Goal: Task Accomplishment & Management: Use online tool/utility

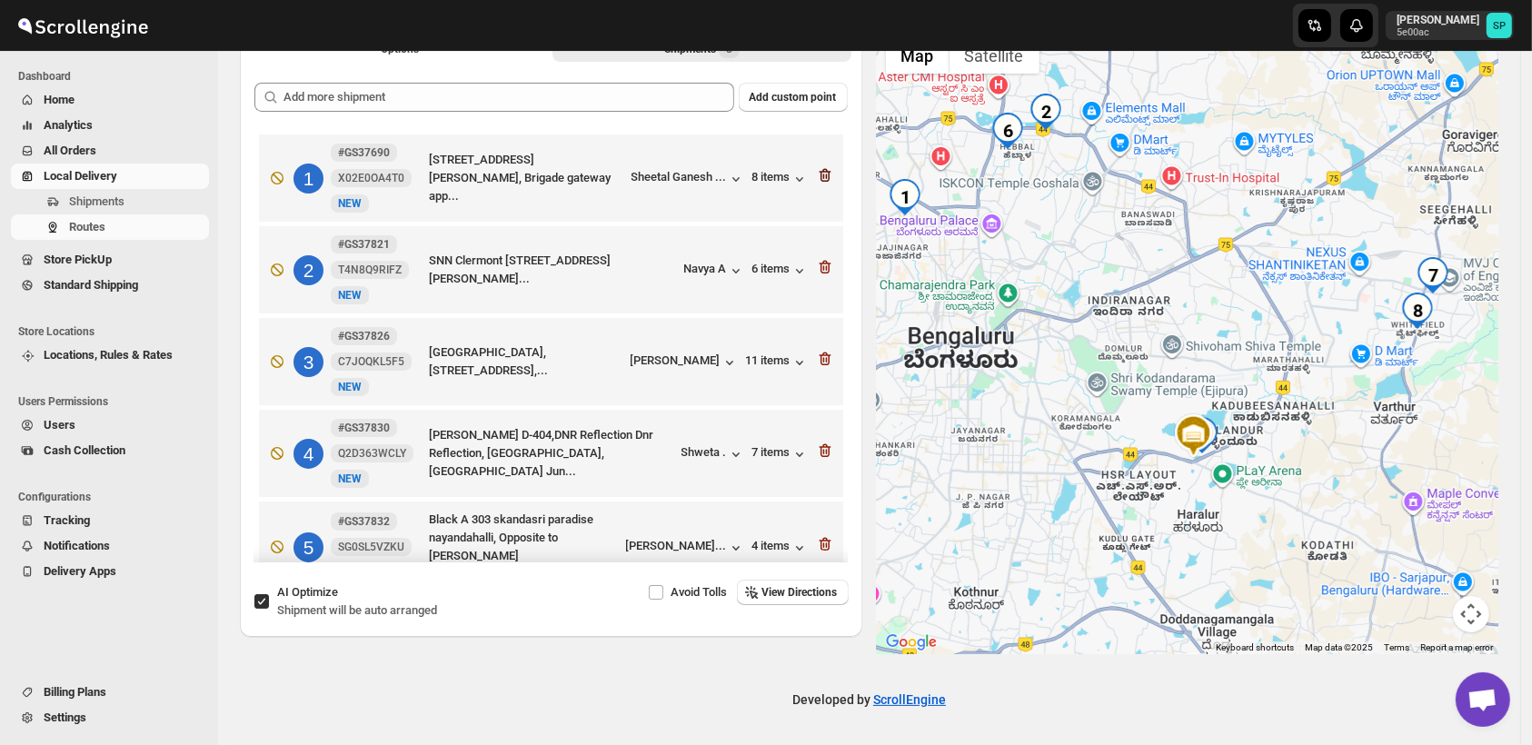
click at [819, 177] on icon "button" at bounding box center [825, 176] width 12 height 14
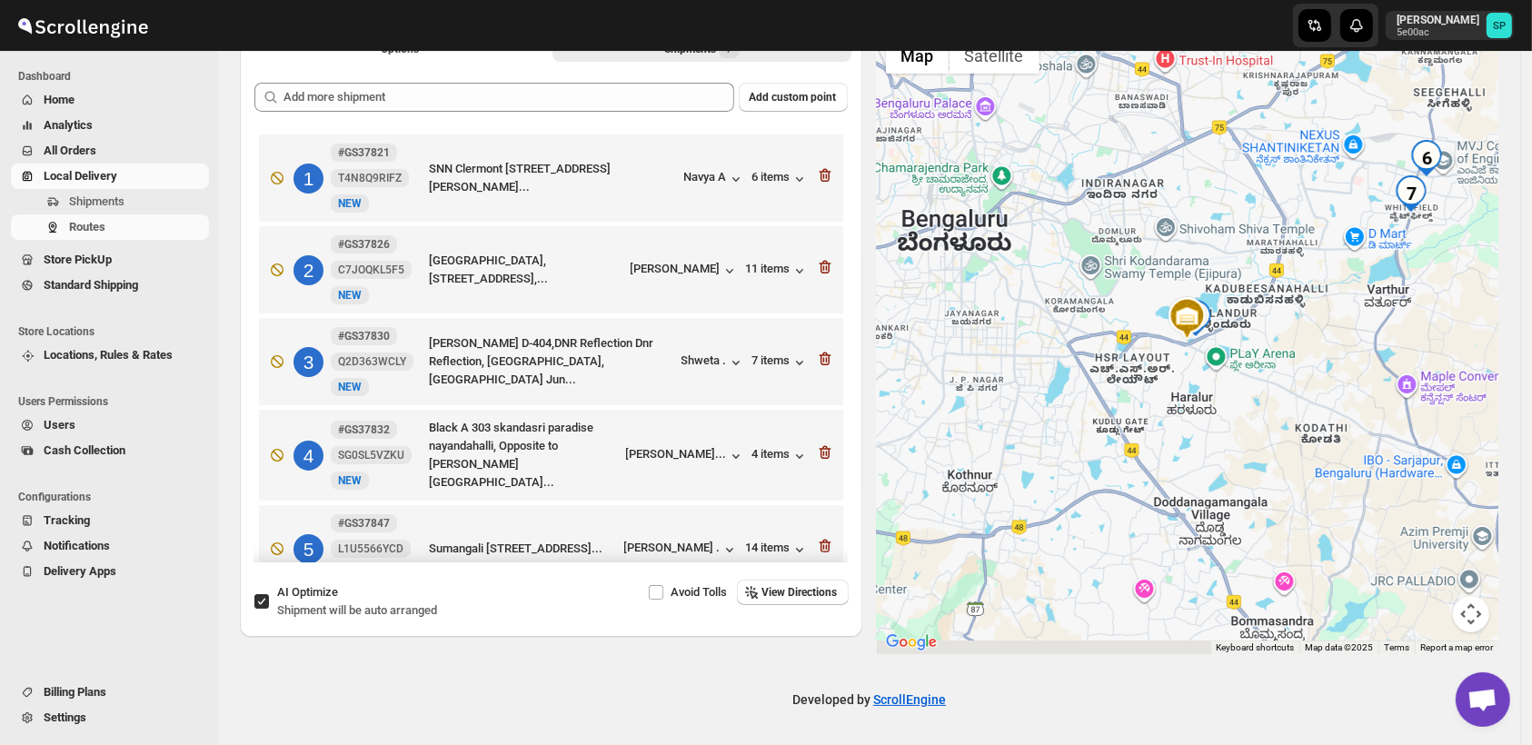
click at [819, 177] on icon "button" at bounding box center [825, 176] width 12 height 14
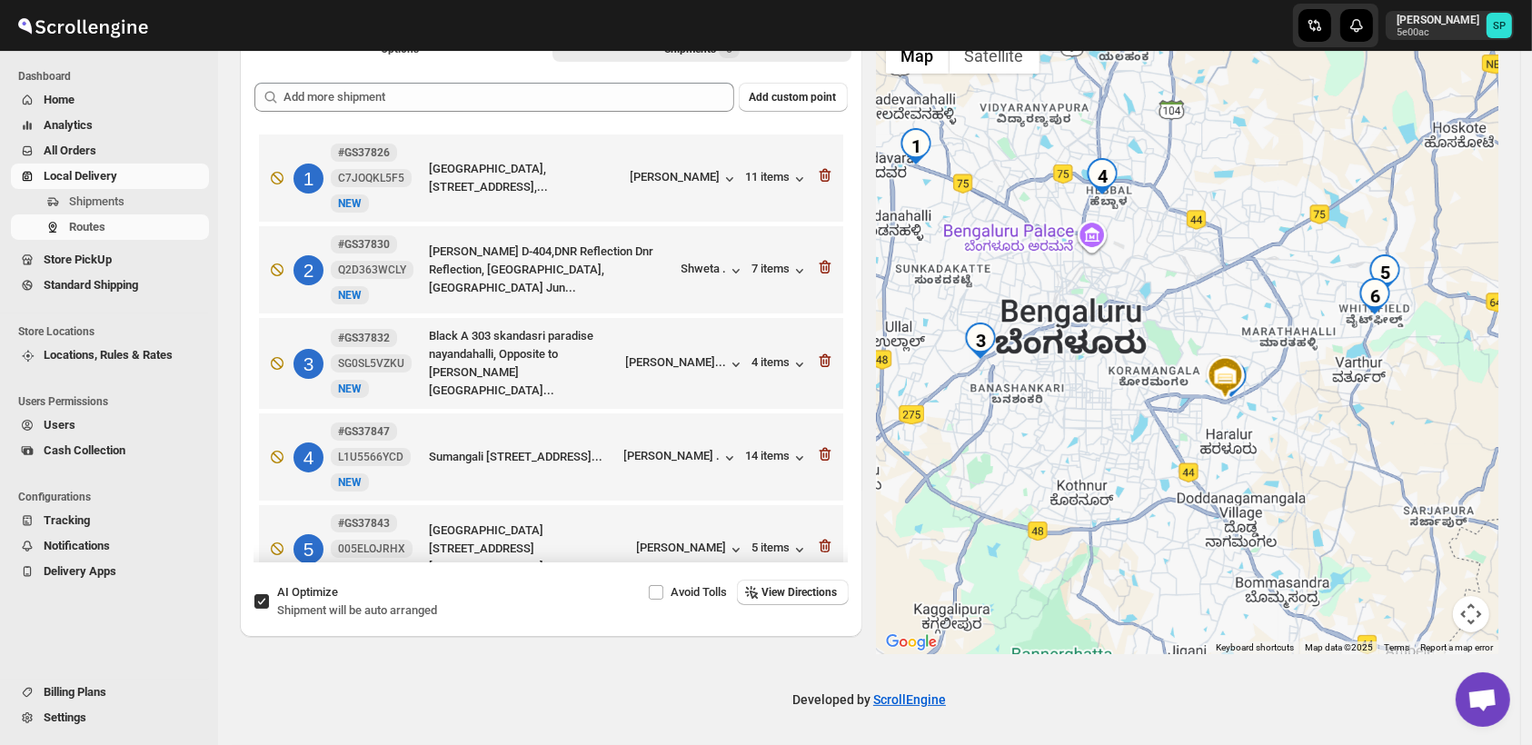
click at [819, 177] on icon "button" at bounding box center [825, 176] width 12 height 14
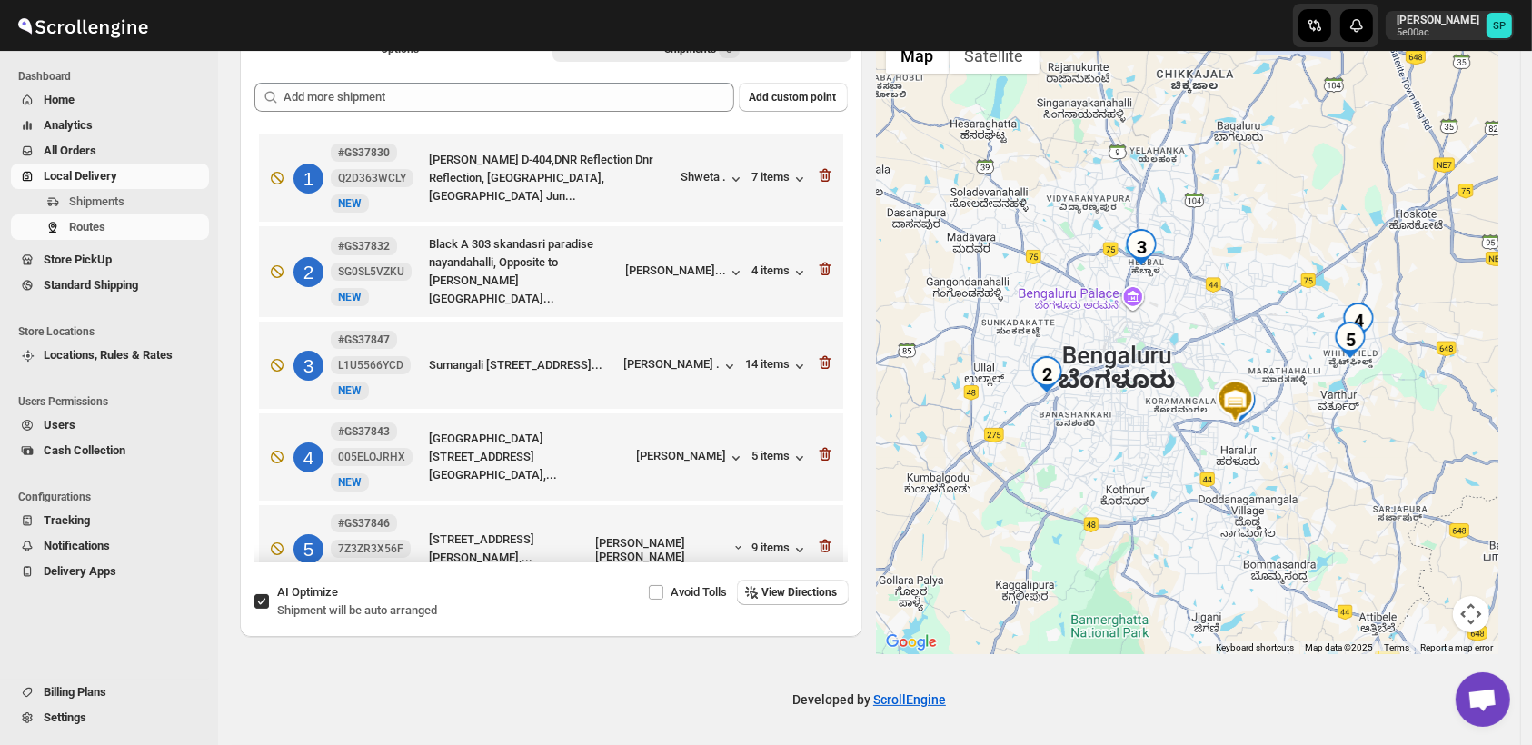
click at [819, 177] on icon "button" at bounding box center [825, 176] width 12 height 14
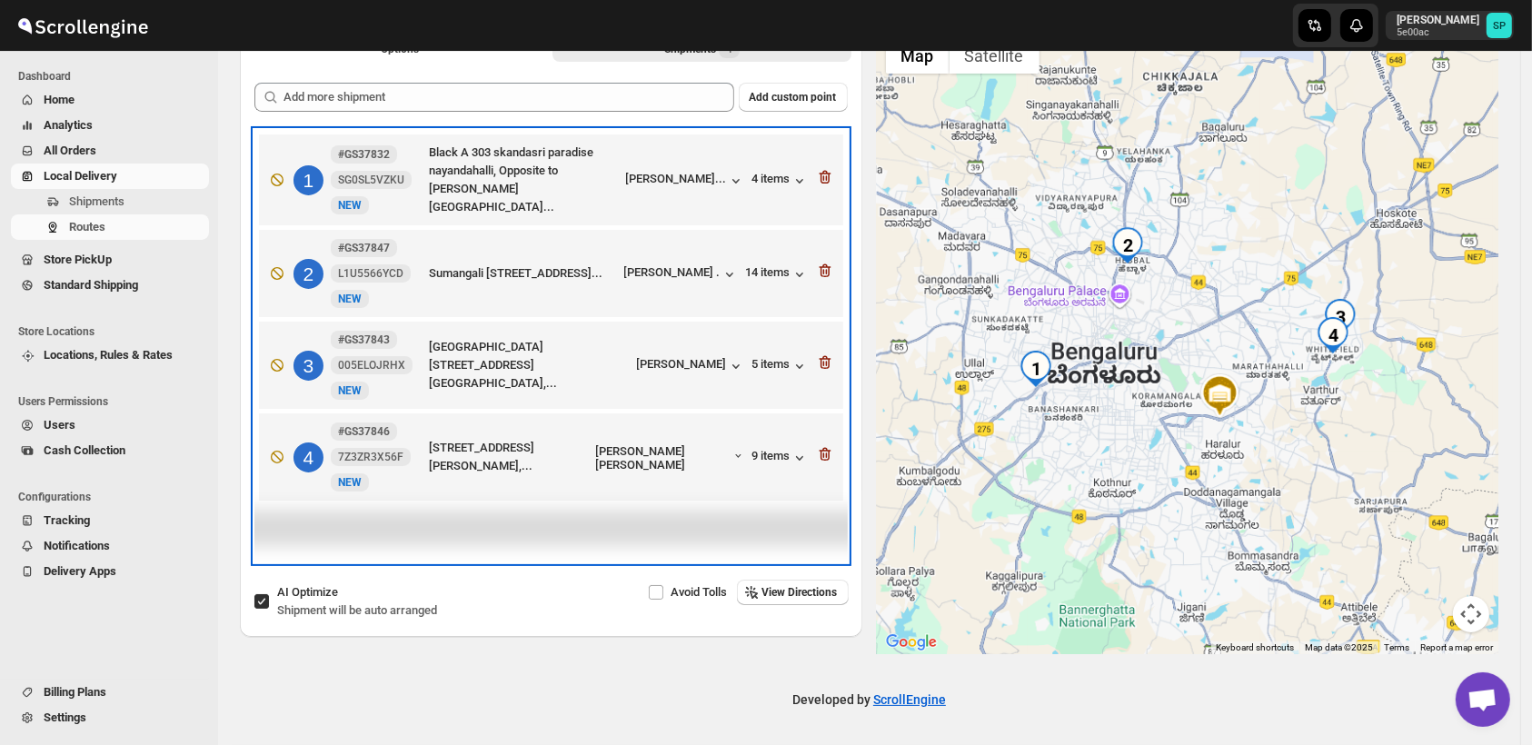
click at [815, 177] on div "1 #GS37832 SG0SL5VZKU New NEW Black A [GEOGRAPHIC_DATA], Opposite to [PERSON_NA…" at bounding box center [548, 176] width 574 height 80
click at [817, 177] on div "1 #GS37832 SG0SL5VZKU New NEW Black A [GEOGRAPHIC_DATA], Opposite to [PERSON_NA…" at bounding box center [548, 176] width 574 height 80
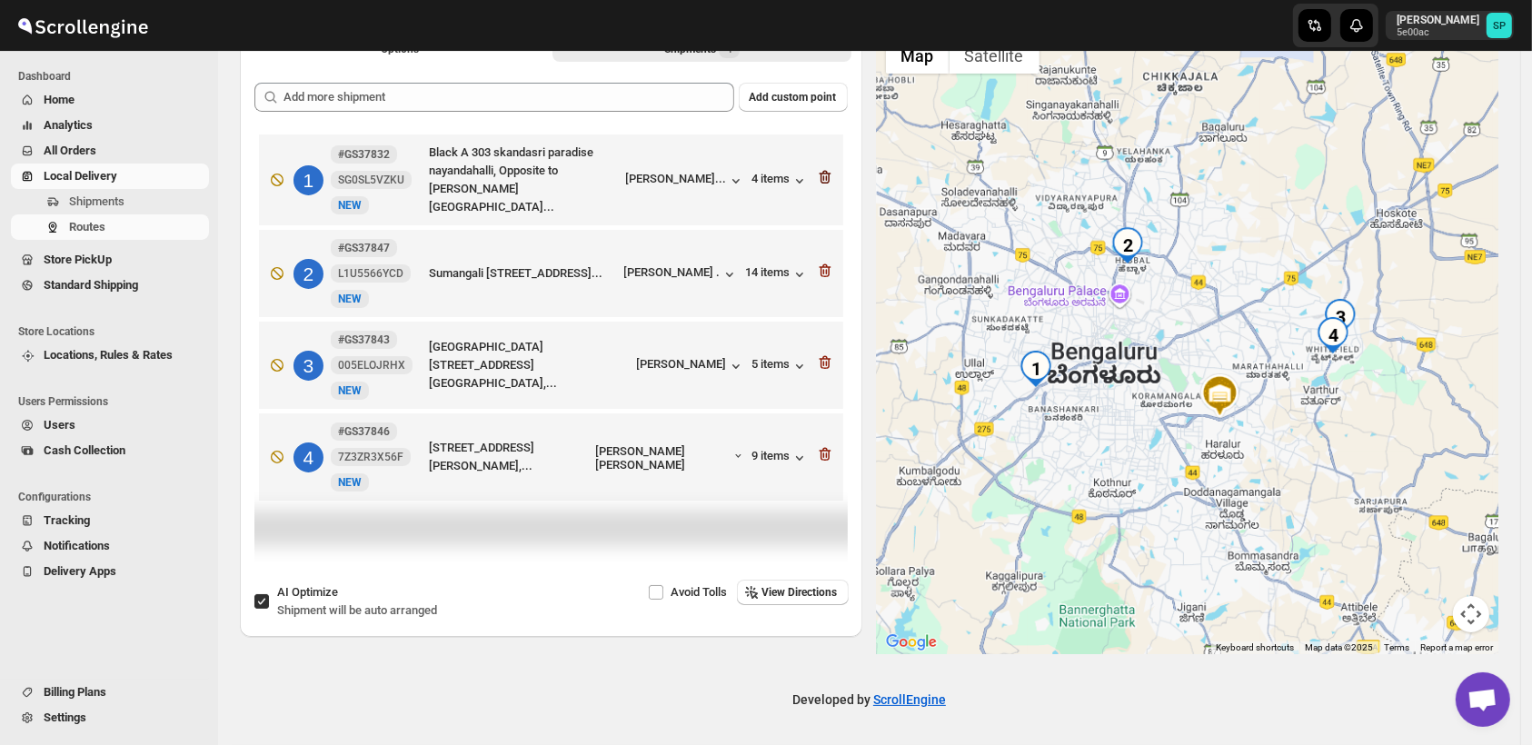
click at [830, 171] on icon "button" at bounding box center [825, 177] width 18 height 18
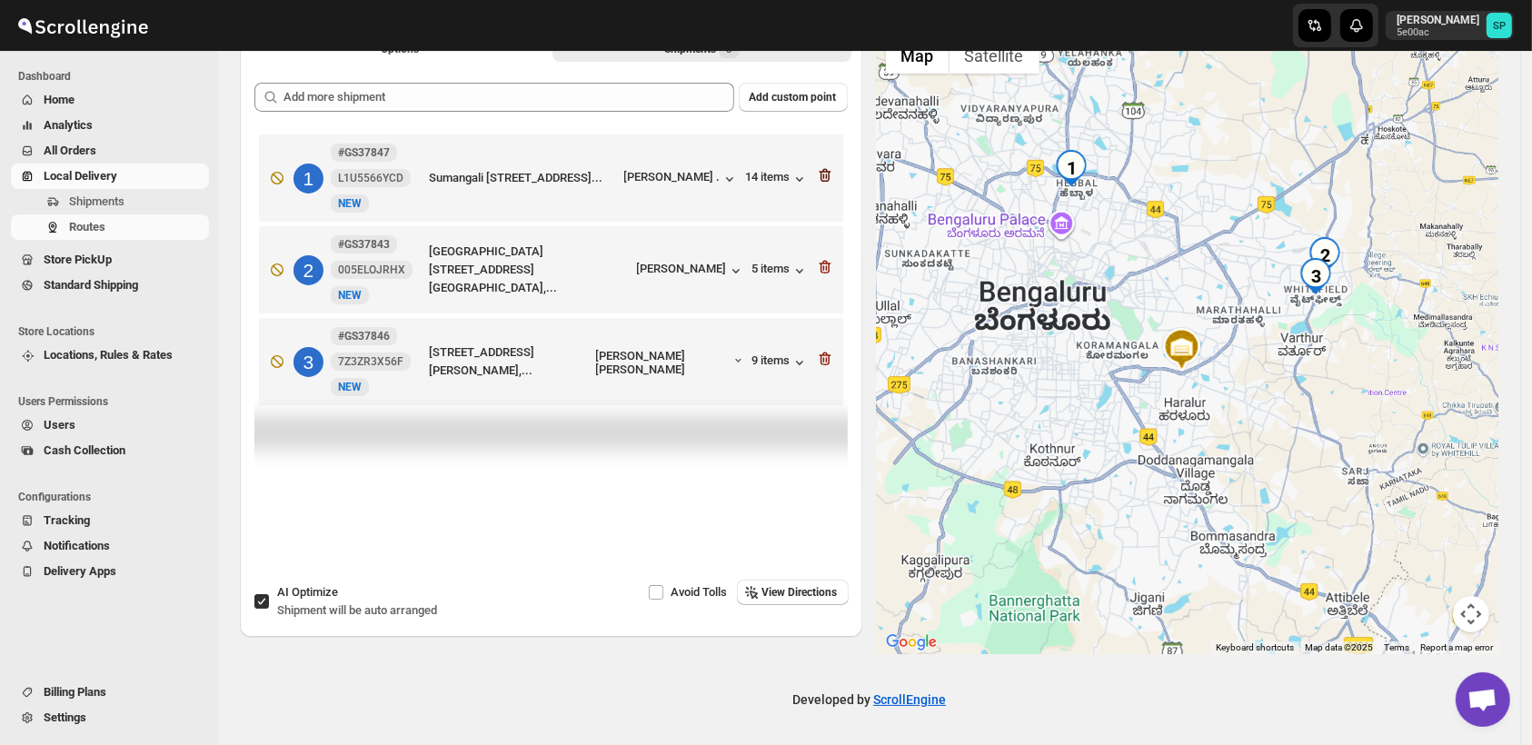
click at [830, 172] on icon "button" at bounding box center [825, 175] width 18 height 18
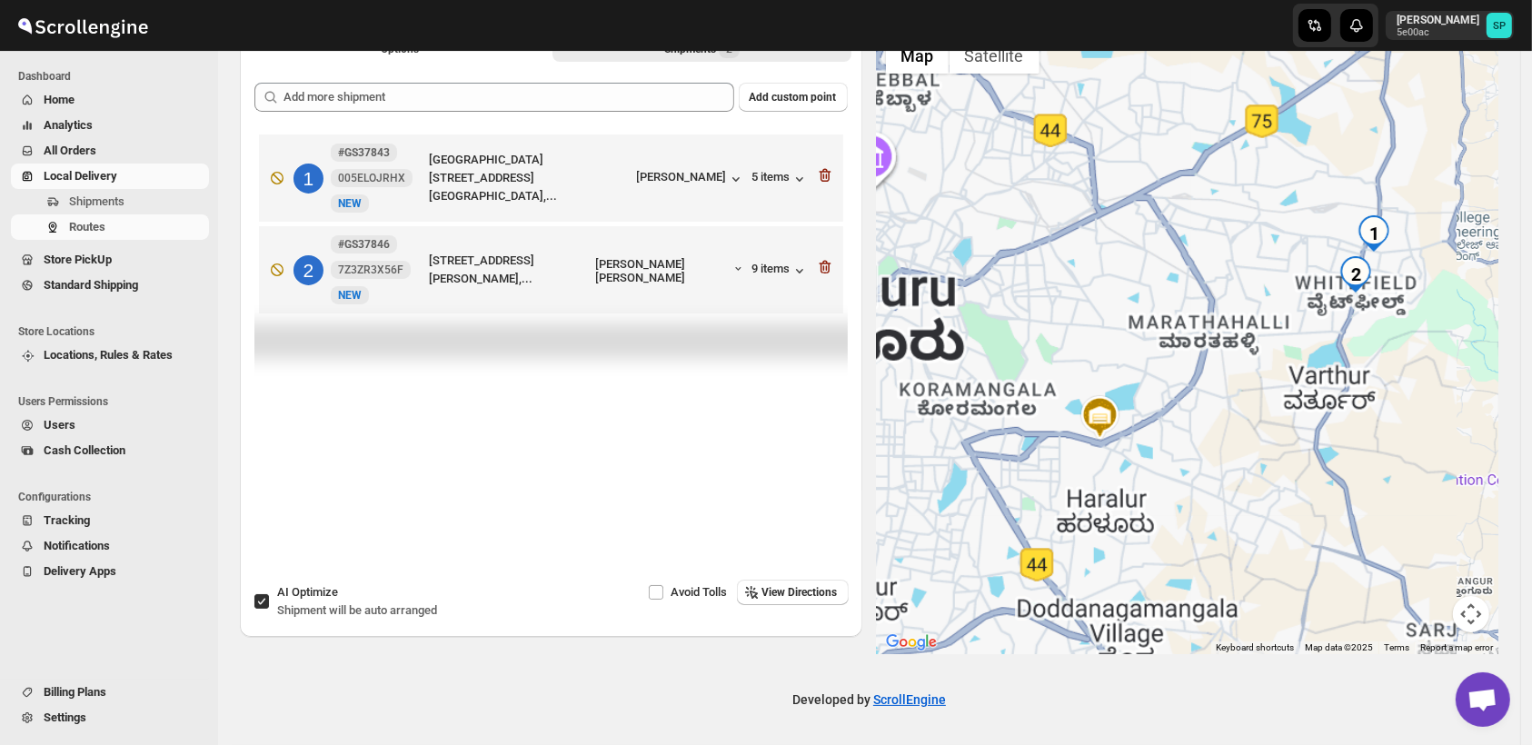
click at [830, 172] on icon "button" at bounding box center [825, 176] width 12 height 14
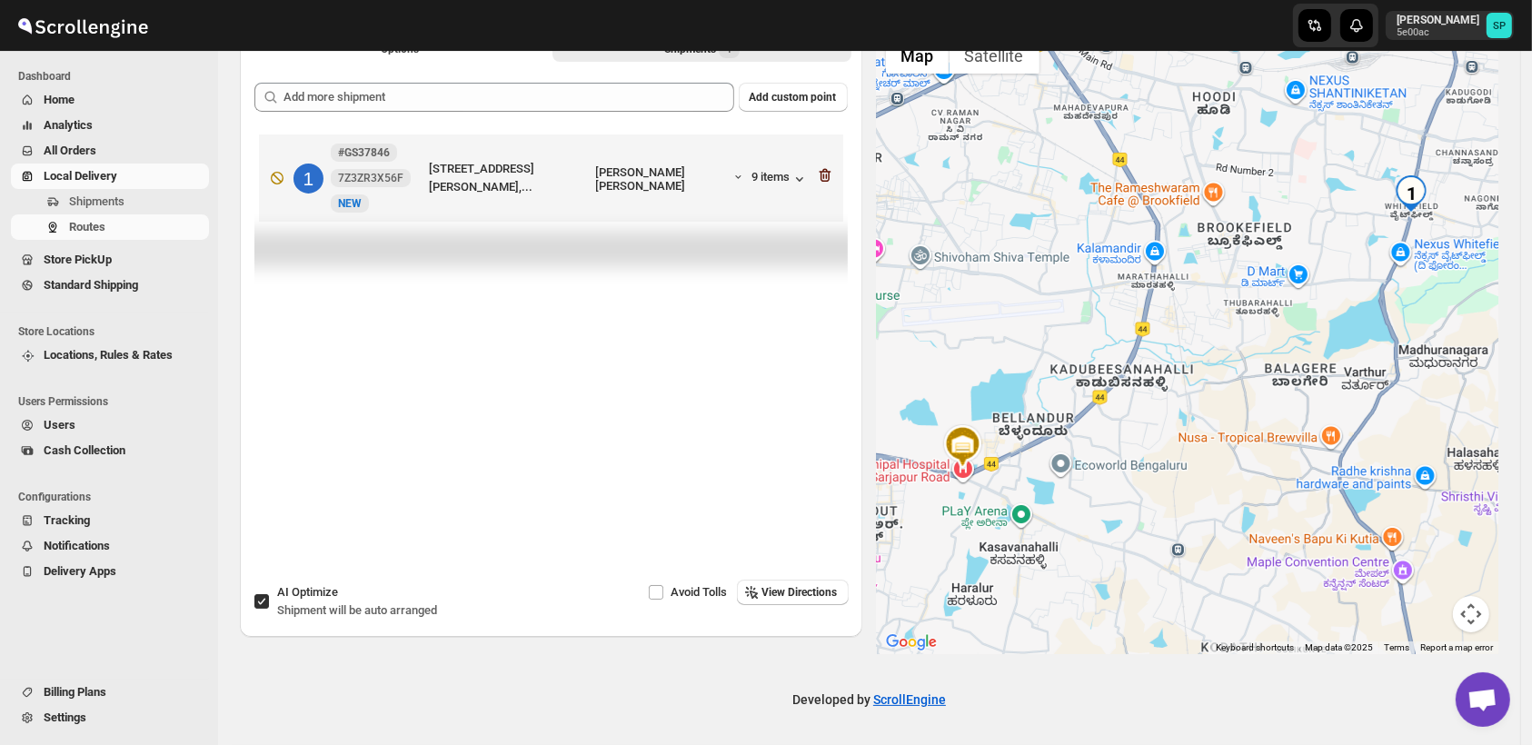
click at [830, 173] on icon "button" at bounding box center [825, 175] width 18 height 18
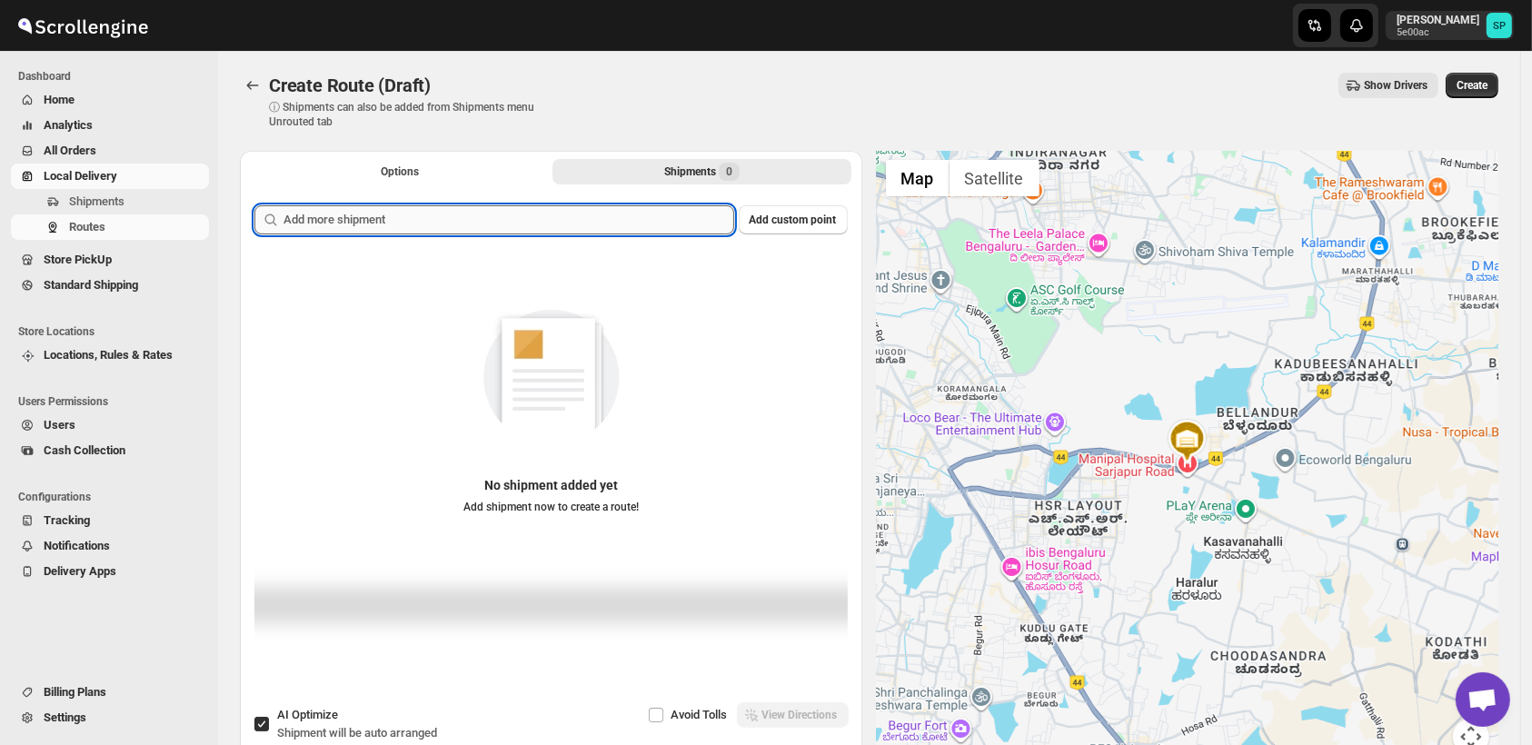
click at [644, 214] on input "text" at bounding box center [509, 219] width 451 height 29
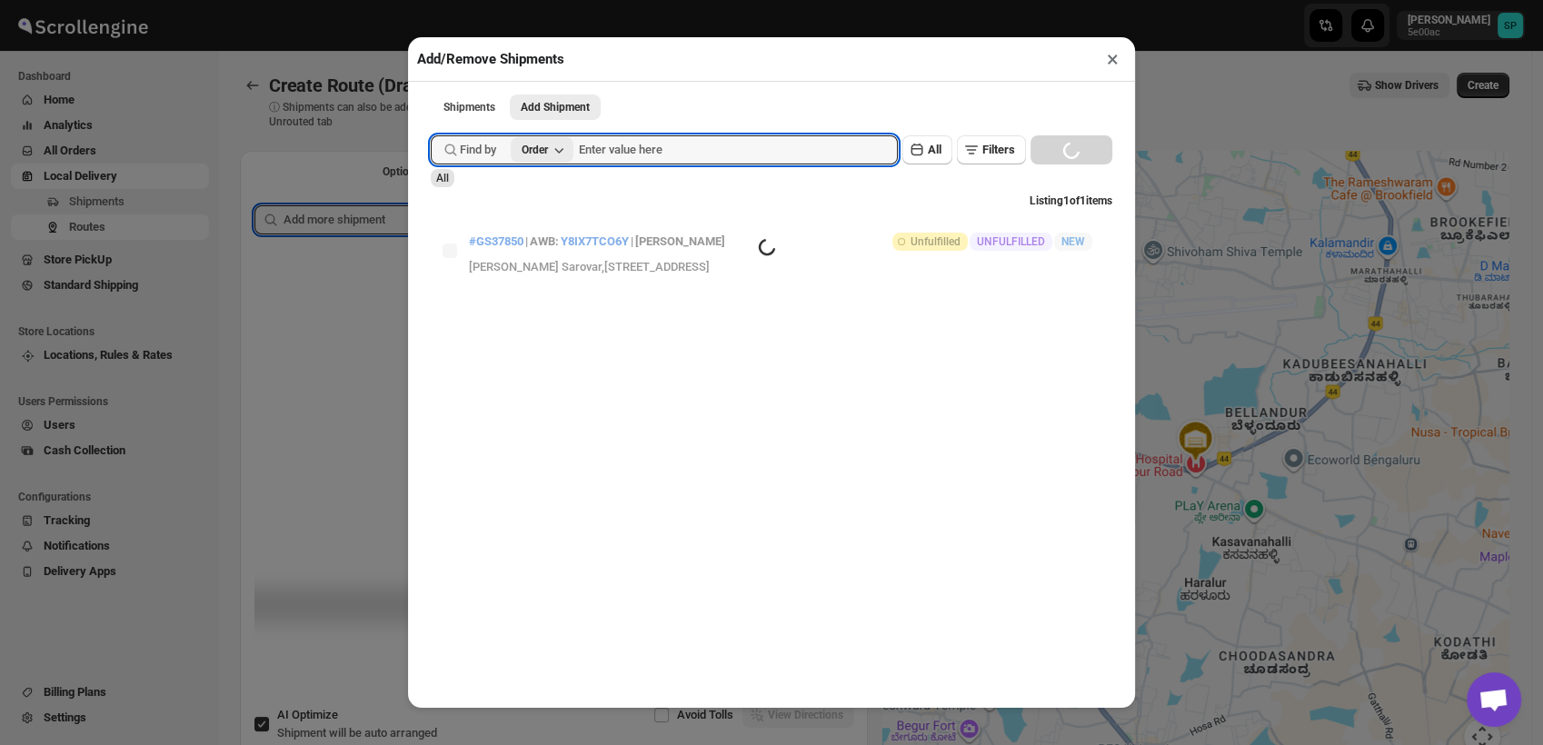
click at [548, 157] on div "Order" at bounding box center [535, 150] width 26 height 15
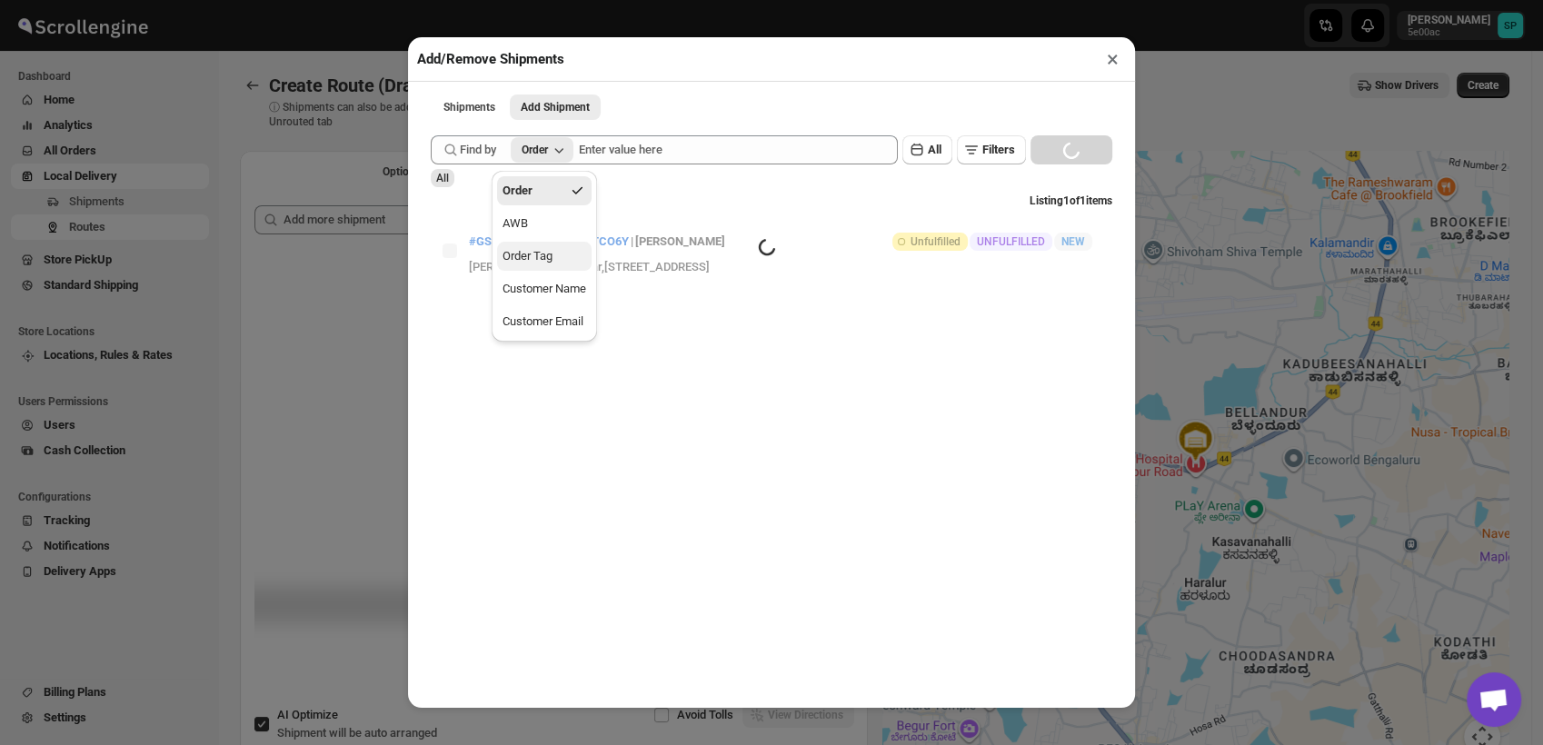
click at [543, 265] on div "Order Tag" at bounding box center [528, 256] width 50 height 18
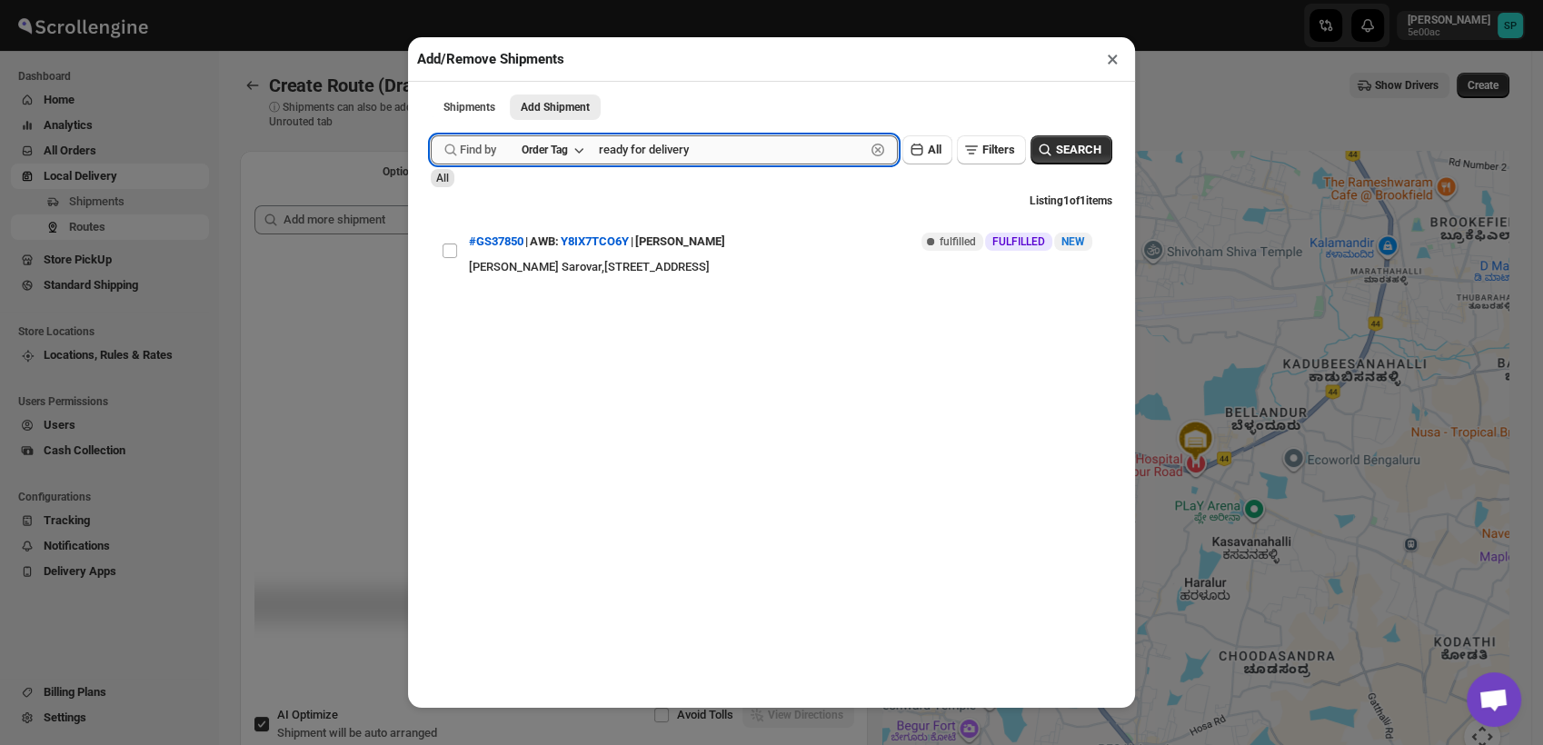
type input "ready for delivery"
click at [431, 0] on button "Submit" at bounding box center [457, 9] width 52 height 19
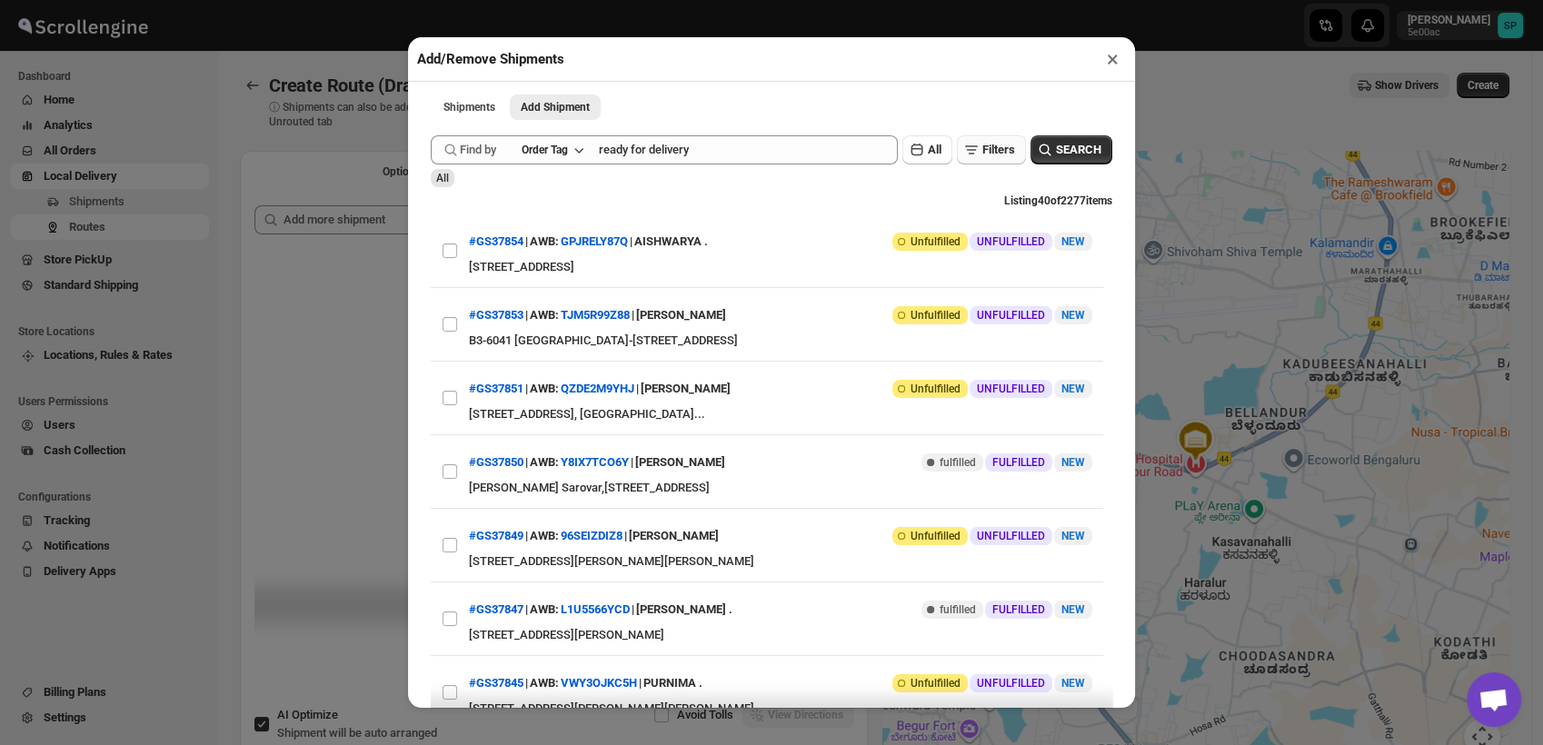
click at [983, 156] on span "Filters" at bounding box center [999, 150] width 33 height 14
click at [959, 241] on icon "button" at bounding box center [951, 238] width 18 height 18
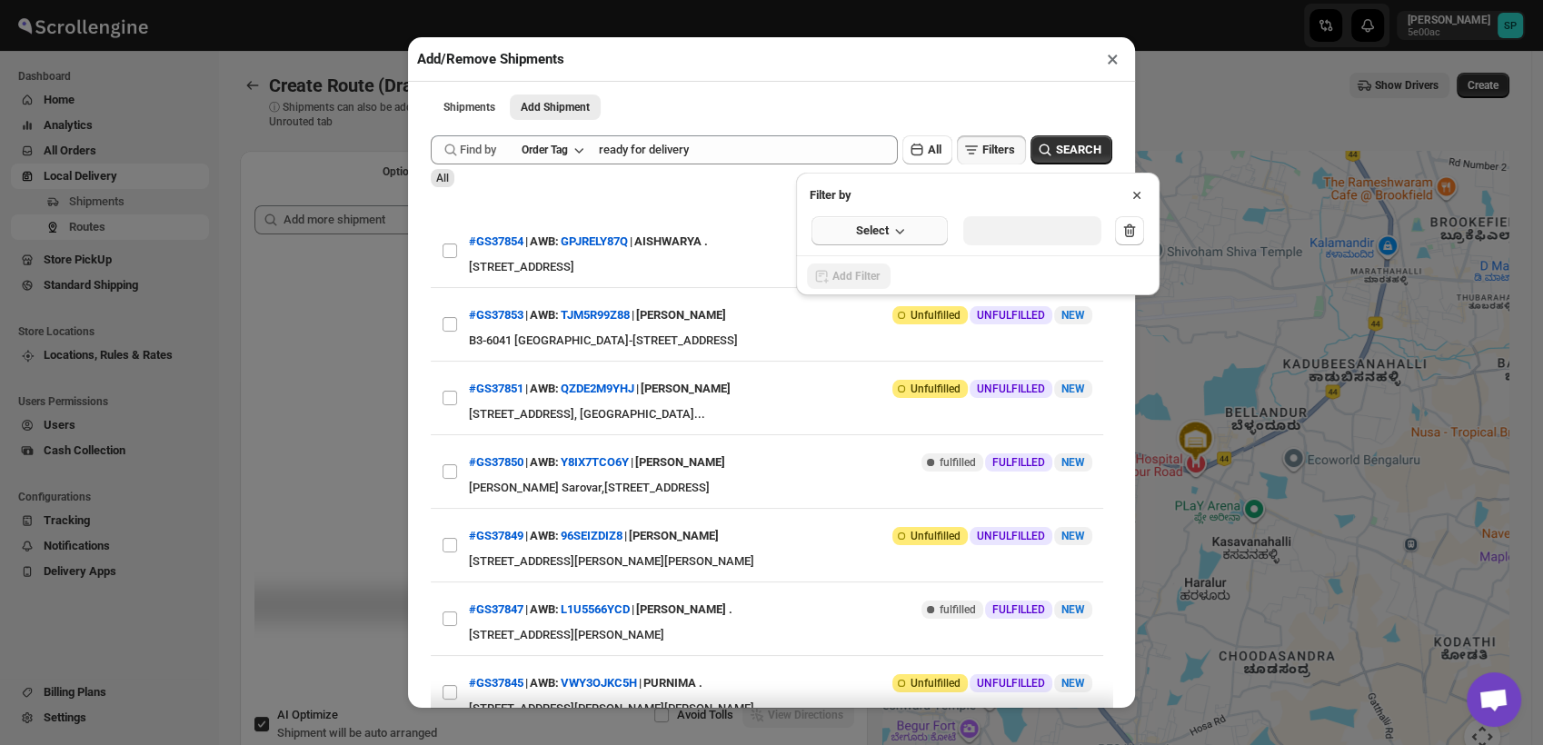
click at [893, 241] on button "Select" at bounding box center [880, 230] width 136 height 29
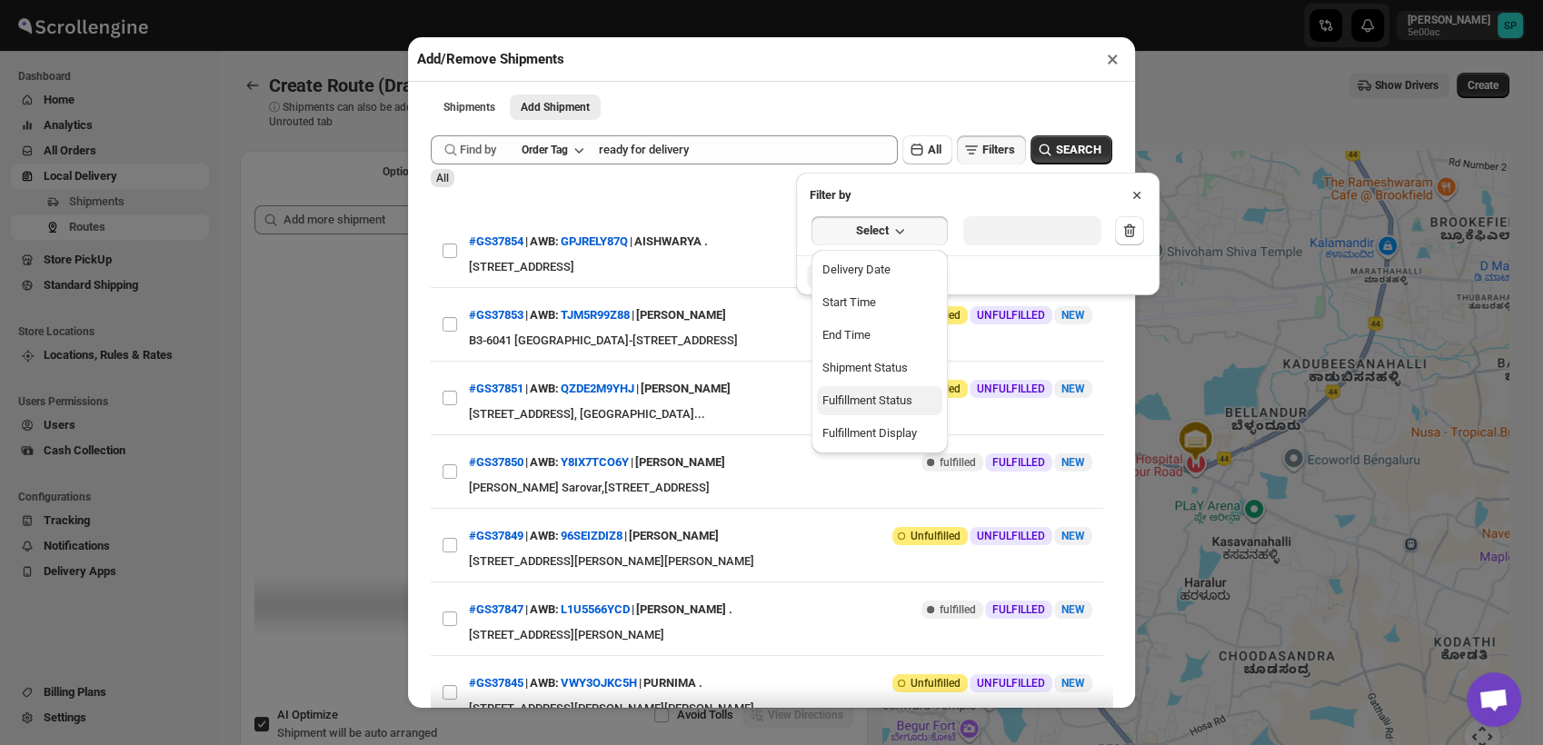
click at [899, 394] on div "Fulfillment Status" at bounding box center [868, 401] width 90 height 18
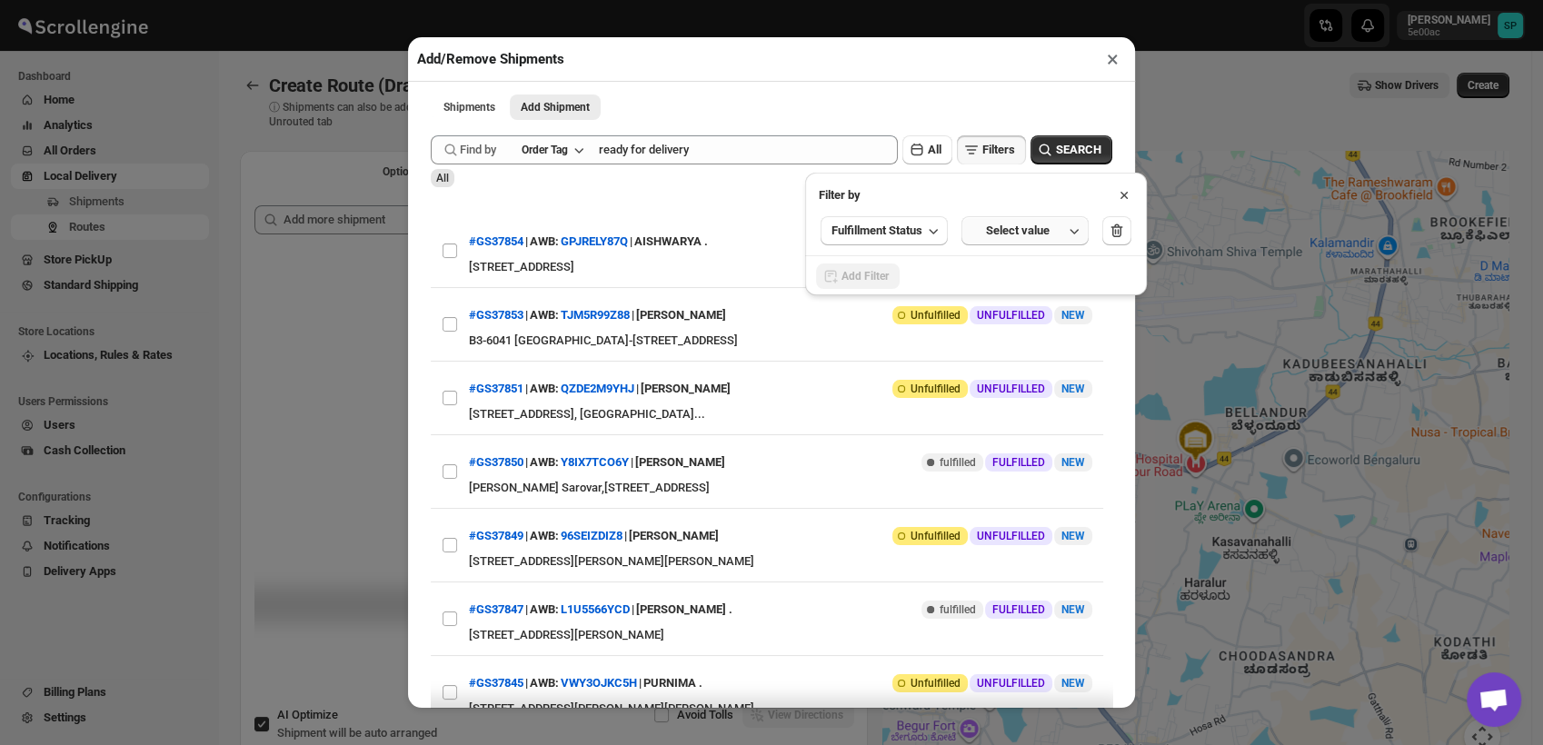
click at [1020, 243] on button "Select value" at bounding box center [1025, 230] width 127 height 29
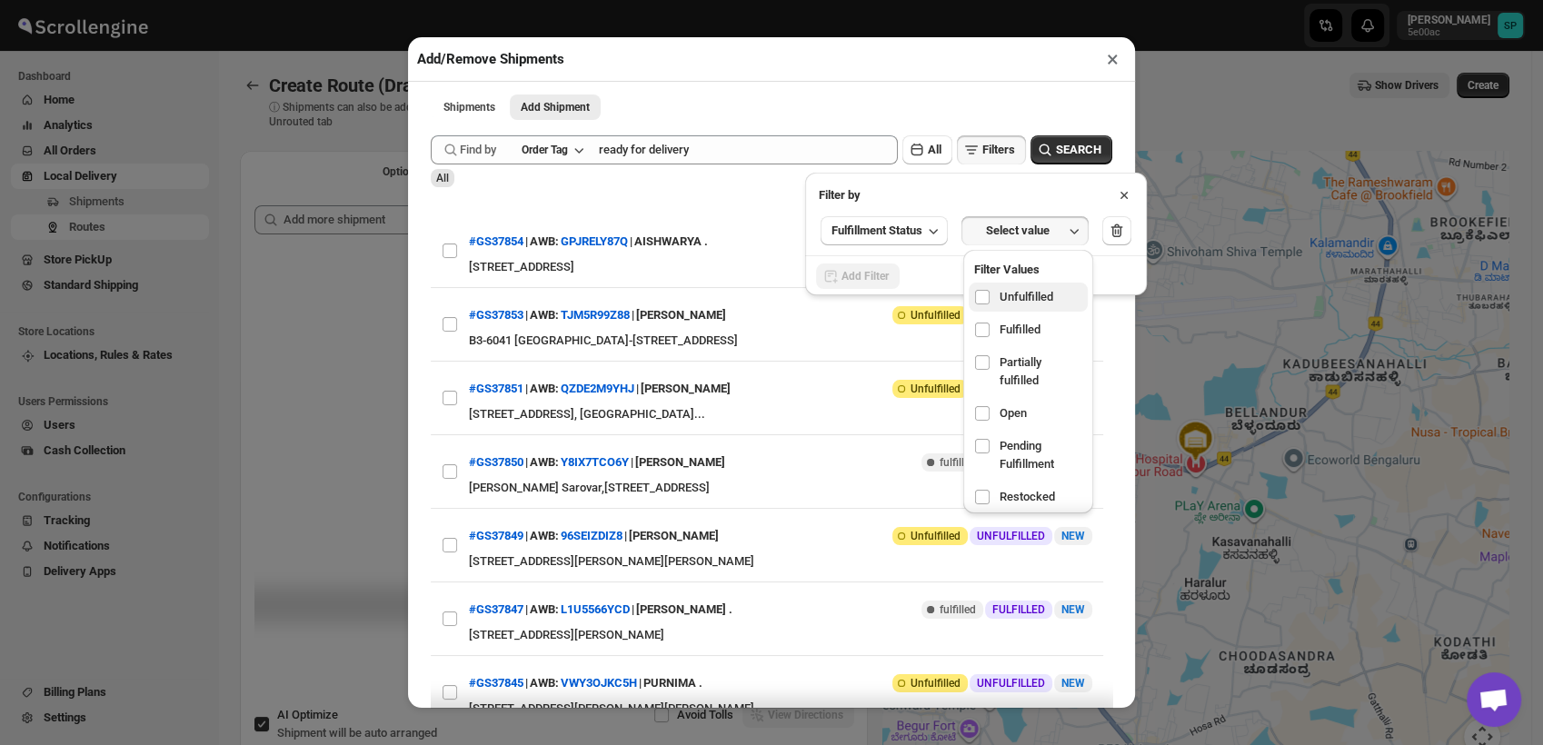
click at [1017, 299] on span "Unfulfilled" at bounding box center [1027, 297] width 54 height 18
click at [990, 299] on input "checkbox" at bounding box center [982, 297] width 15 height 15
checkbox input "true"
click at [1072, 185] on div "Filter by" at bounding box center [976, 189] width 342 height 32
click at [1056, 156] on span "SEARCH" at bounding box center [1078, 150] width 45 height 18
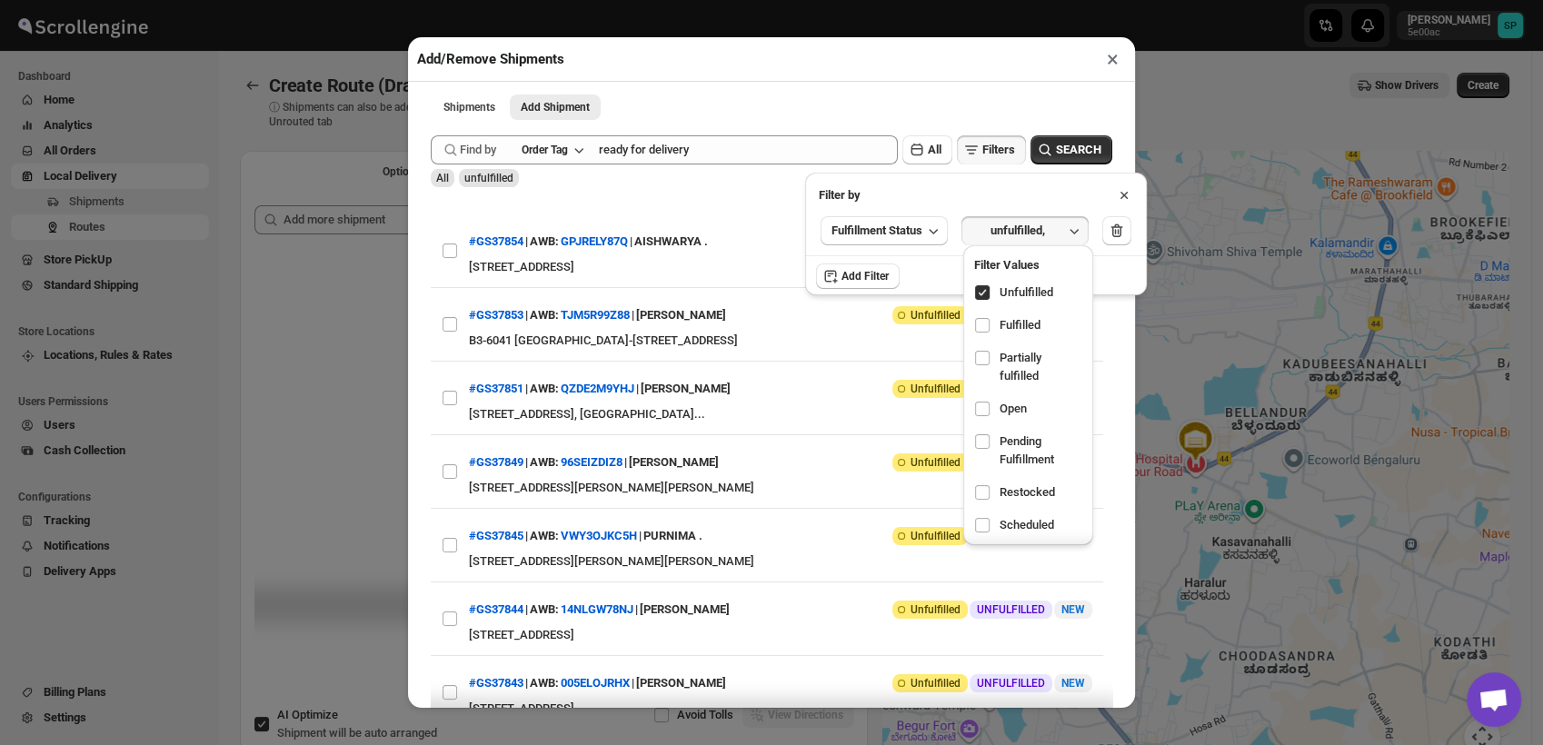
click at [1128, 193] on icon at bounding box center [1124, 195] width 18 height 18
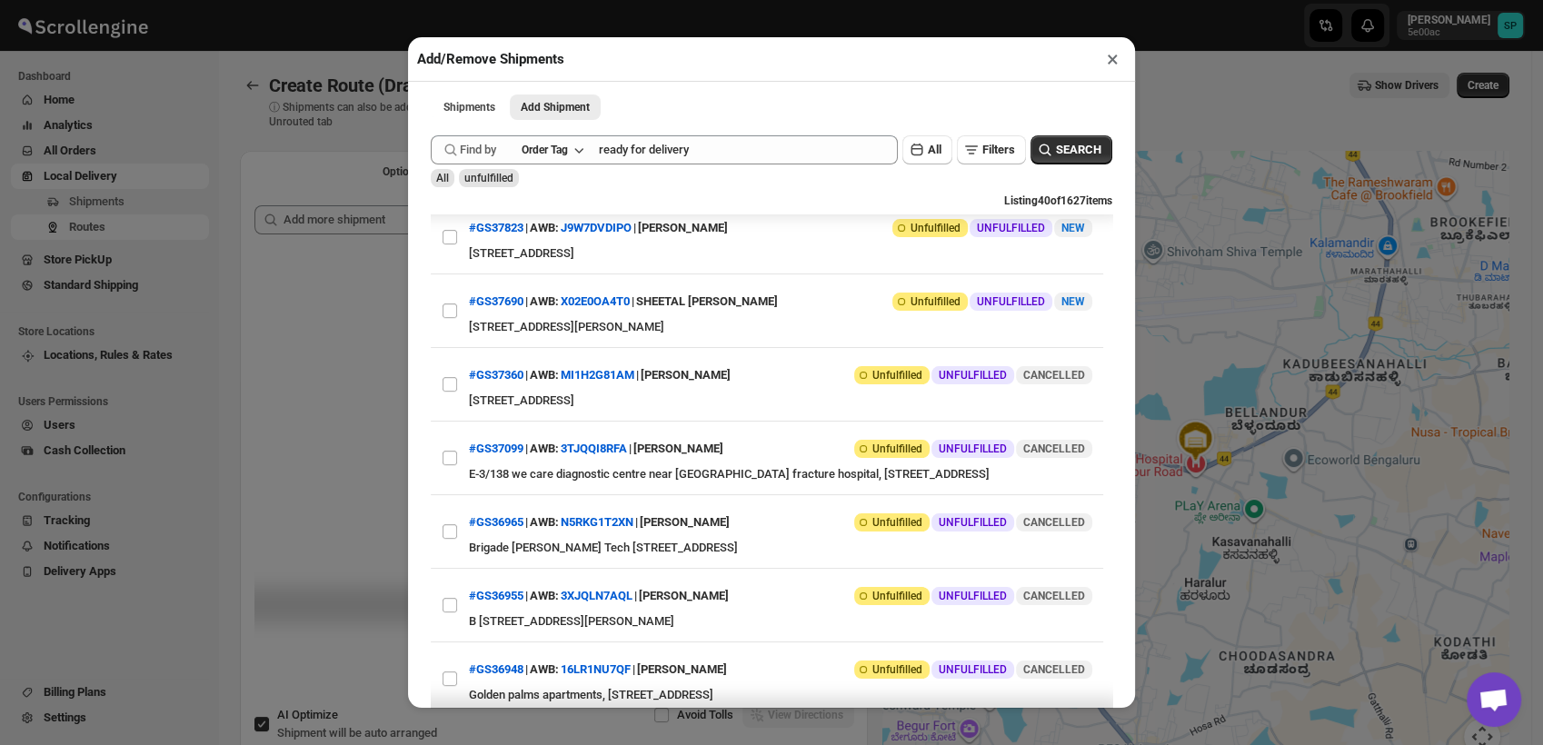
scroll to position [807, 0]
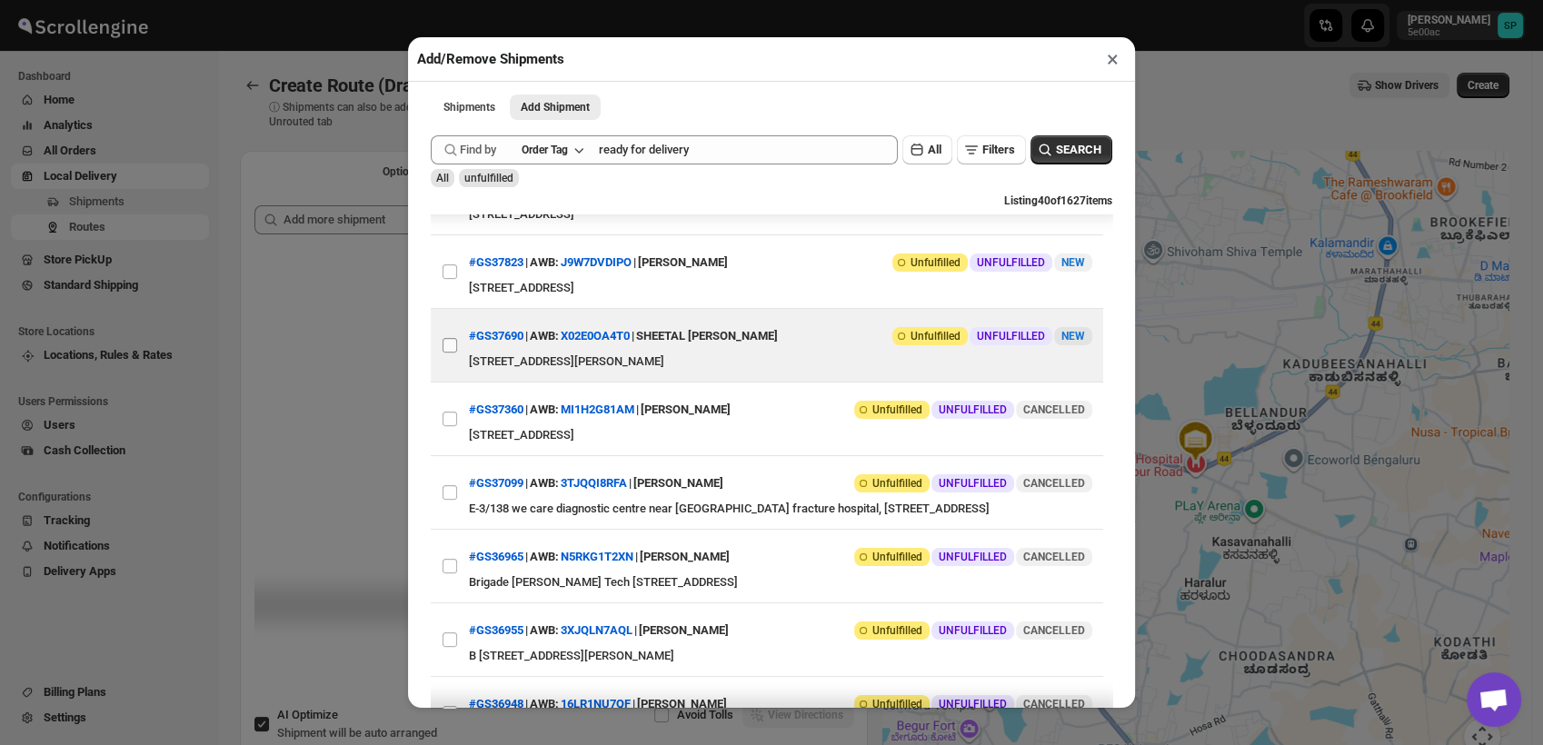
click at [451, 353] on input "View details for 68be7e0b460e7d7809209c11" at bounding box center [450, 345] width 15 height 15
checkbox input "true"
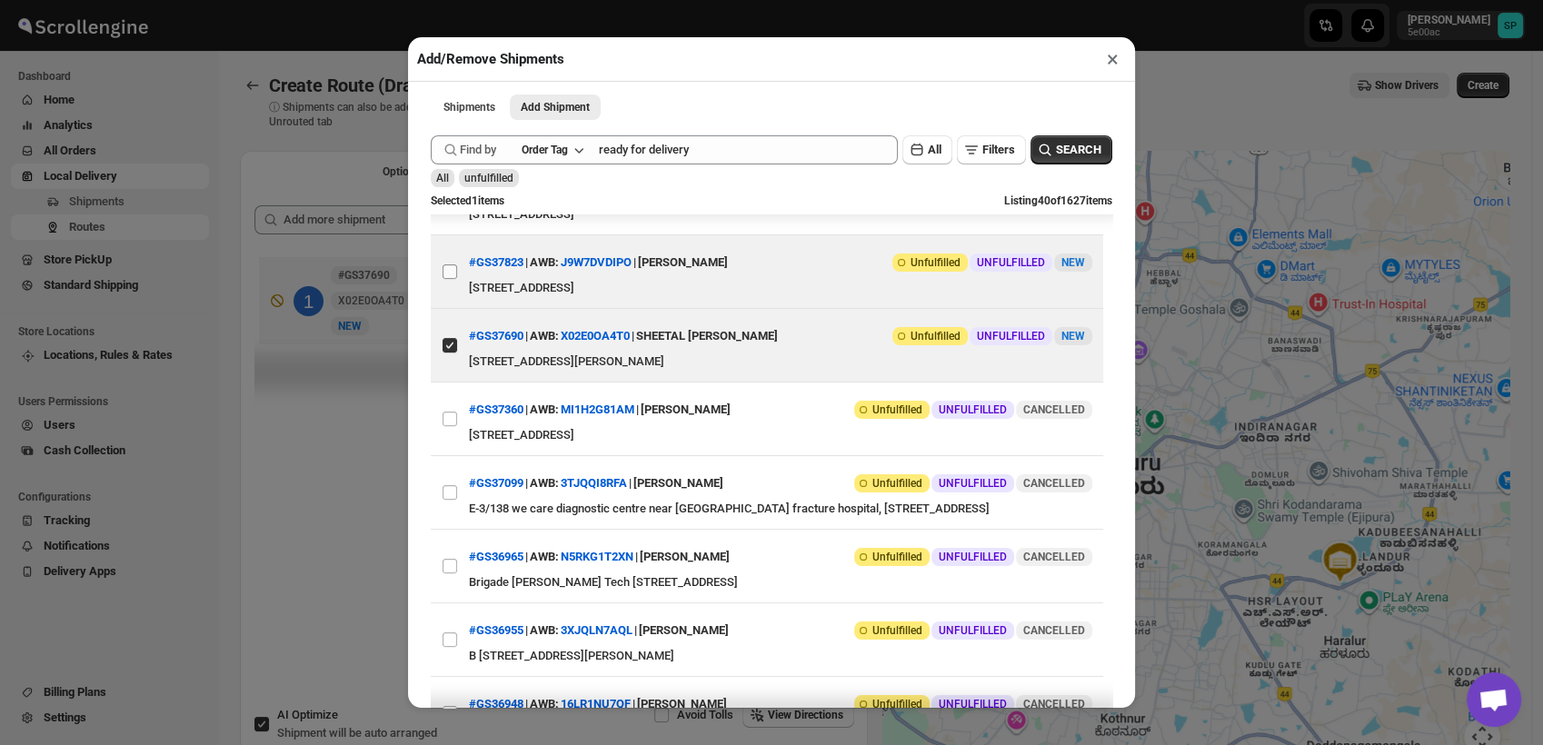
click at [453, 279] on input "View details for 68c51b068f29d9ce0bed9808" at bounding box center [450, 272] width 15 height 15
checkbox input "true"
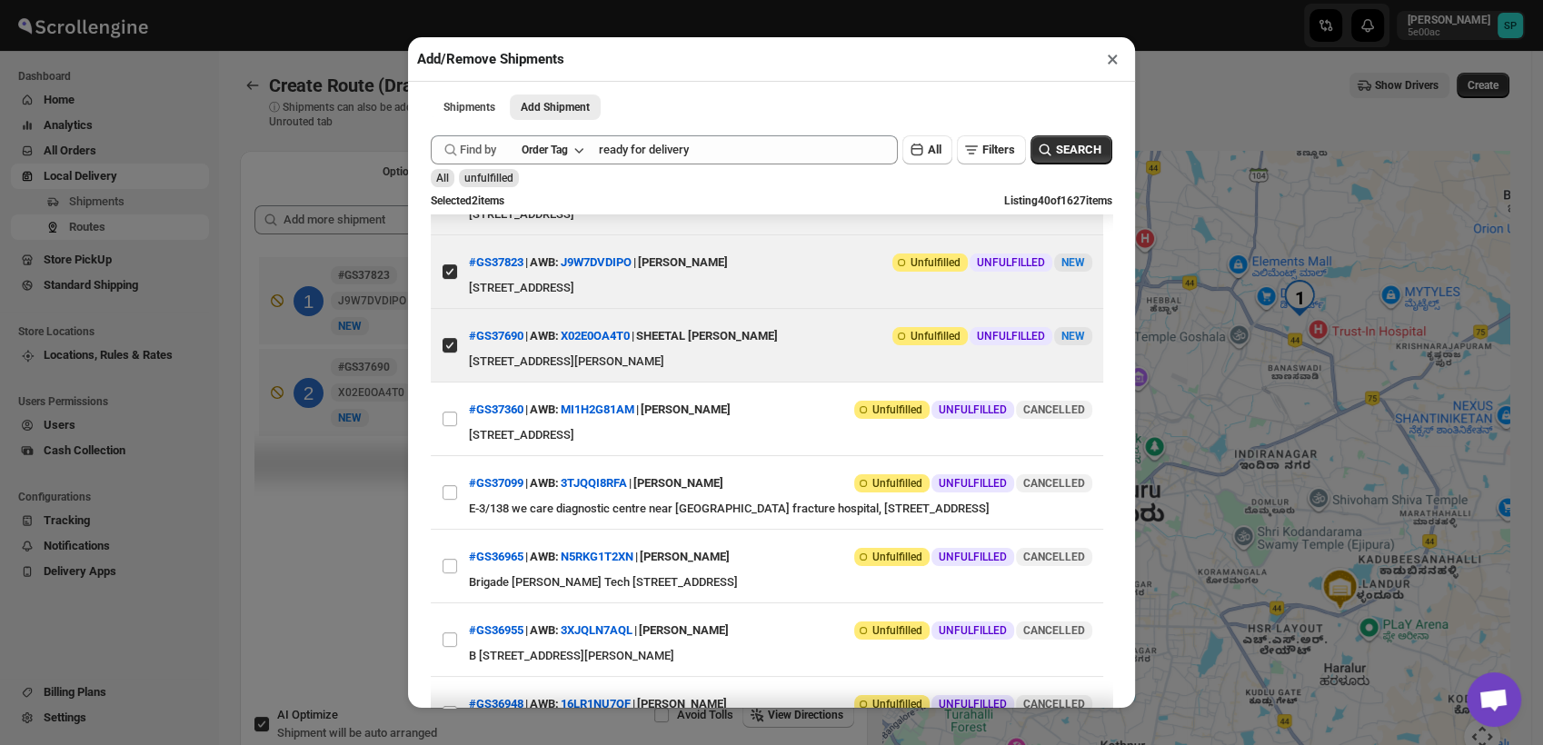
click at [454, 205] on input "View details for 68c5201d8f29d9ce0bed983f" at bounding box center [450, 198] width 15 height 15
checkbox input "true"
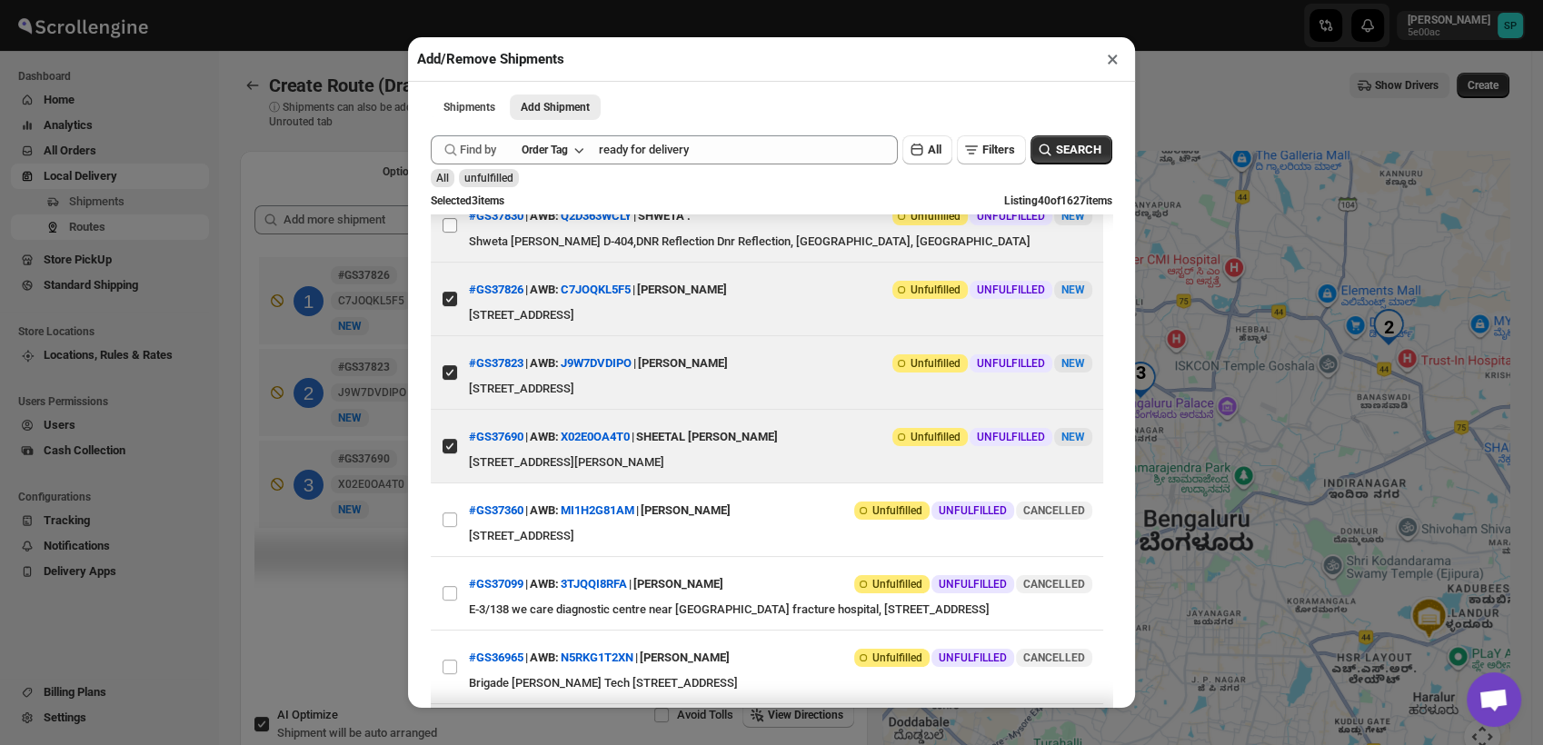
click at [453, 233] on input "View details for 68c5409e8f29d9ce0bed9a17" at bounding box center [450, 225] width 15 height 15
checkbox input "true"
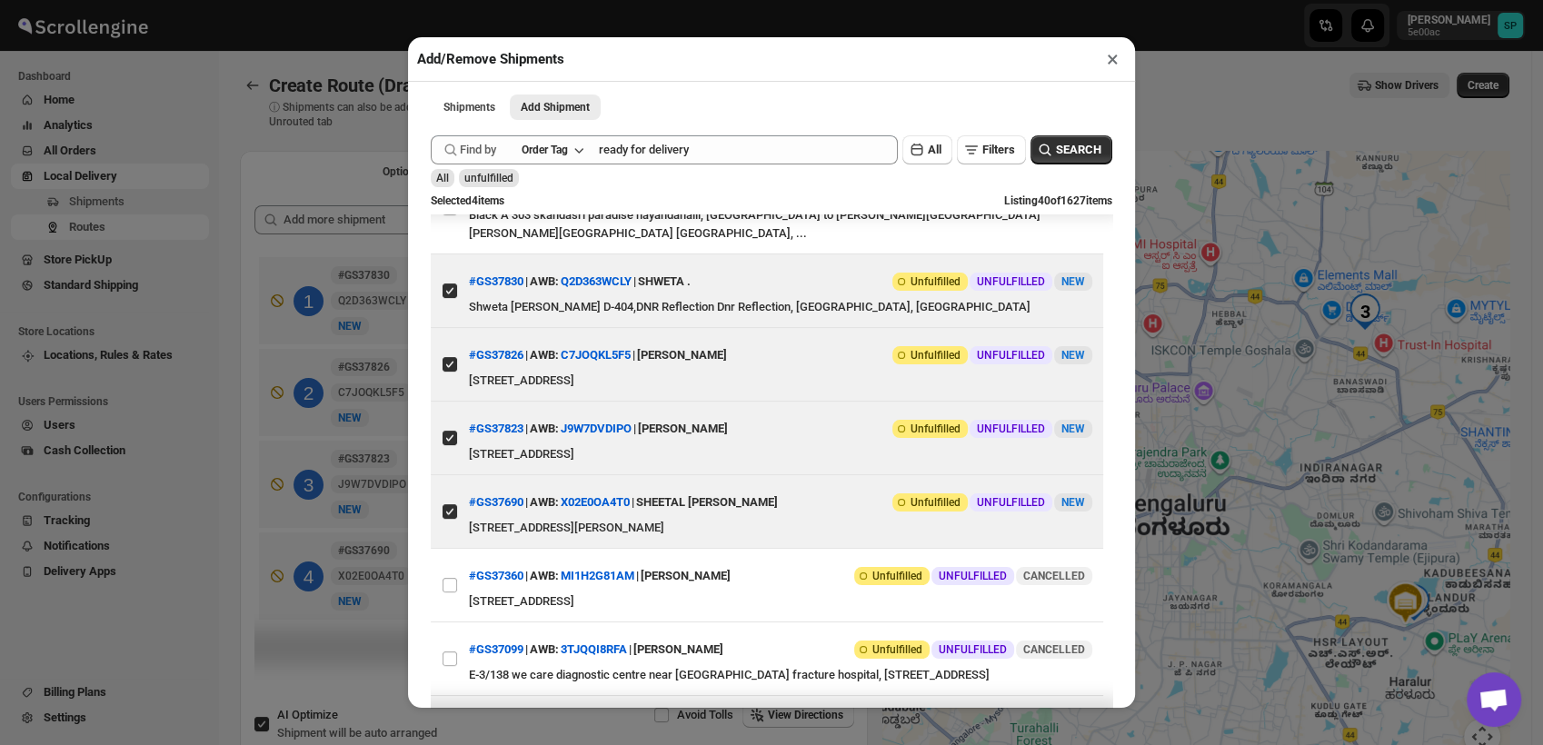
scroll to position [504, 0]
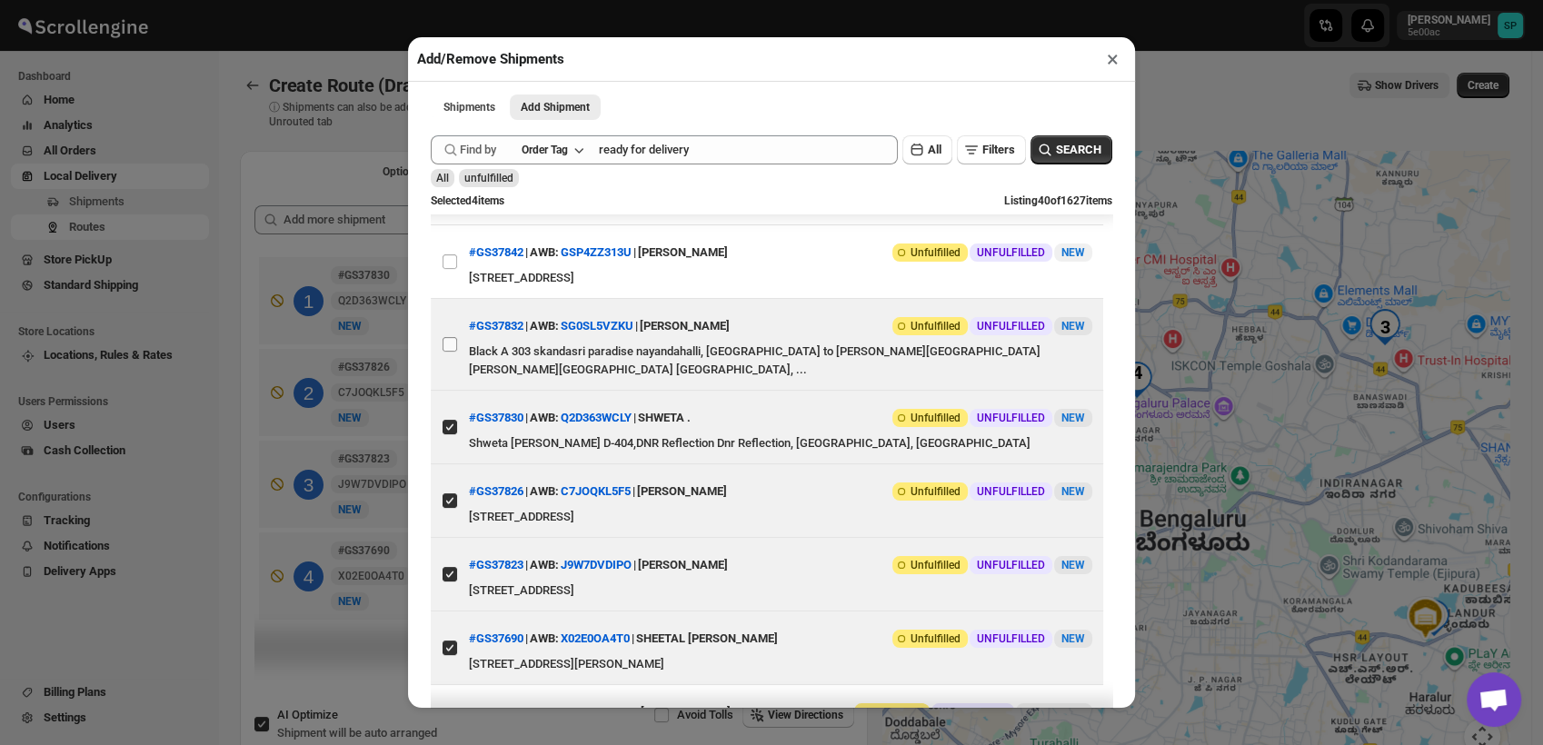
click at [453, 352] on input "View details for 68c545b98f29d9ce0bed9a5e" at bounding box center [450, 344] width 15 height 15
checkbox input "true"
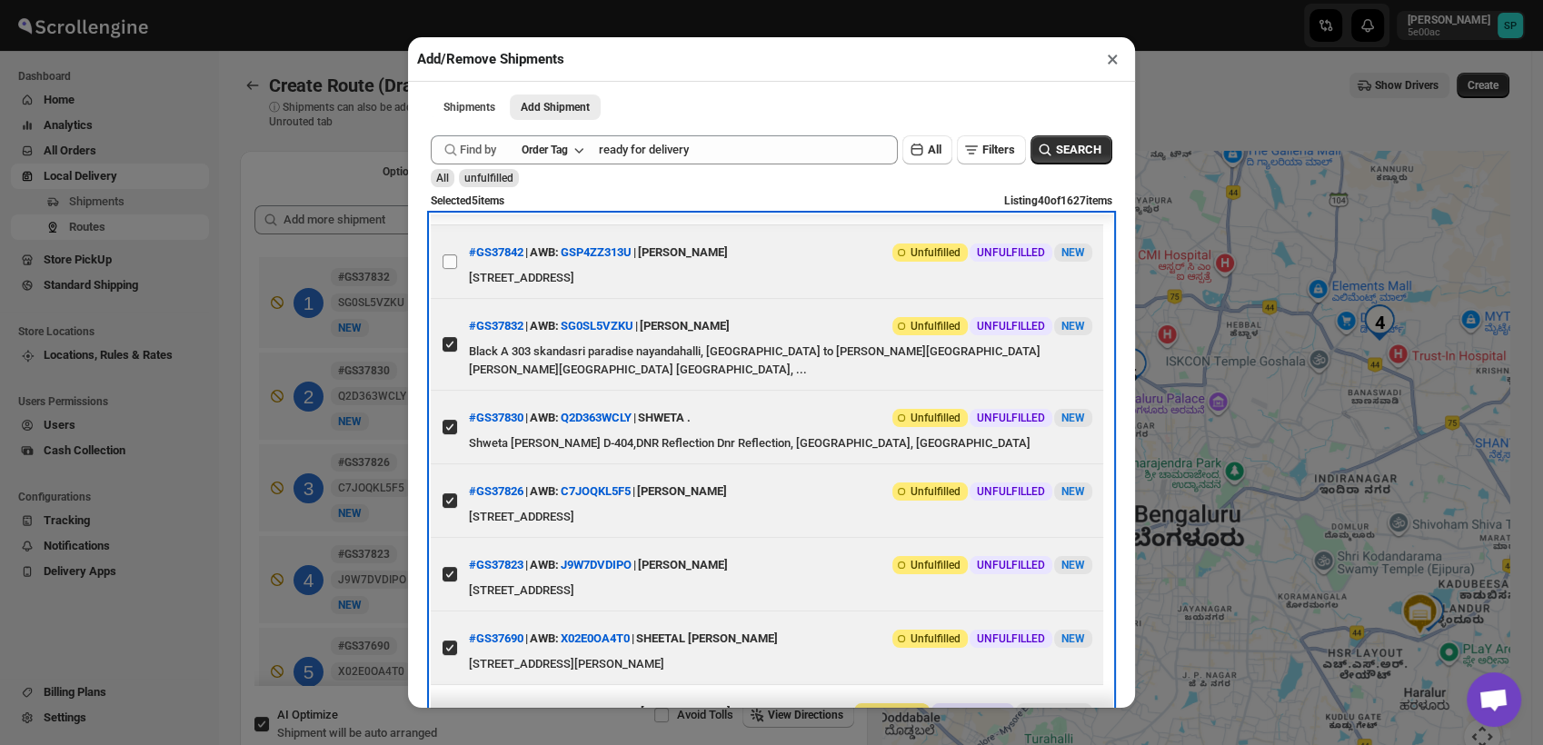
click at [444, 298] on label "View details for 68c57cef8f29d9ce0bed9da6" at bounding box center [450, 261] width 38 height 73
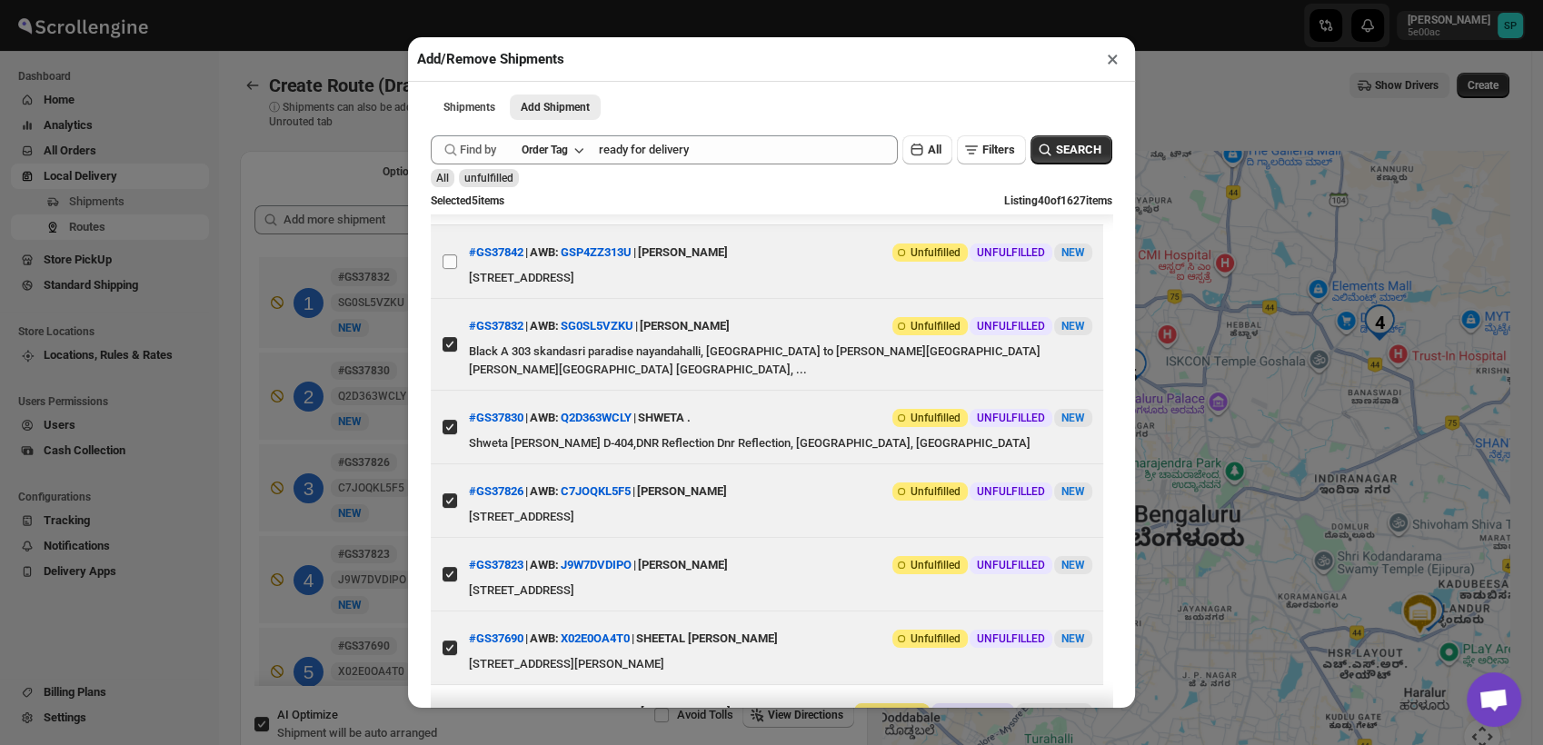
click at [444, 269] on input "View details for 68c57cef8f29d9ce0bed9da6" at bounding box center [450, 262] width 15 height 15
checkbox input "true"
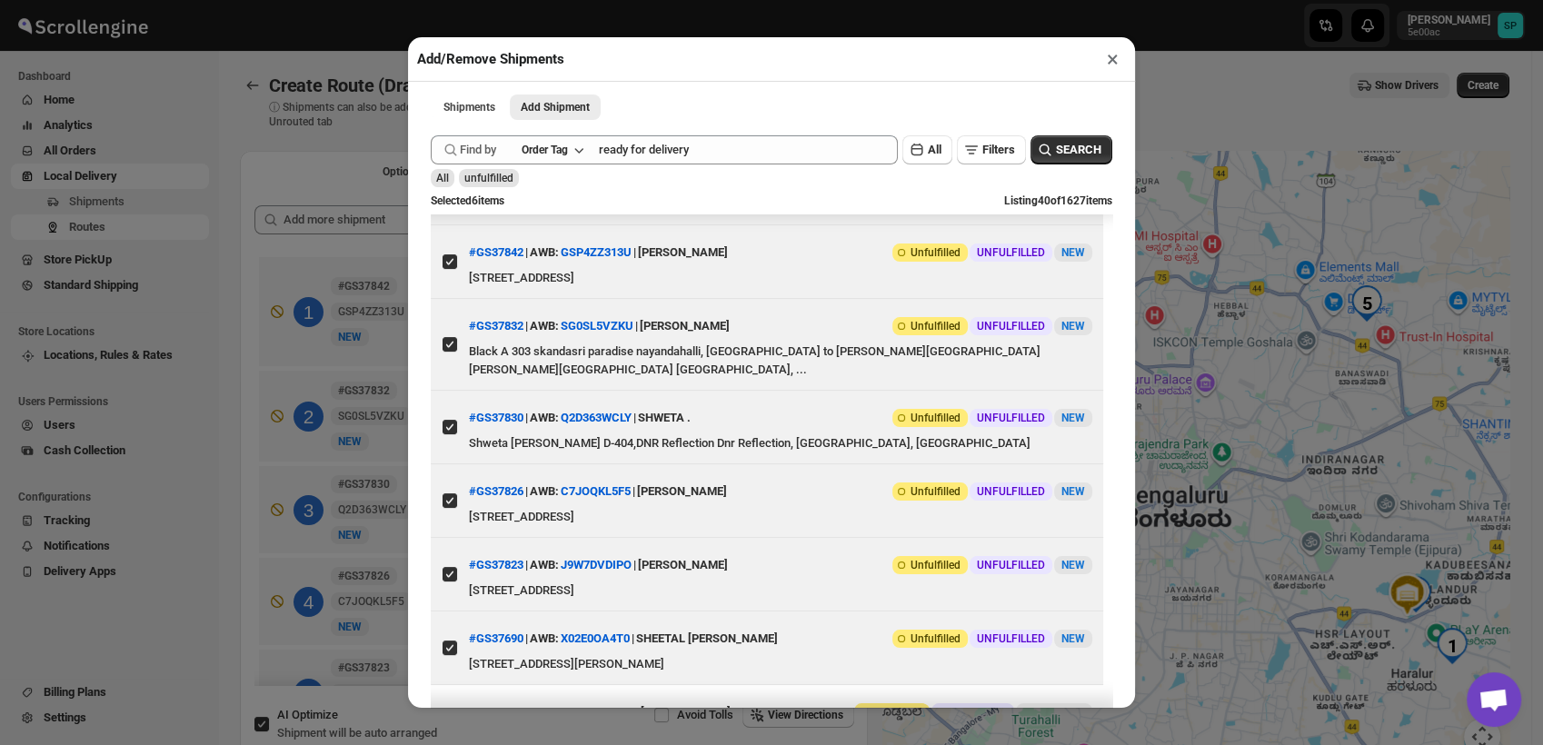
click at [445, 195] on input "View details for 68c5944c8f29d9ce0bed9f49" at bounding box center [450, 188] width 15 height 15
checkbox input "true"
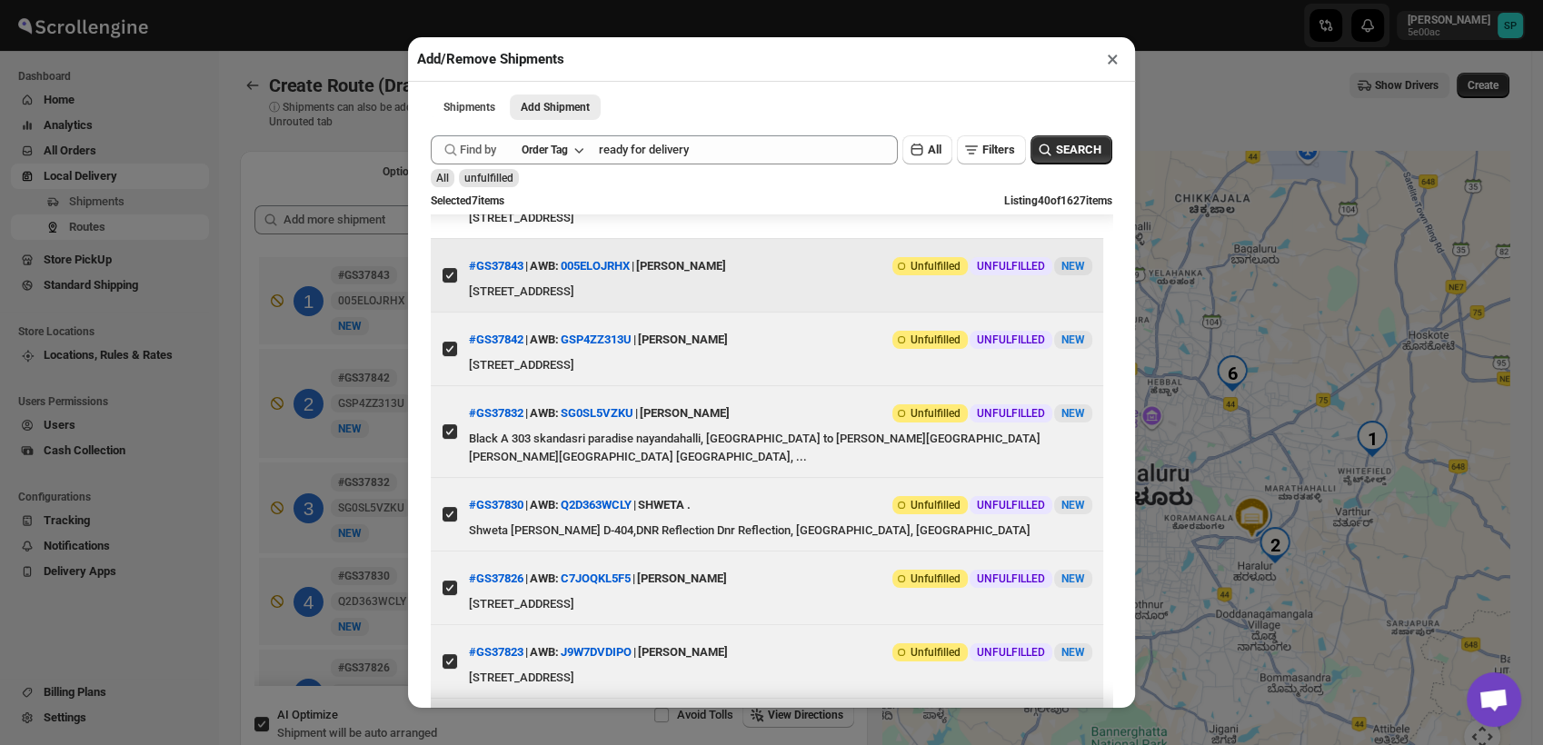
scroll to position [303, 0]
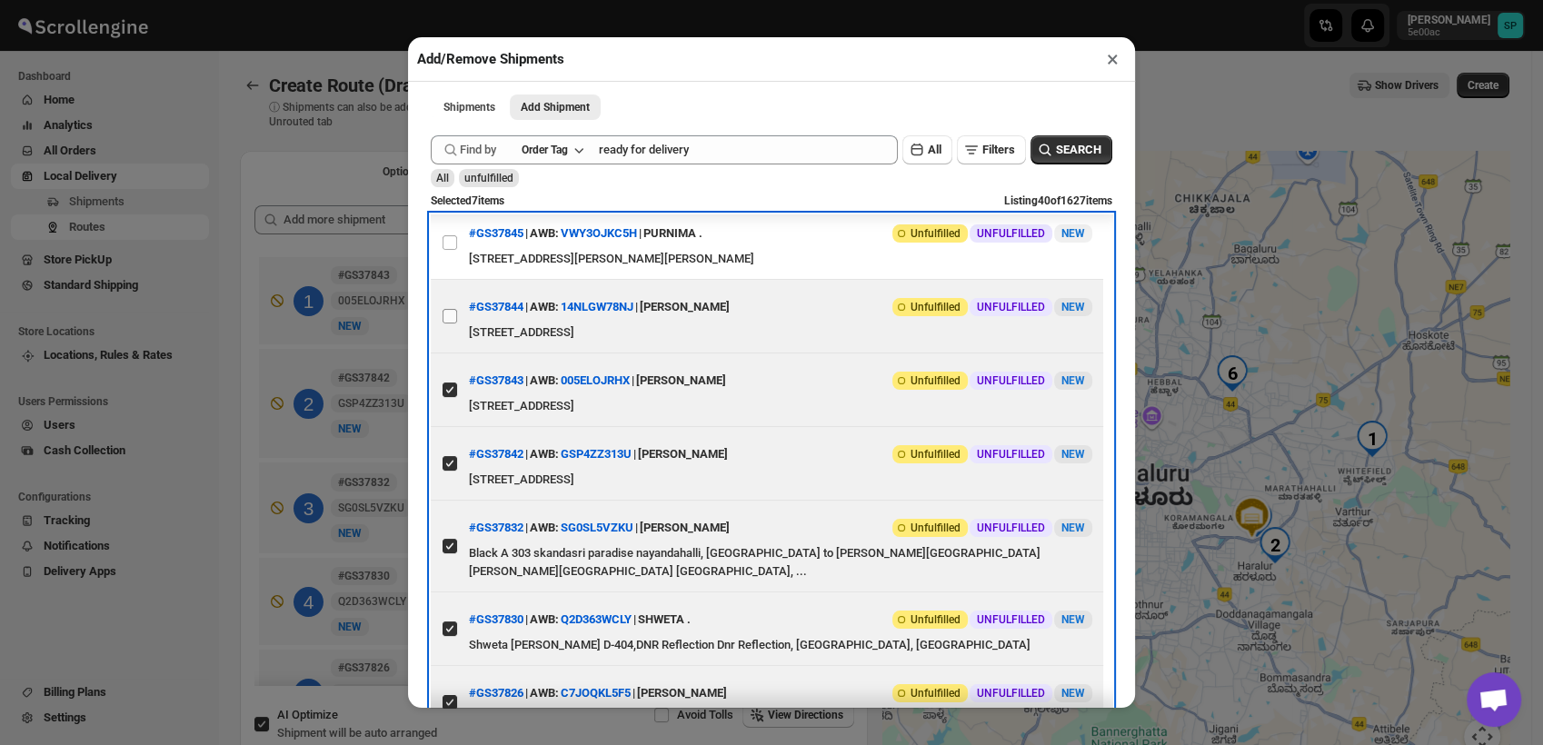
click at [440, 353] on label "View details for 68c611ec8f29d9ce0beda4c7" at bounding box center [450, 316] width 38 height 73
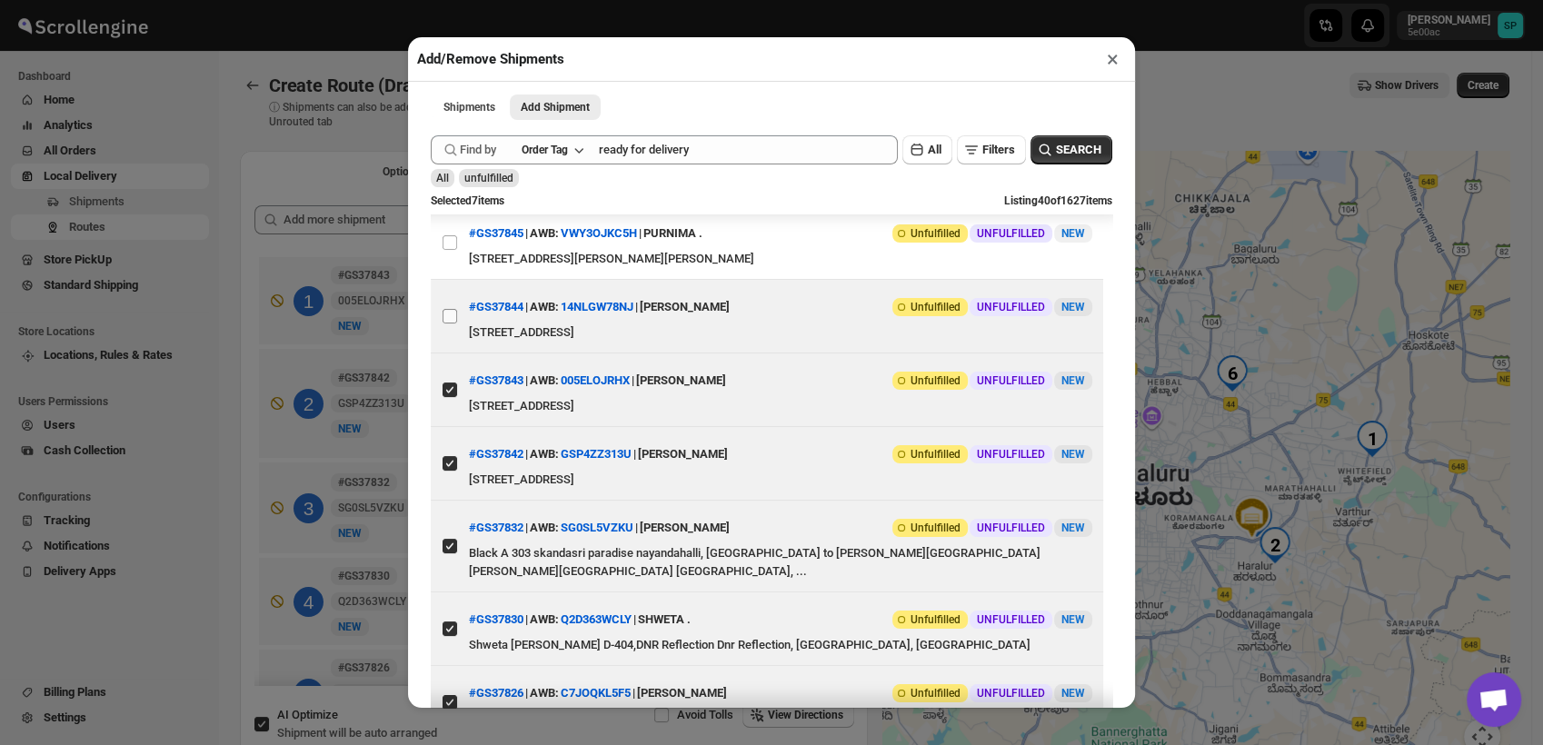
click at [443, 324] on input "View details for 68c611ec8f29d9ce0beda4c7" at bounding box center [450, 316] width 15 height 15
checkbox input "true"
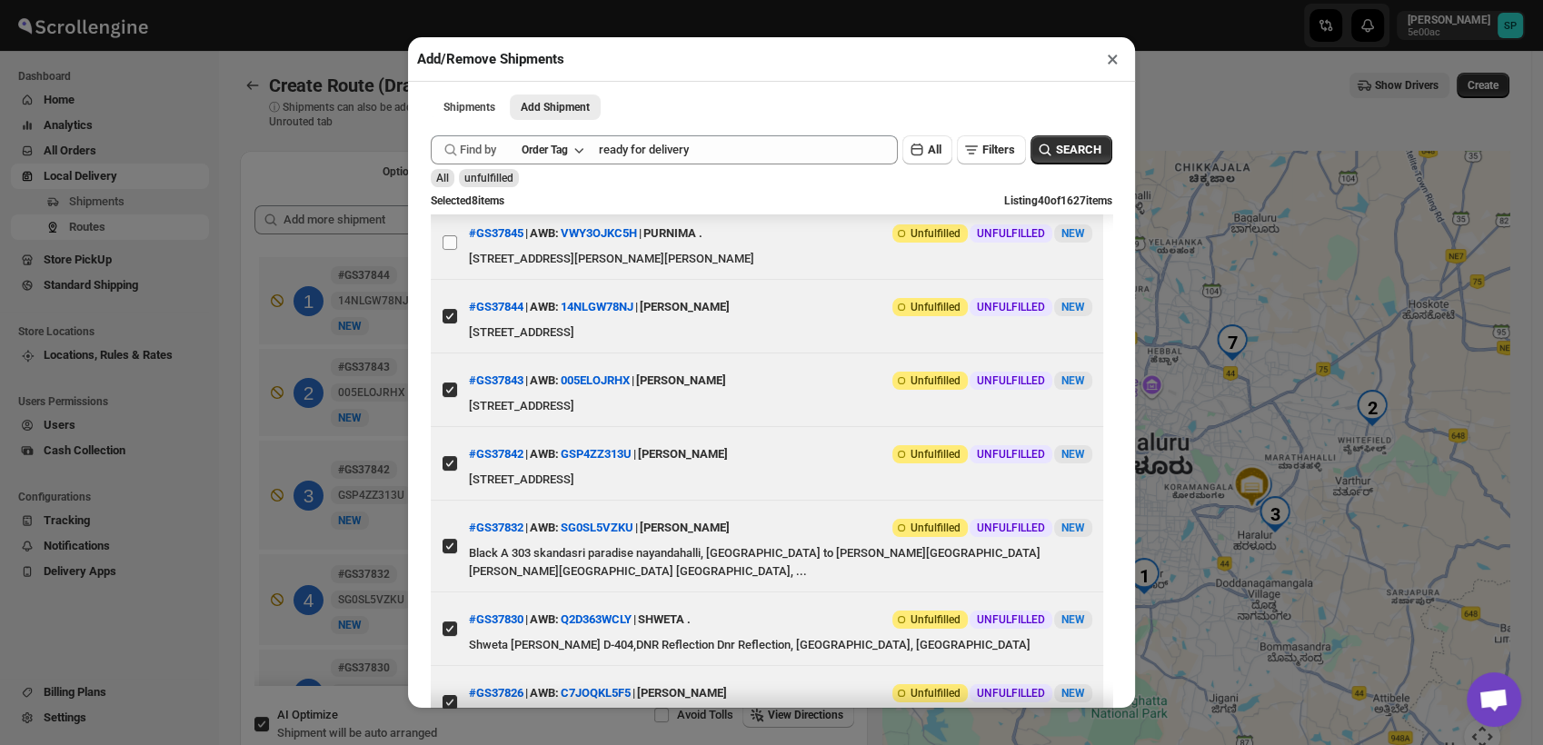
click at [445, 250] on input "View details for 68c618fc8f29d9ce0beda4f8" at bounding box center [450, 242] width 15 height 15
checkbox input "true"
drag, startPoint x: 451, startPoint y: 243, endPoint x: 452, endPoint y: 253, distance: 10.0
click at [452, 176] on input "View details for 68c651b38f29d9ce0beda68f" at bounding box center [450, 169] width 15 height 15
checkbox input "true"
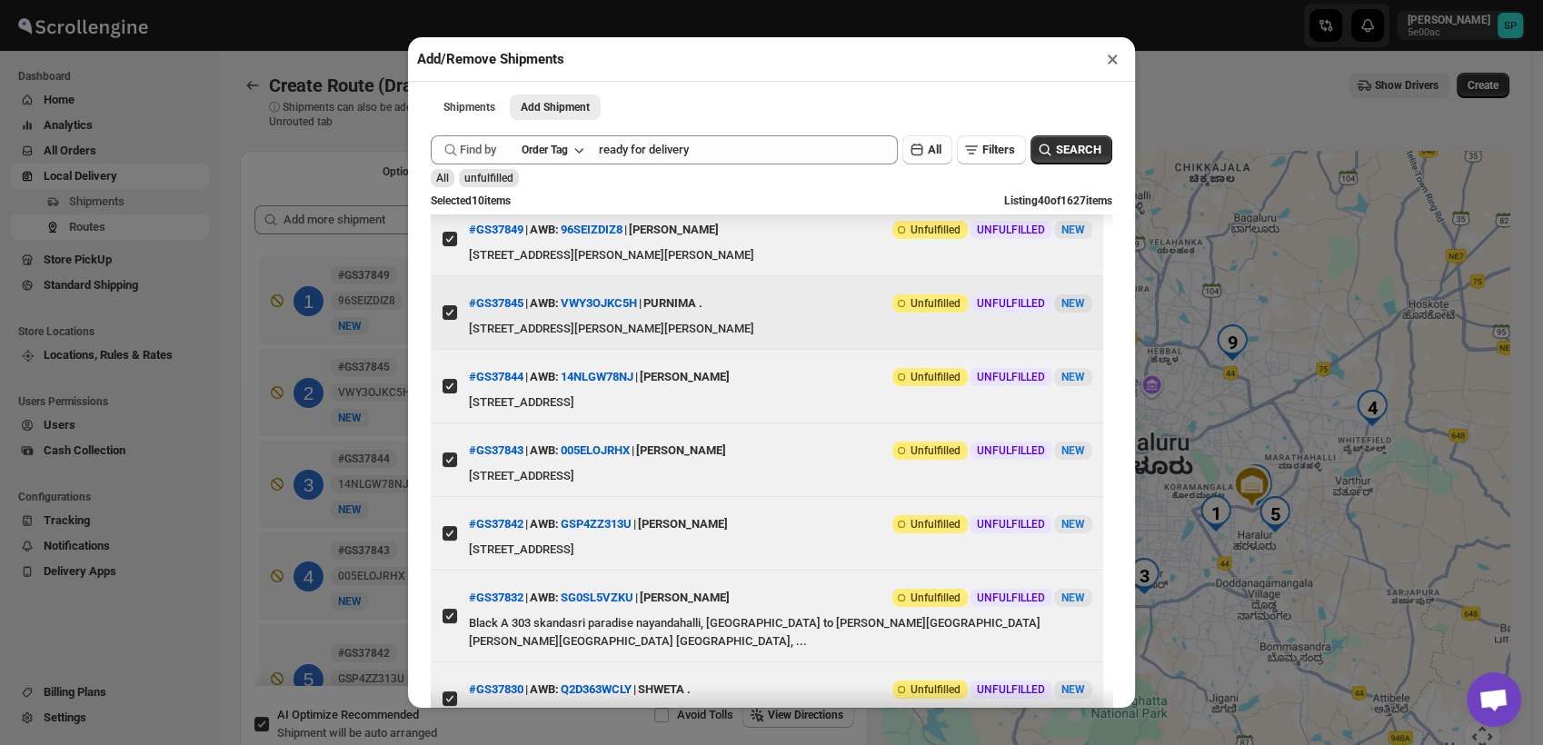
scroll to position [202, 0]
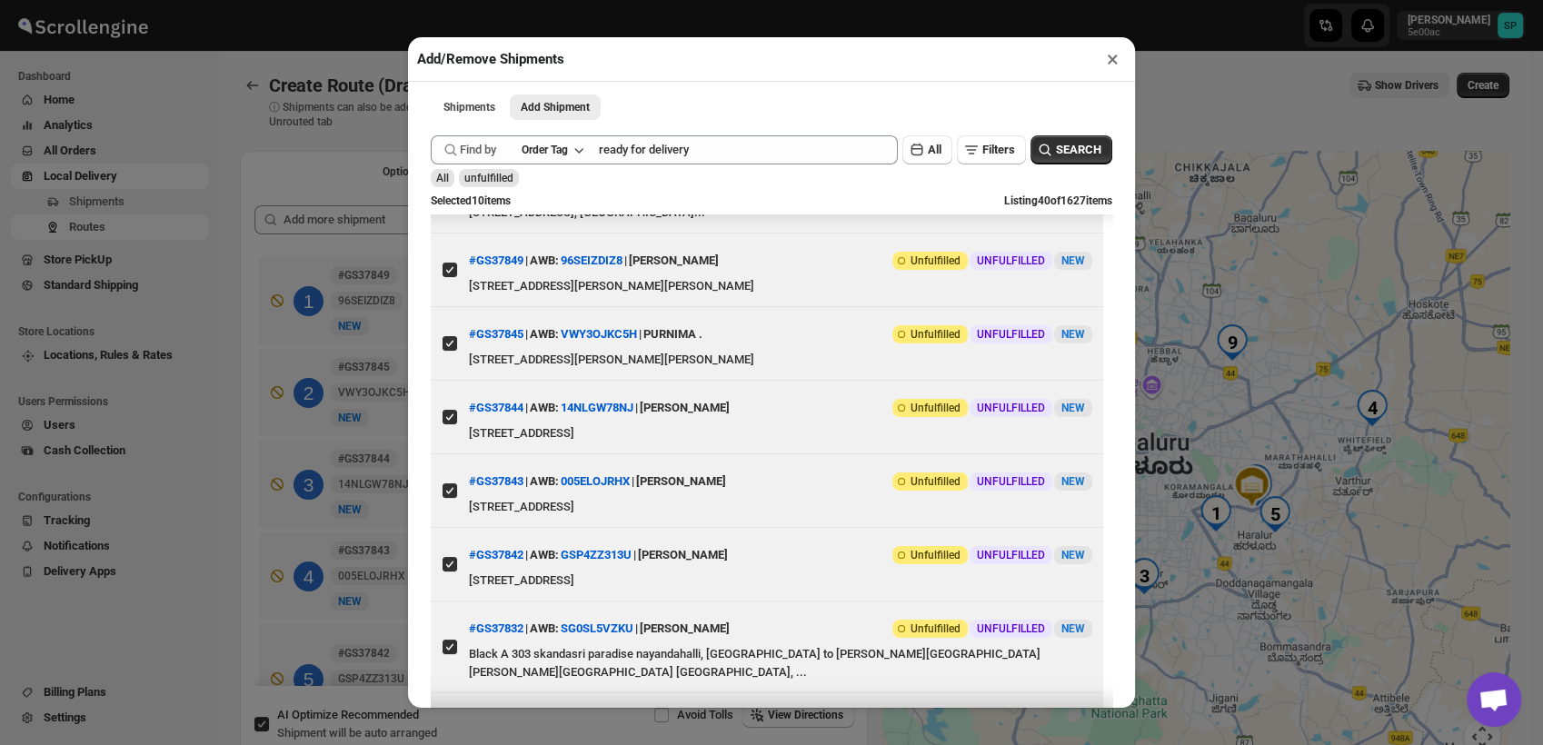
click at [449, 204] on input "View details for 68c677028f29d9ce0beda813" at bounding box center [450, 196] width 15 height 15
checkbox input "true"
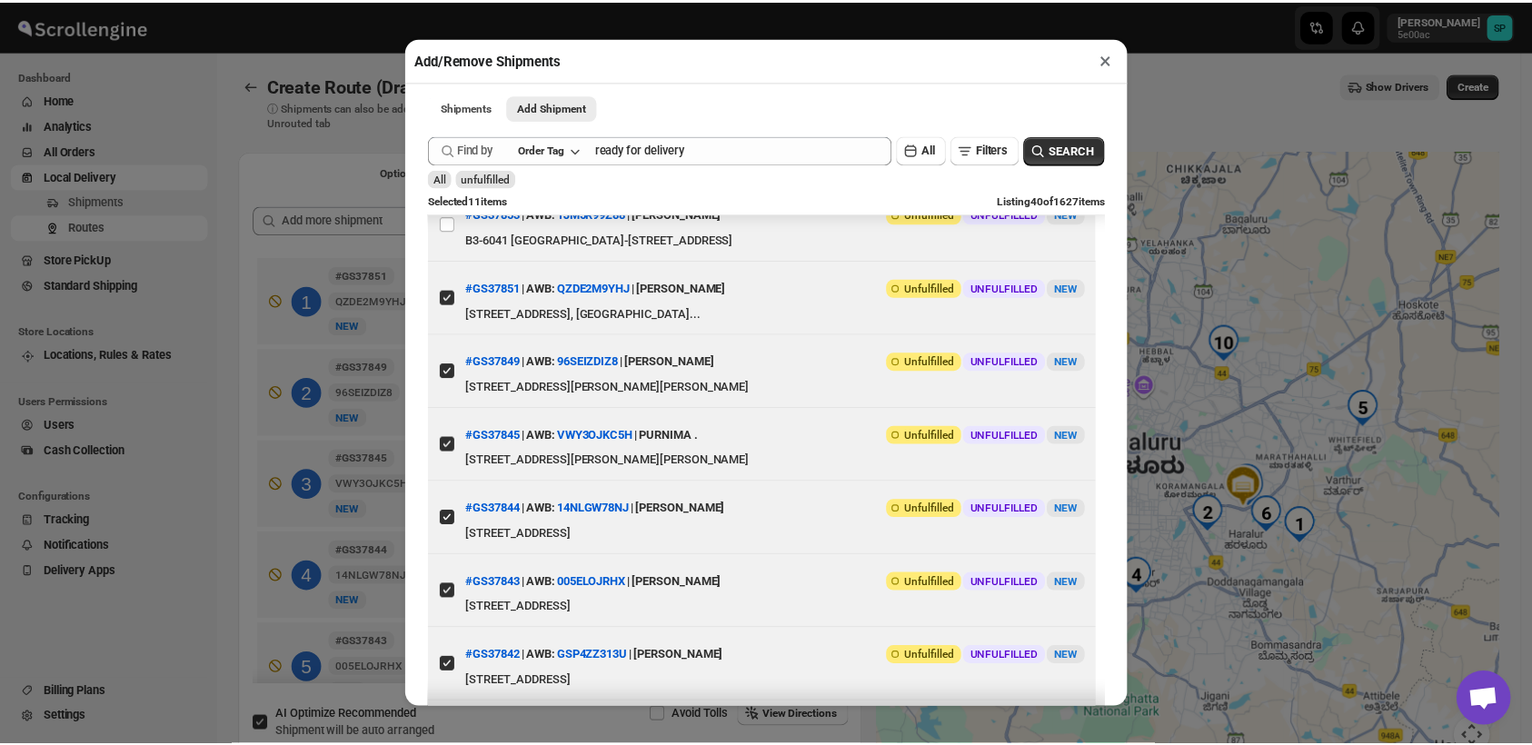
scroll to position [0, 0]
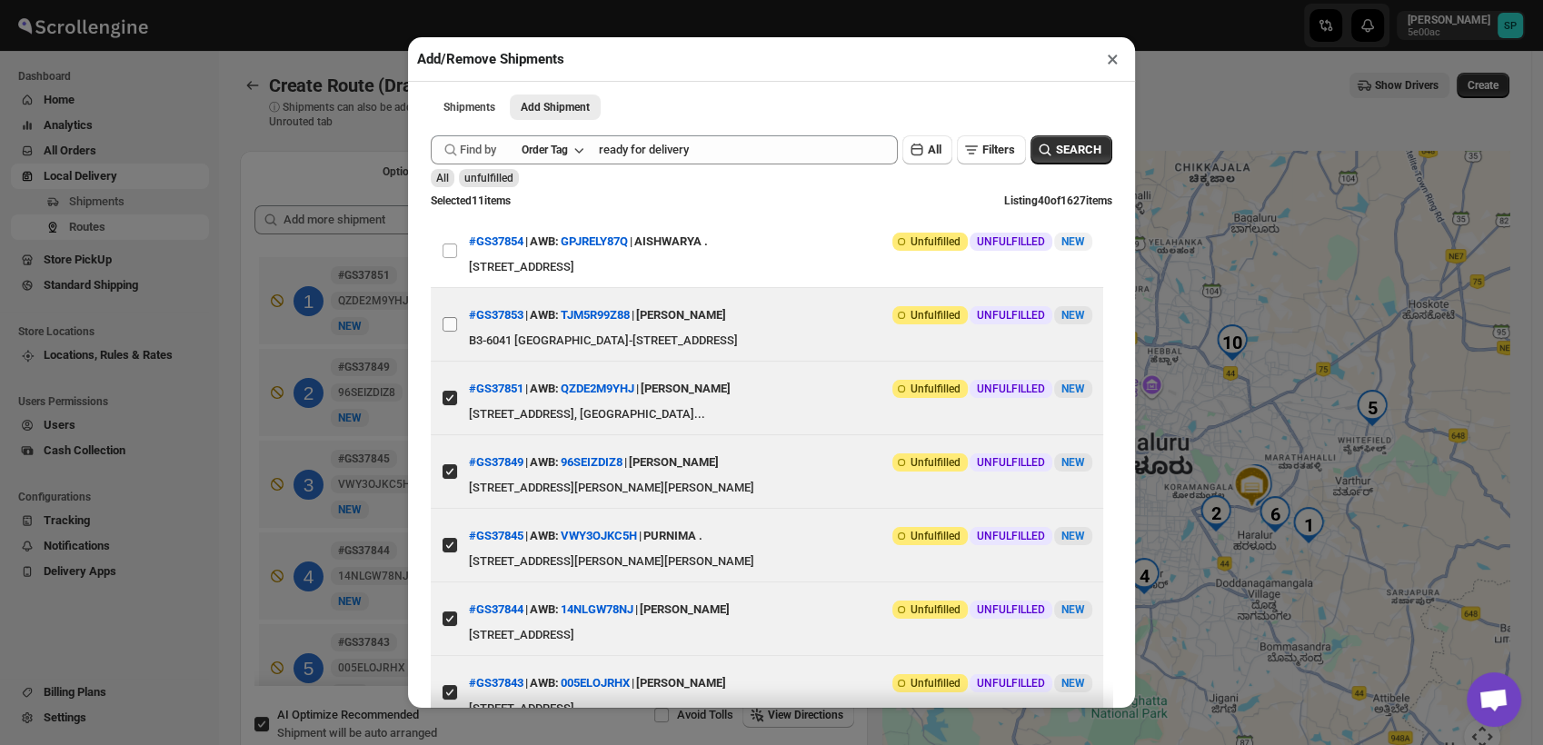
click at [444, 332] on input "View details for 68c67bec8f29d9ce0beda83f" at bounding box center [450, 324] width 15 height 15
checkbox input "true"
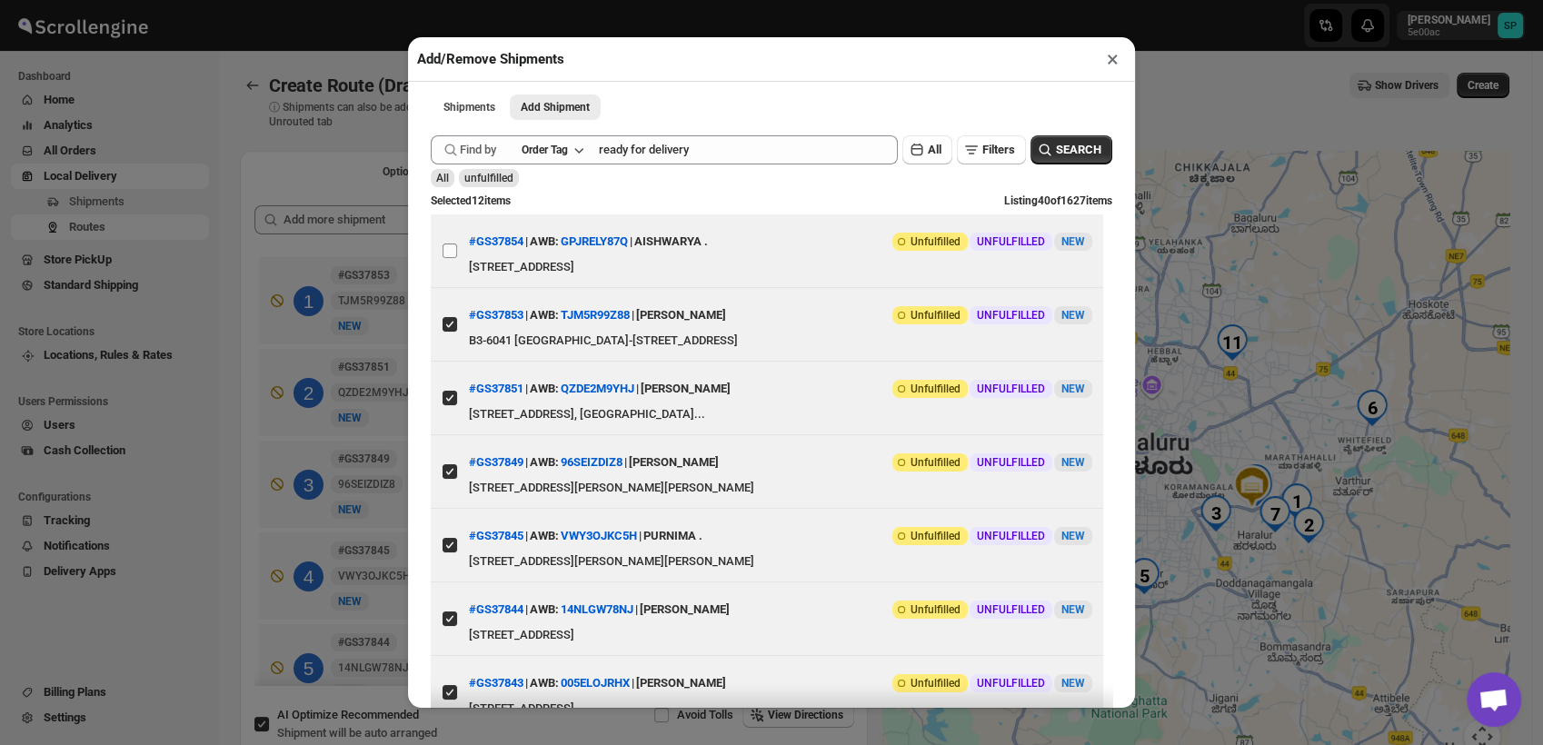
click at [451, 258] on input "View details for 68c68c168f29d9ce0beda902" at bounding box center [450, 251] width 15 height 15
checkbox input "true"
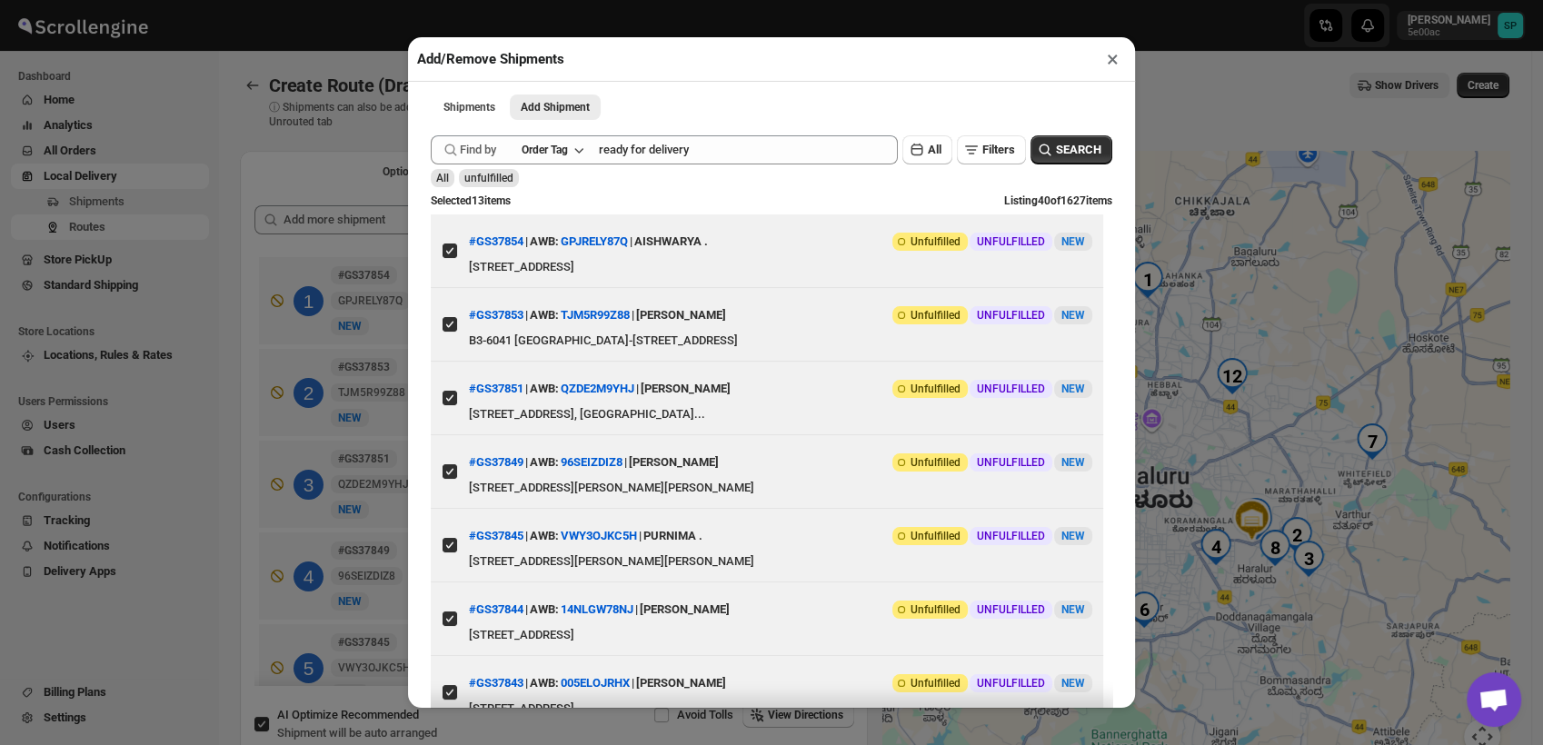
click at [1109, 61] on button "×" at bounding box center [1113, 58] width 26 height 25
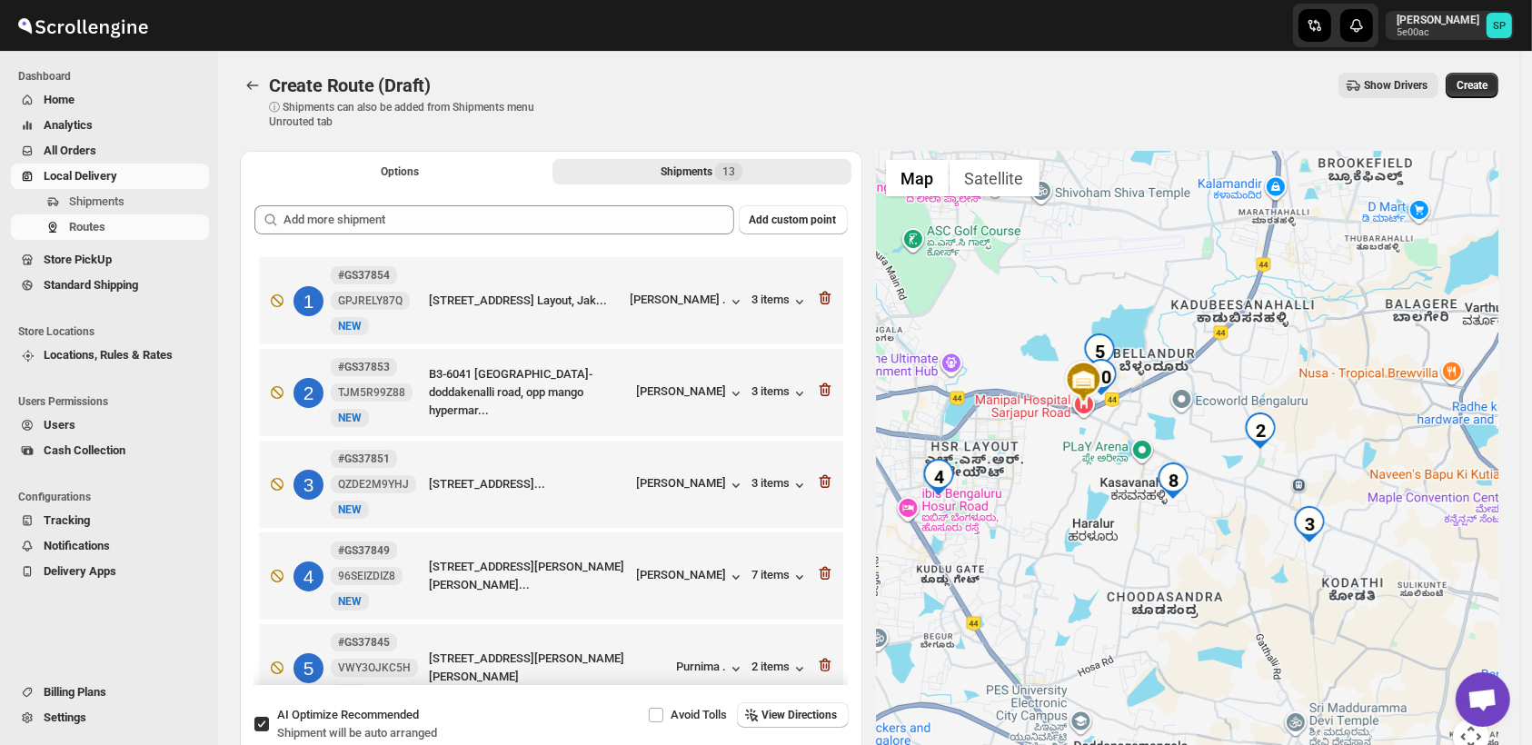
drag, startPoint x: 1329, startPoint y: 612, endPoint x: 1319, endPoint y: 406, distance: 205.7
click at [1319, 406] on div at bounding box center [1188, 464] width 623 height 626
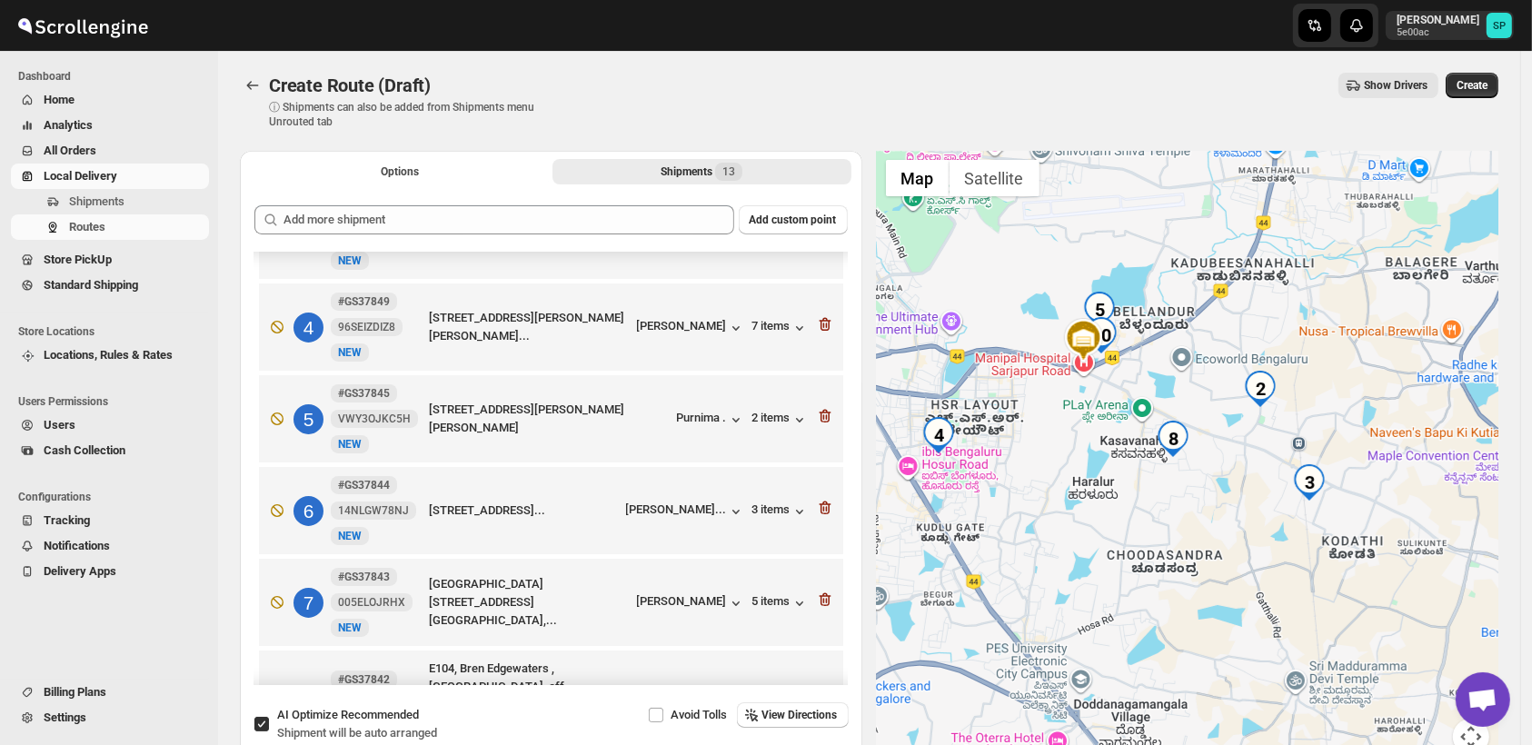
scroll to position [404, 0]
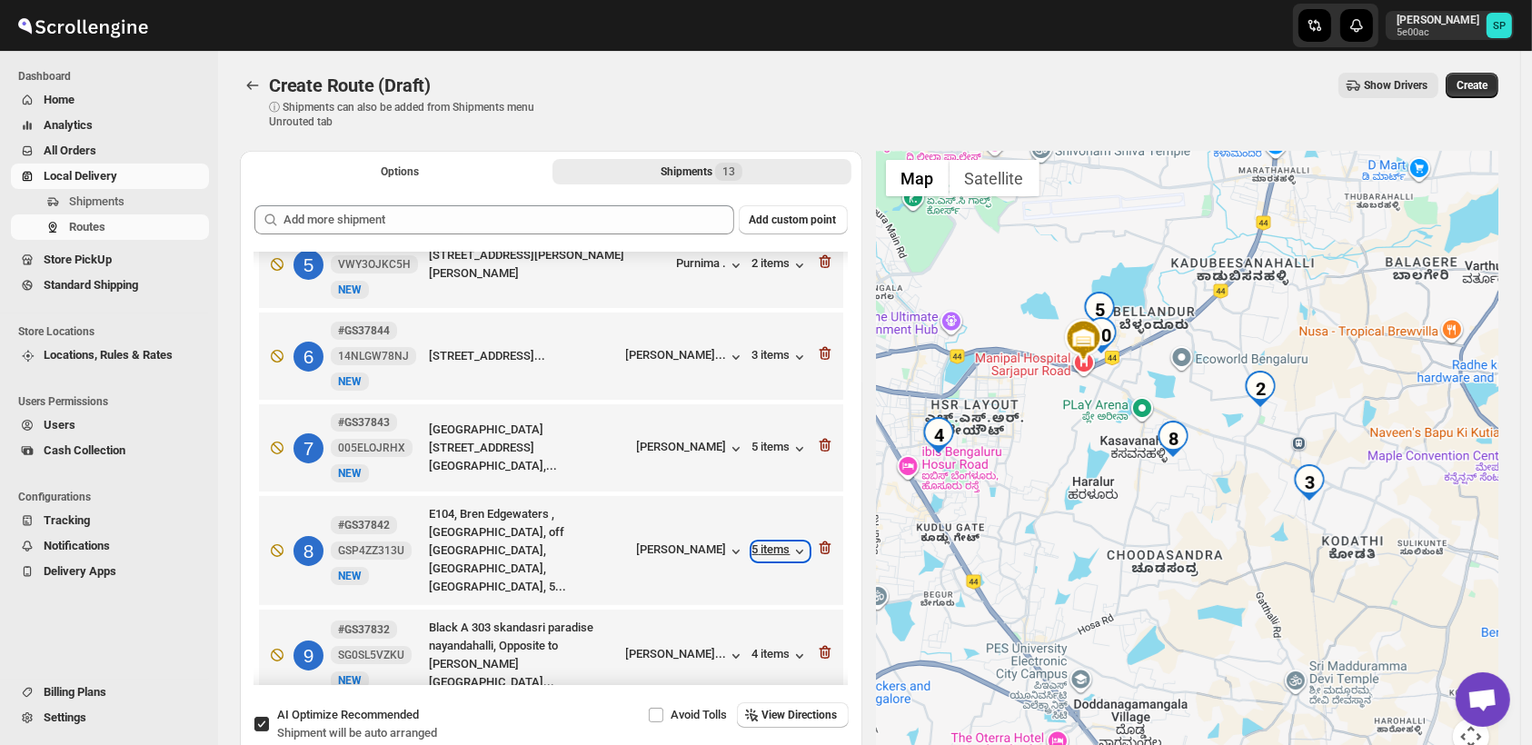
click at [769, 546] on div "5 items" at bounding box center [781, 552] width 56 height 18
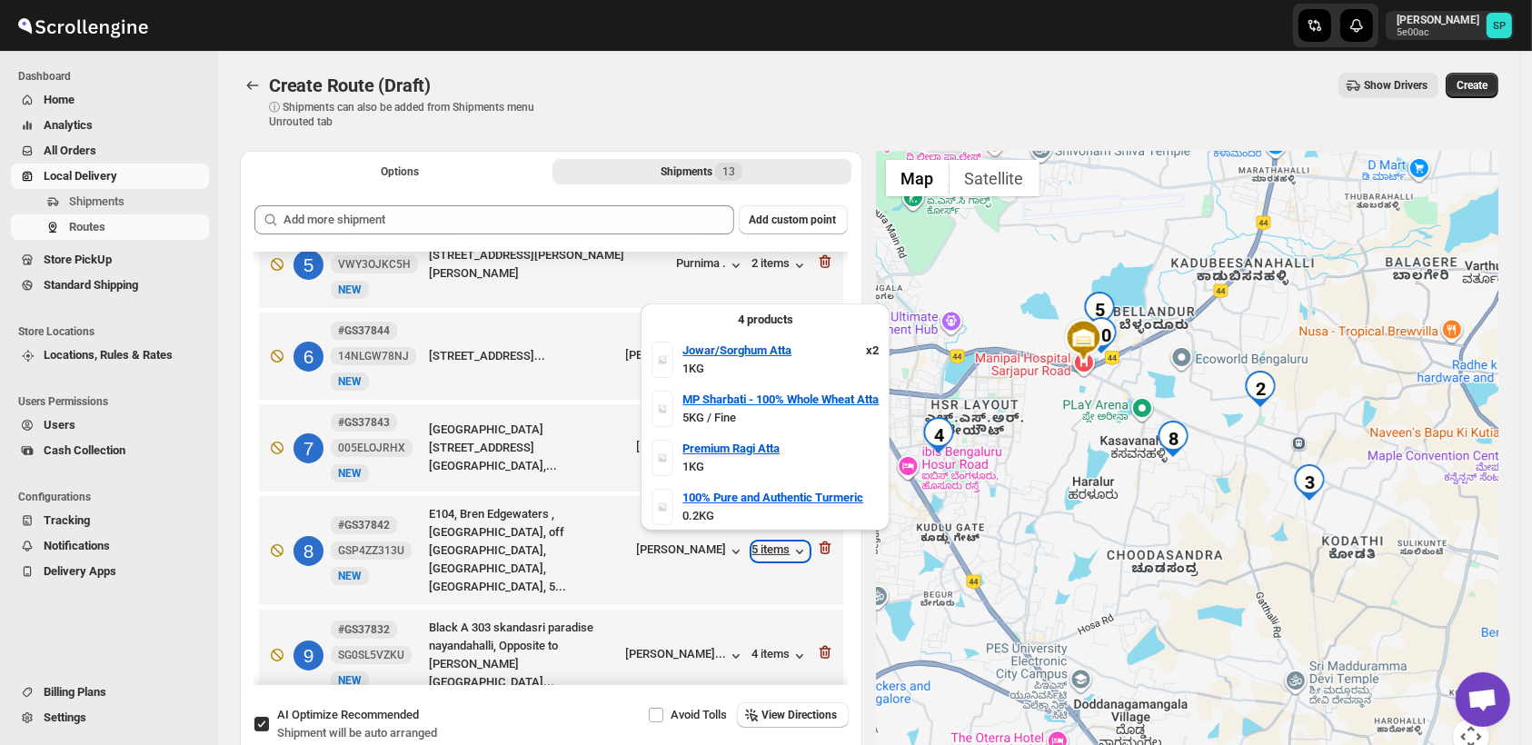
click at [769, 546] on div "5 items" at bounding box center [781, 552] width 56 height 18
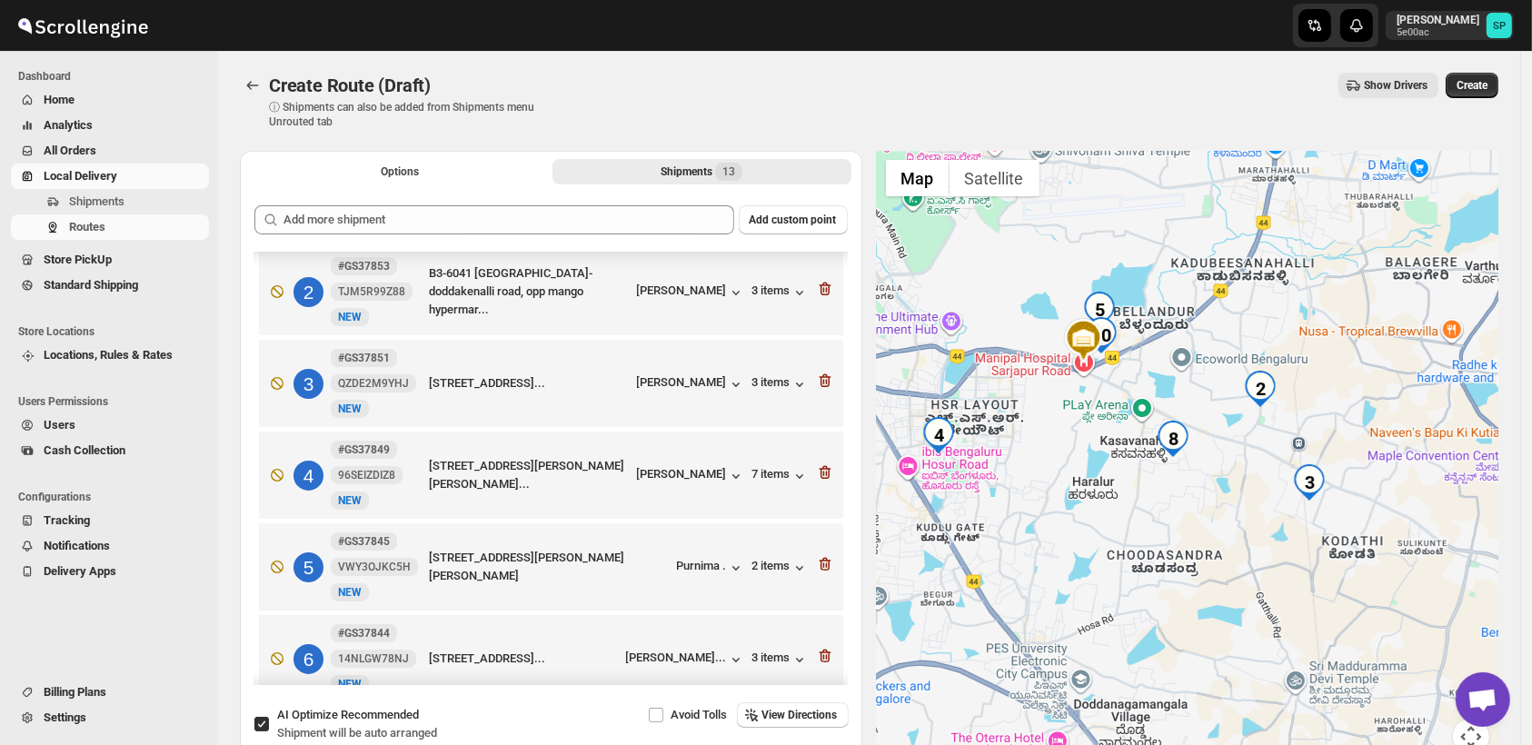
scroll to position [0, 0]
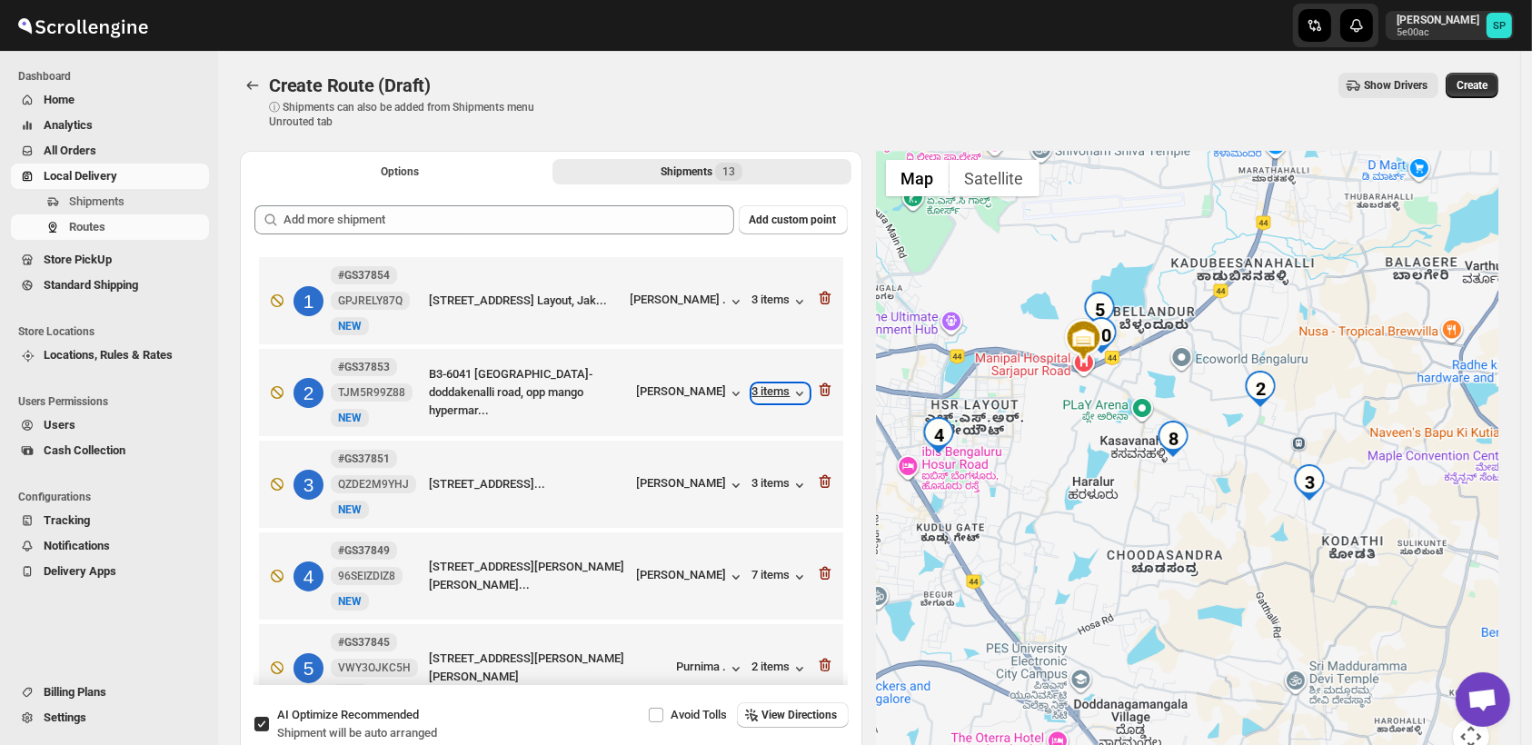
click at [775, 398] on div "3 items" at bounding box center [781, 393] width 56 height 18
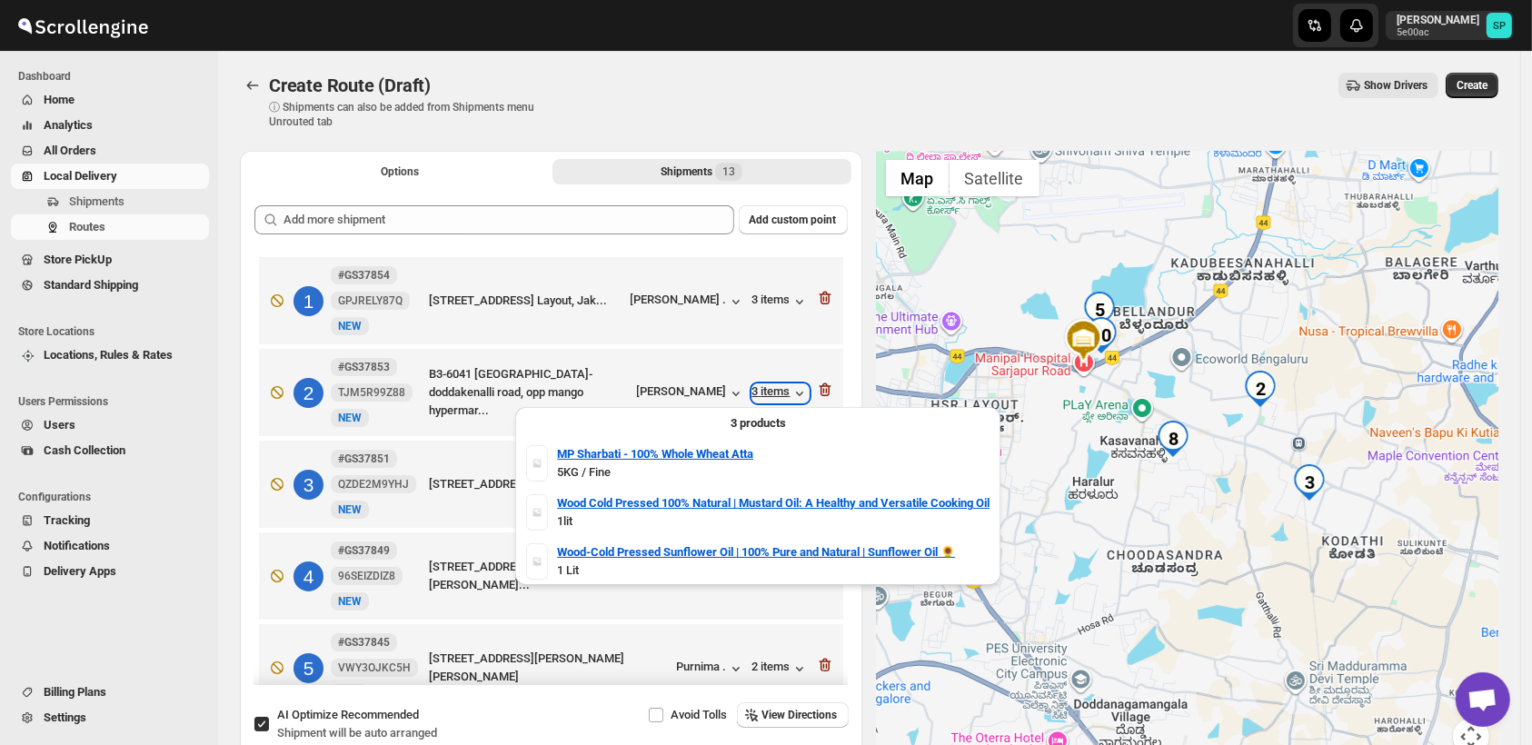
click at [775, 398] on div "3 items" at bounding box center [781, 393] width 56 height 18
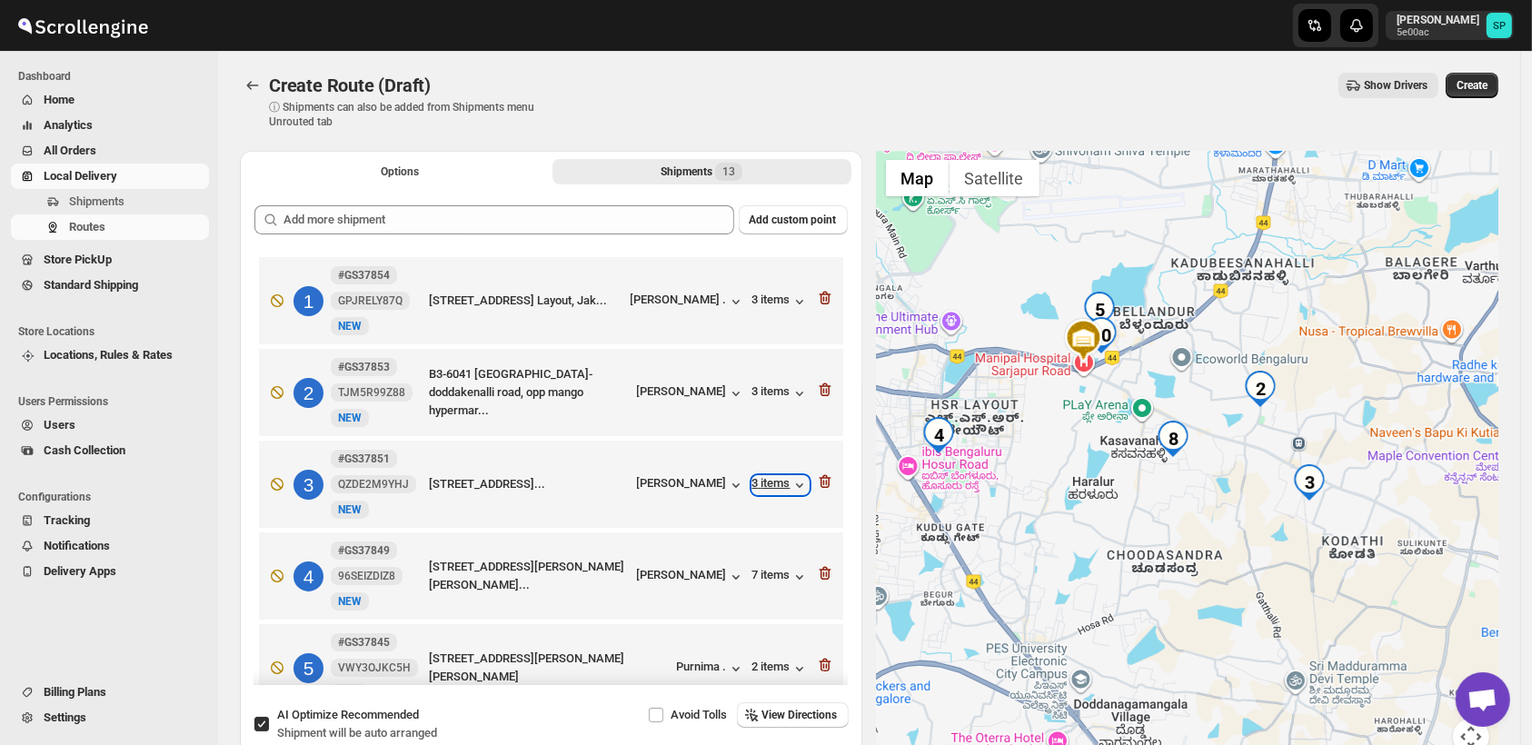
click at [755, 484] on div "3 items" at bounding box center [781, 485] width 56 height 18
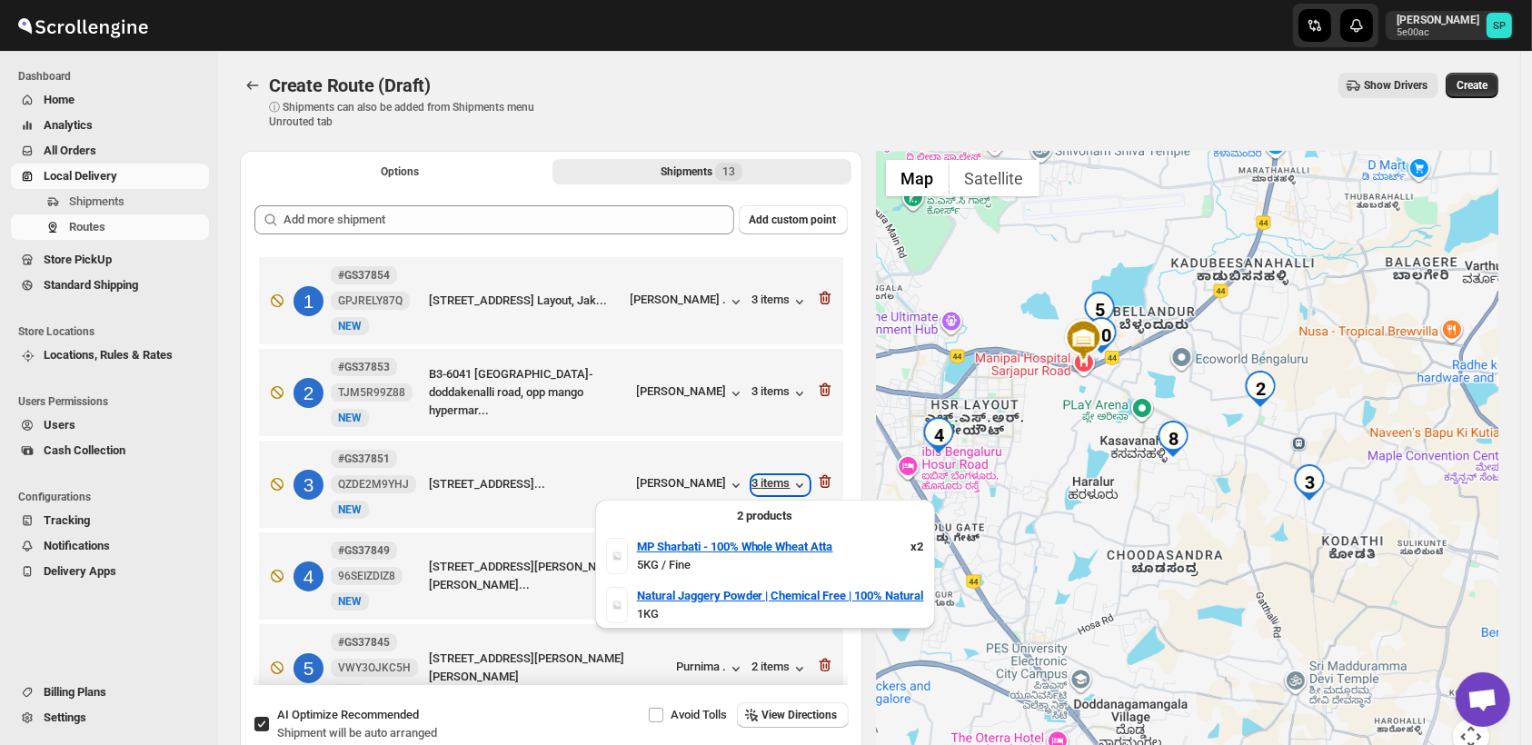
click at [755, 484] on div "3 items" at bounding box center [781, 485] width 56 height 18
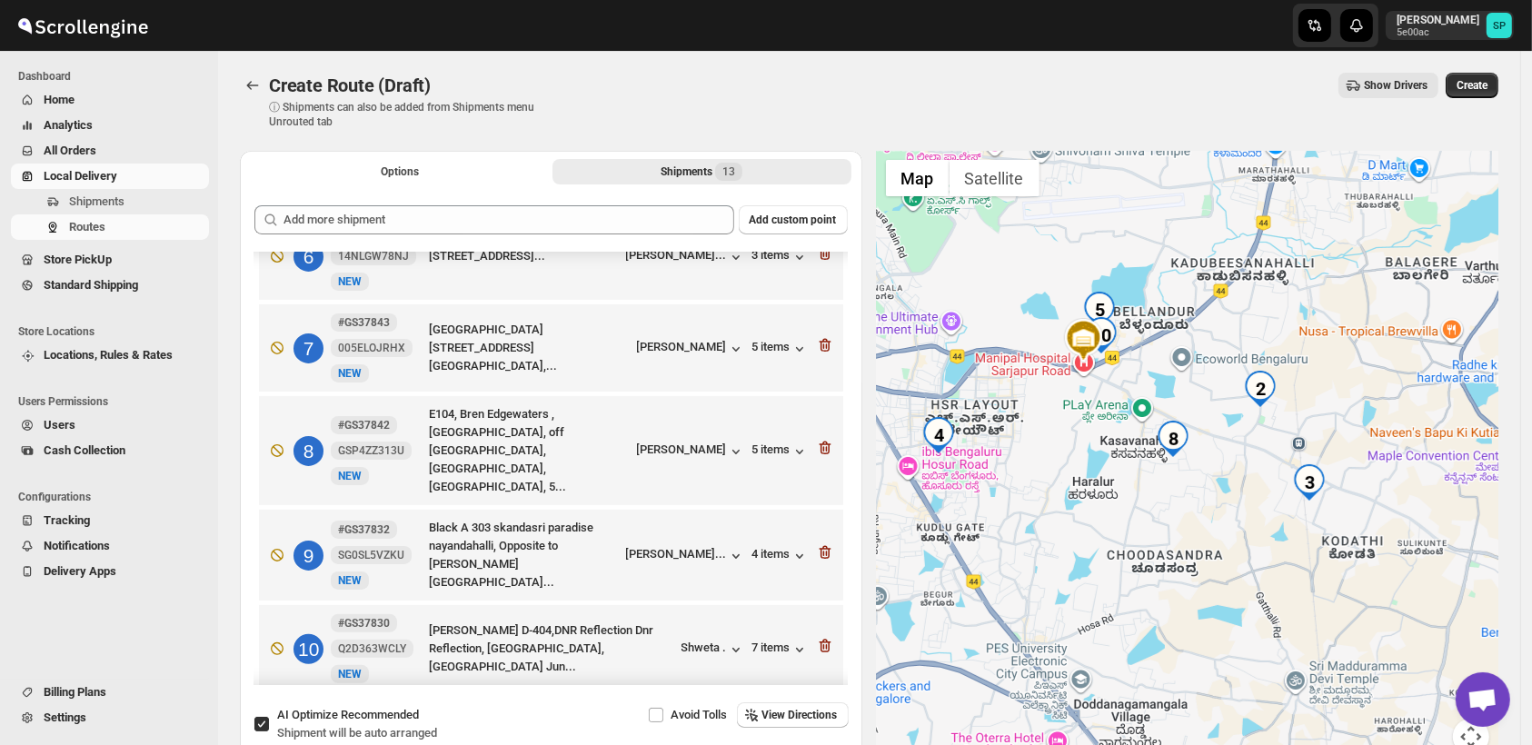
scroll to position [504, 0]
click at [676, 447] on div "[PERSON_NAME]" at bounding box center [691, 451] width 108 height 18
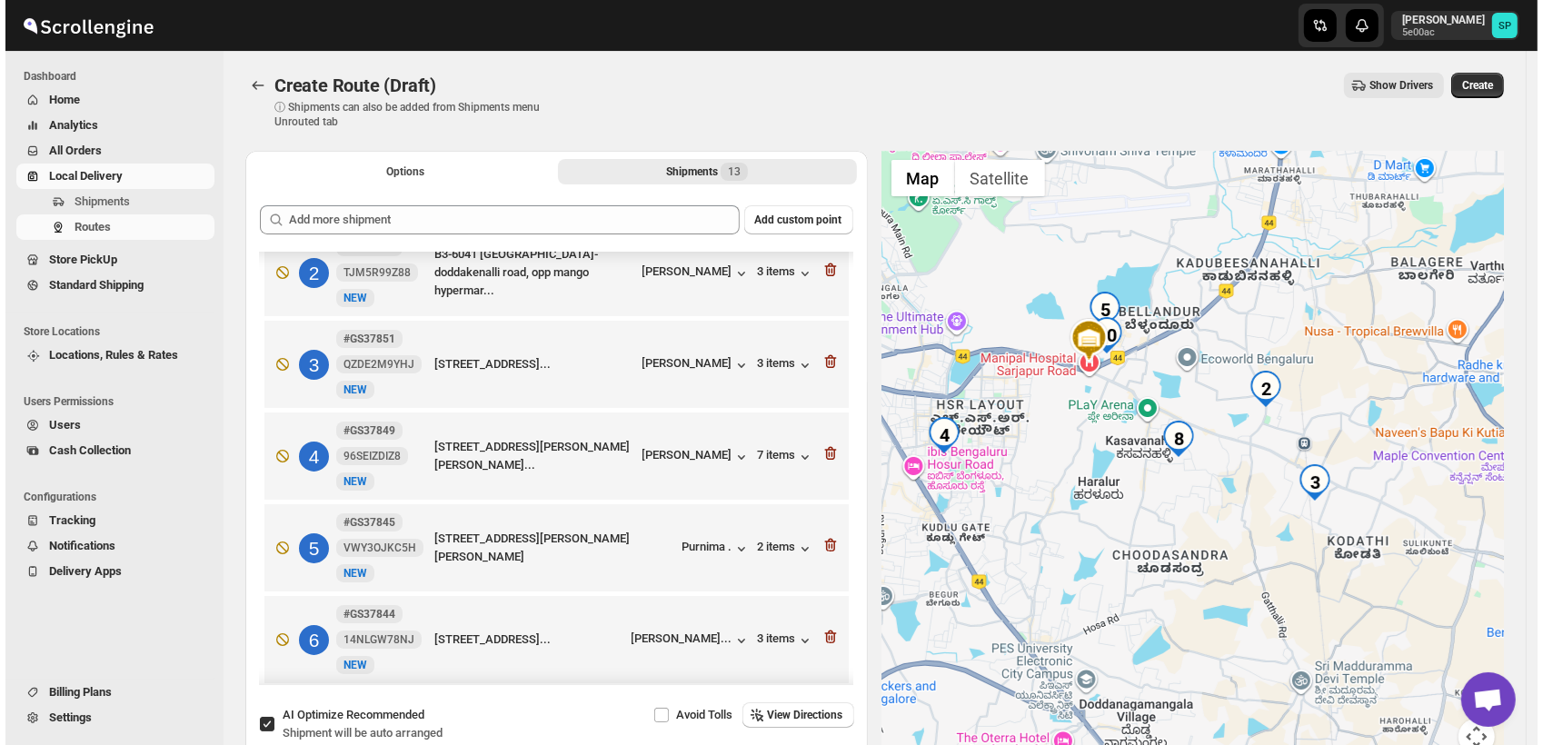
scroll to position [0, 0]
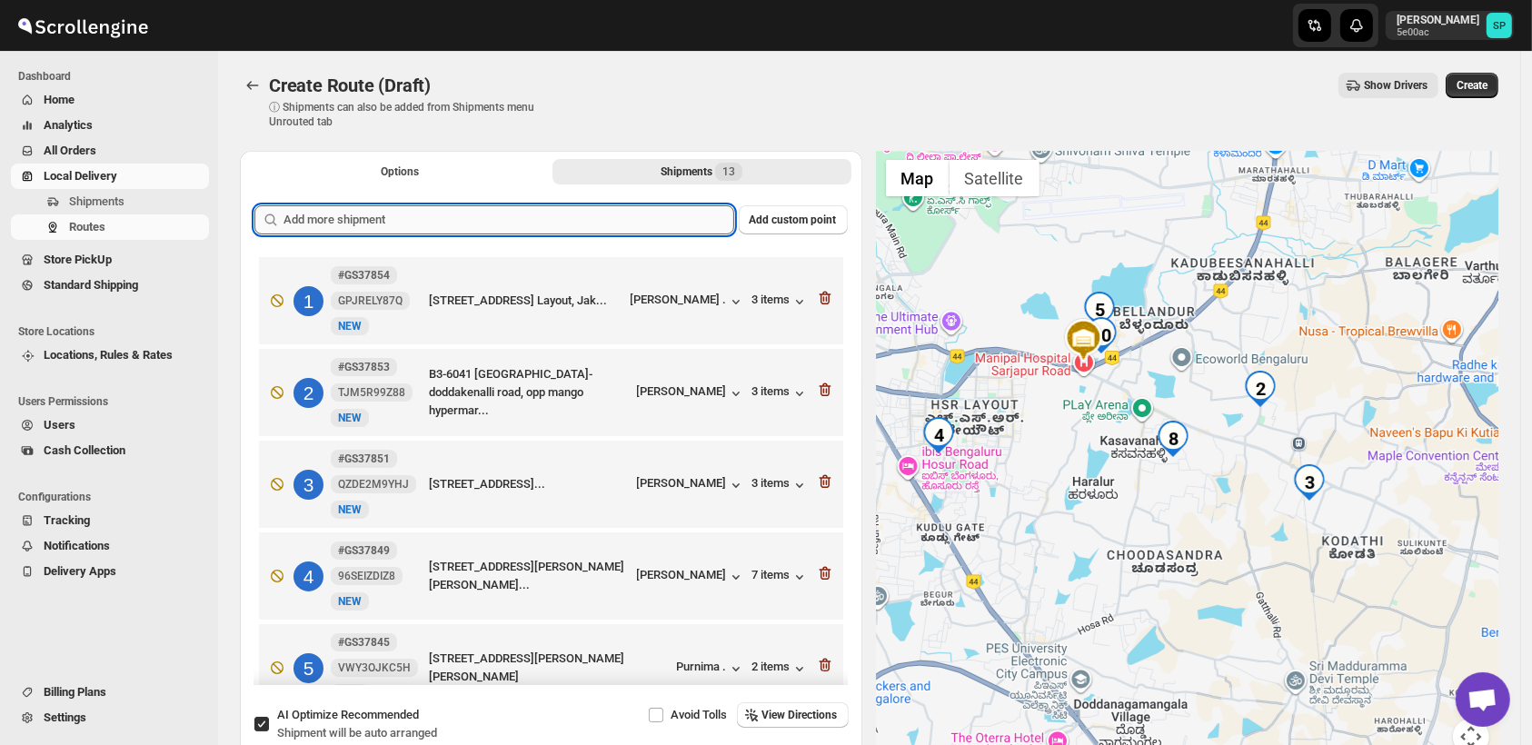
click at [611, 209] on input "text" at bounding box center [509, 219] width 451 height 29
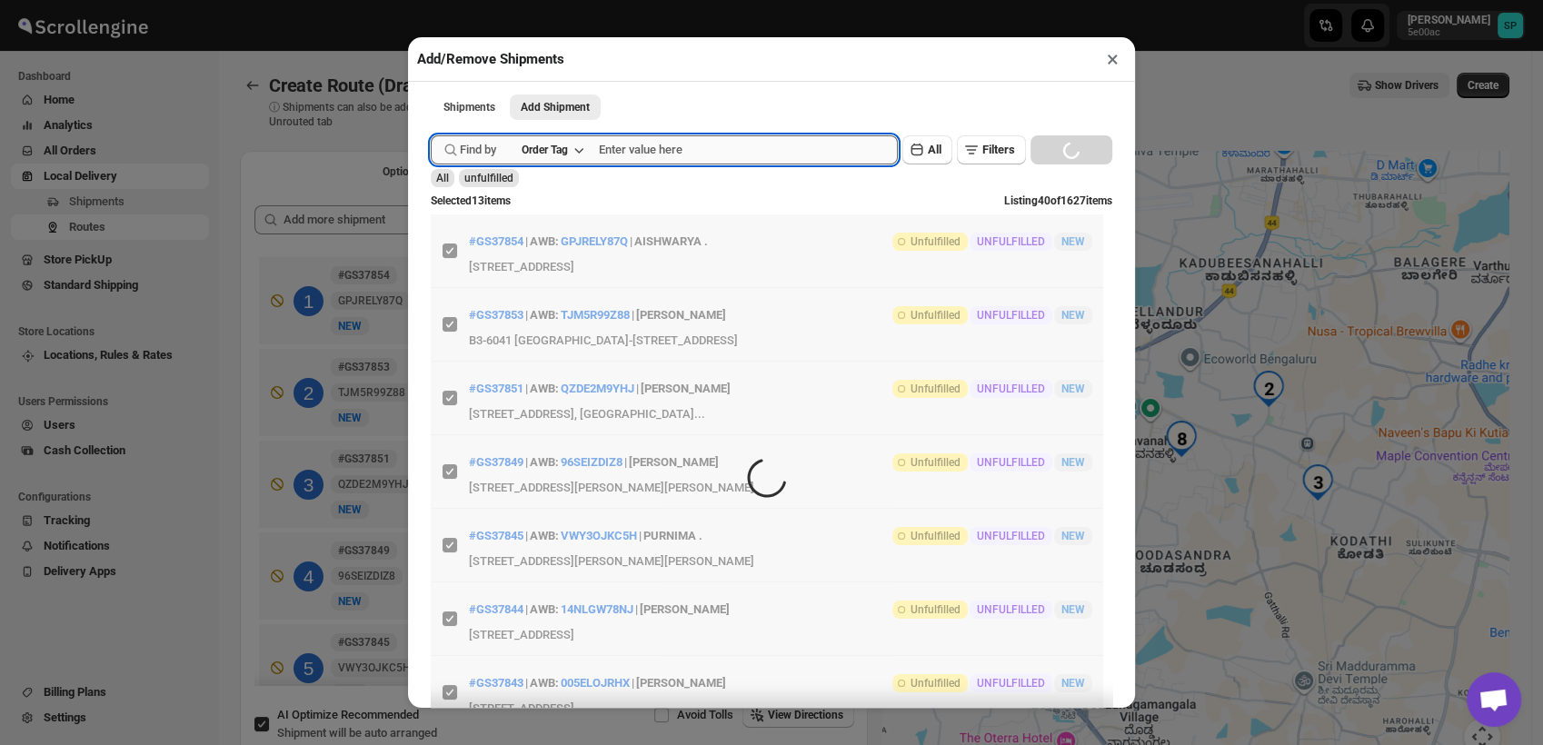
click at [638, 153] on input "text" at bounding box center [748, 149] width 299 height 29
click at [560, 157] on div "Order Tag" at bounding box center [545, 150] width 46 height 15
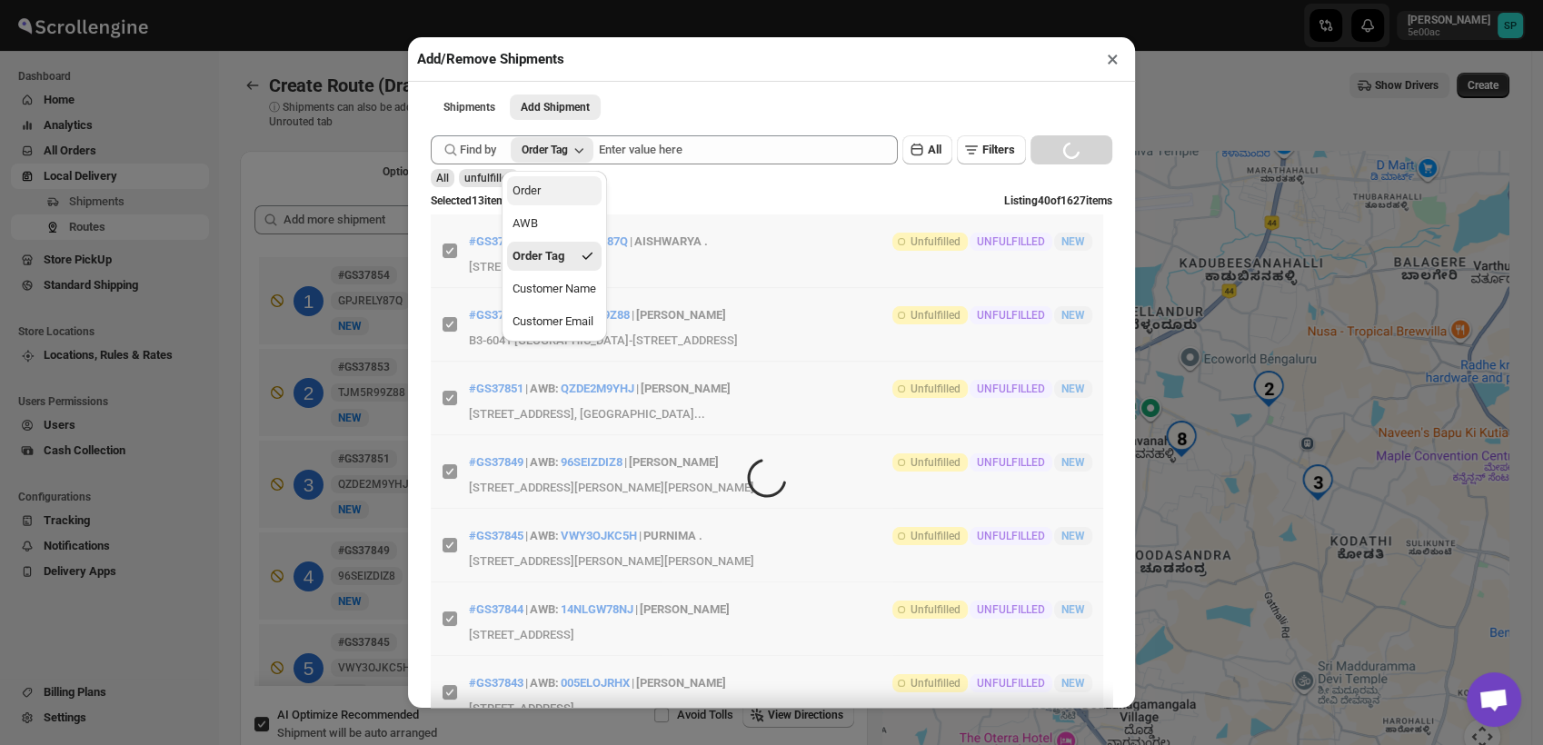
click at [564, 196] on button "Order" at bounding box center [554, 190] width 95 height 29
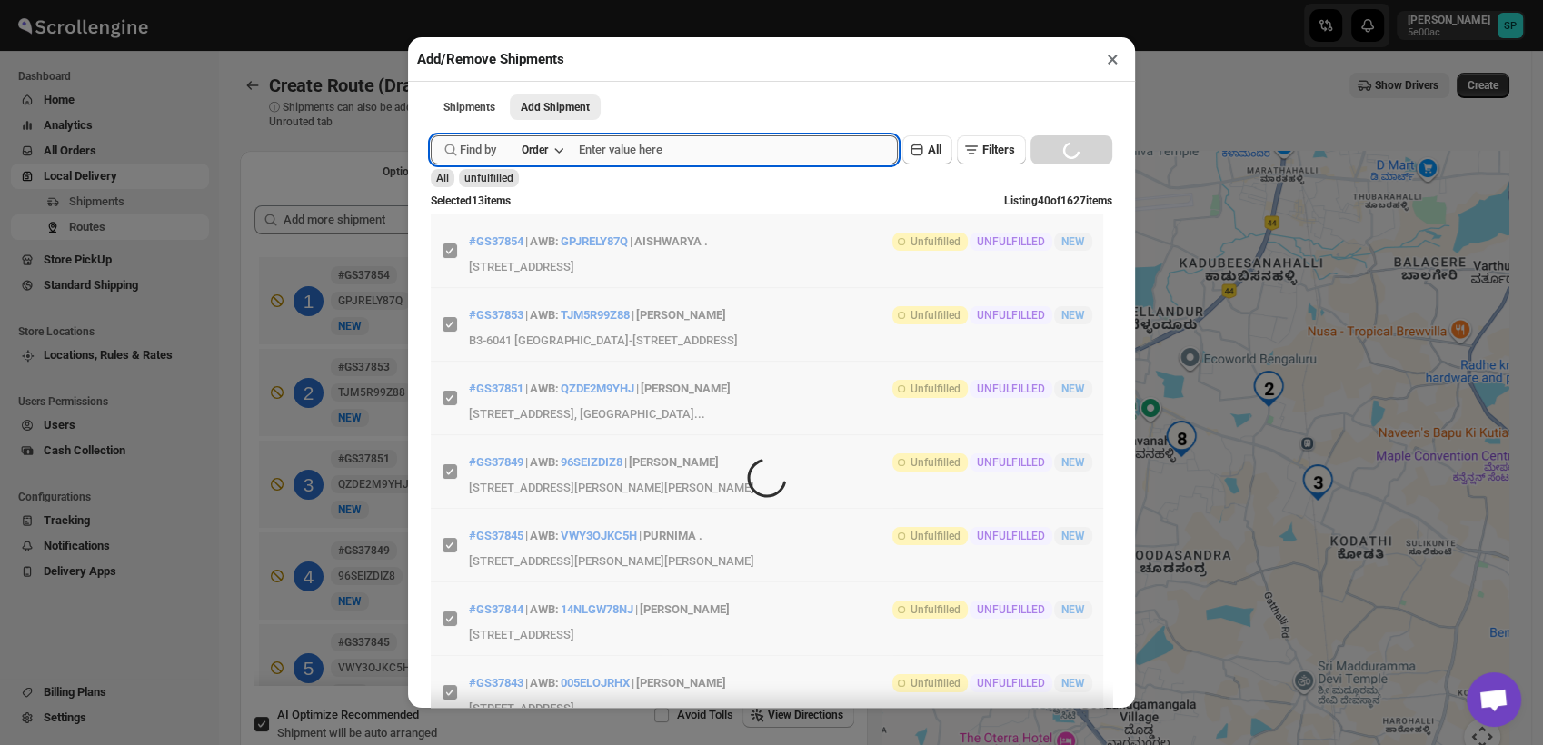
click at [651, 160] on input "text" at bounding box center [738, 149] width 319 height 29
paste input "GS37846"
type input "GS37846"
click at [431, 0] on button "Submit" at bounding box center [457, 9] width 52 height 19
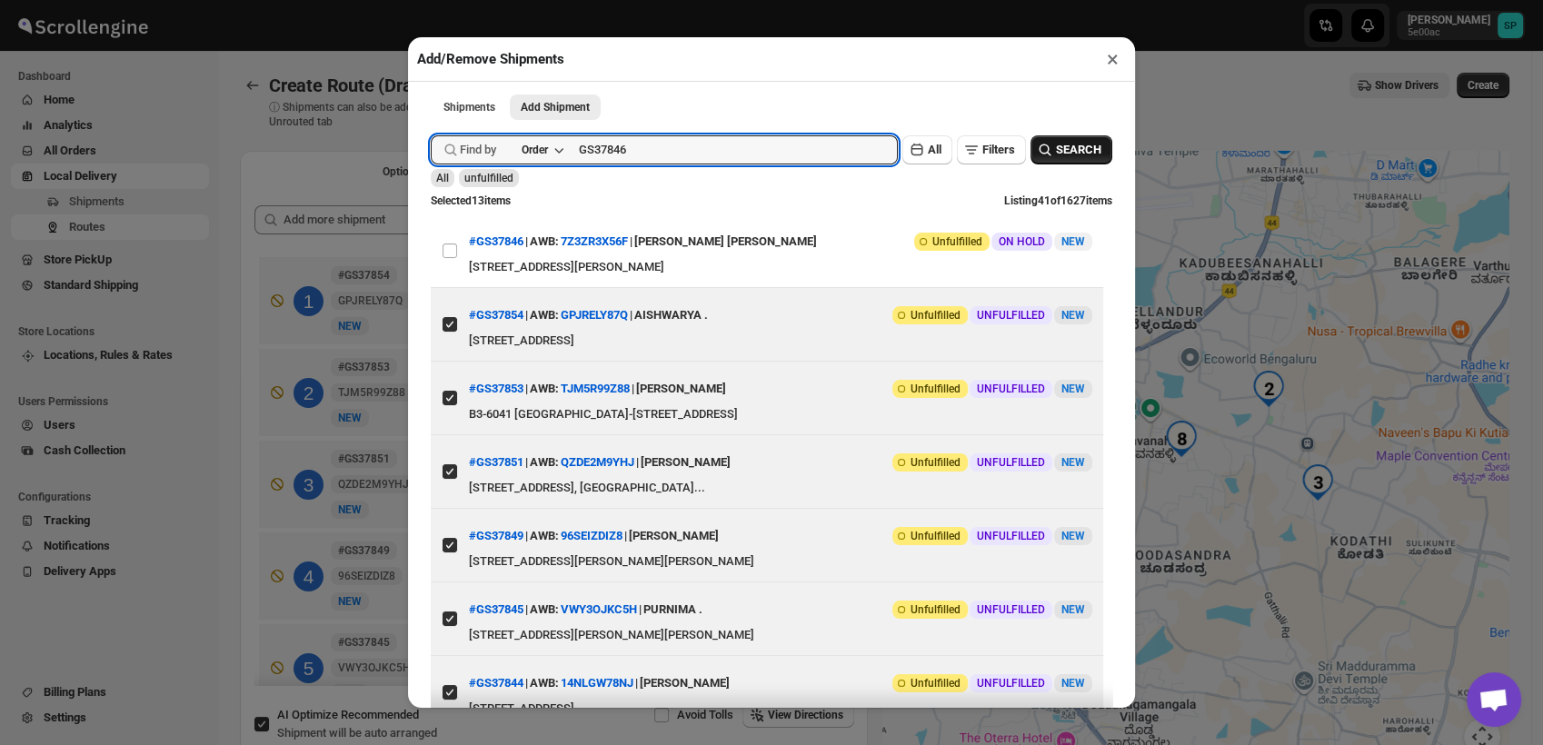
click at [1056, 145] on span "SEARCH" at bounding box center [1078, 150] width 45 height 18
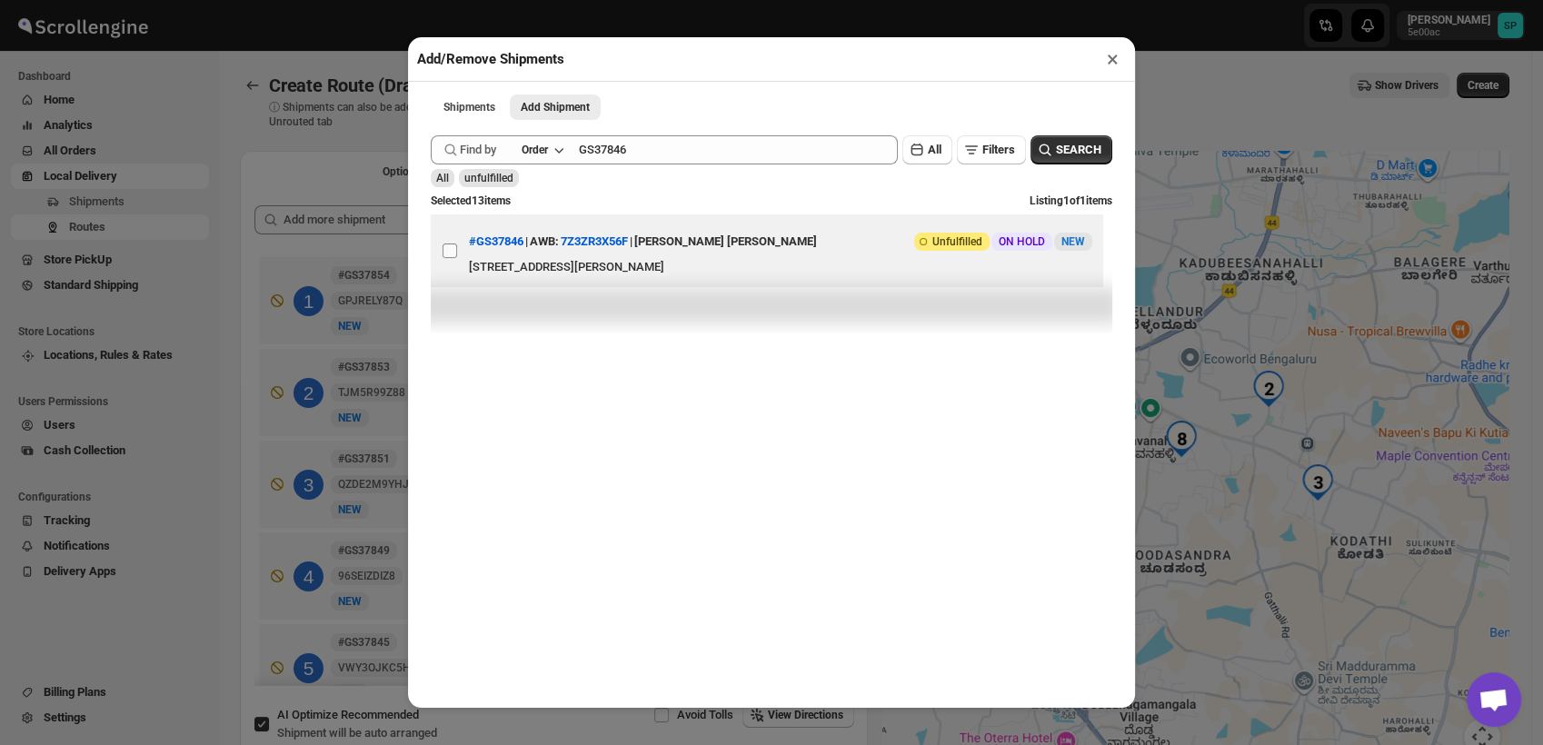
click at [451, 255] on input "View details for 68c6453a8f29d9ce0beda61d" at bounding box center [450, 251] width 15 height 15
checkbox input "true"
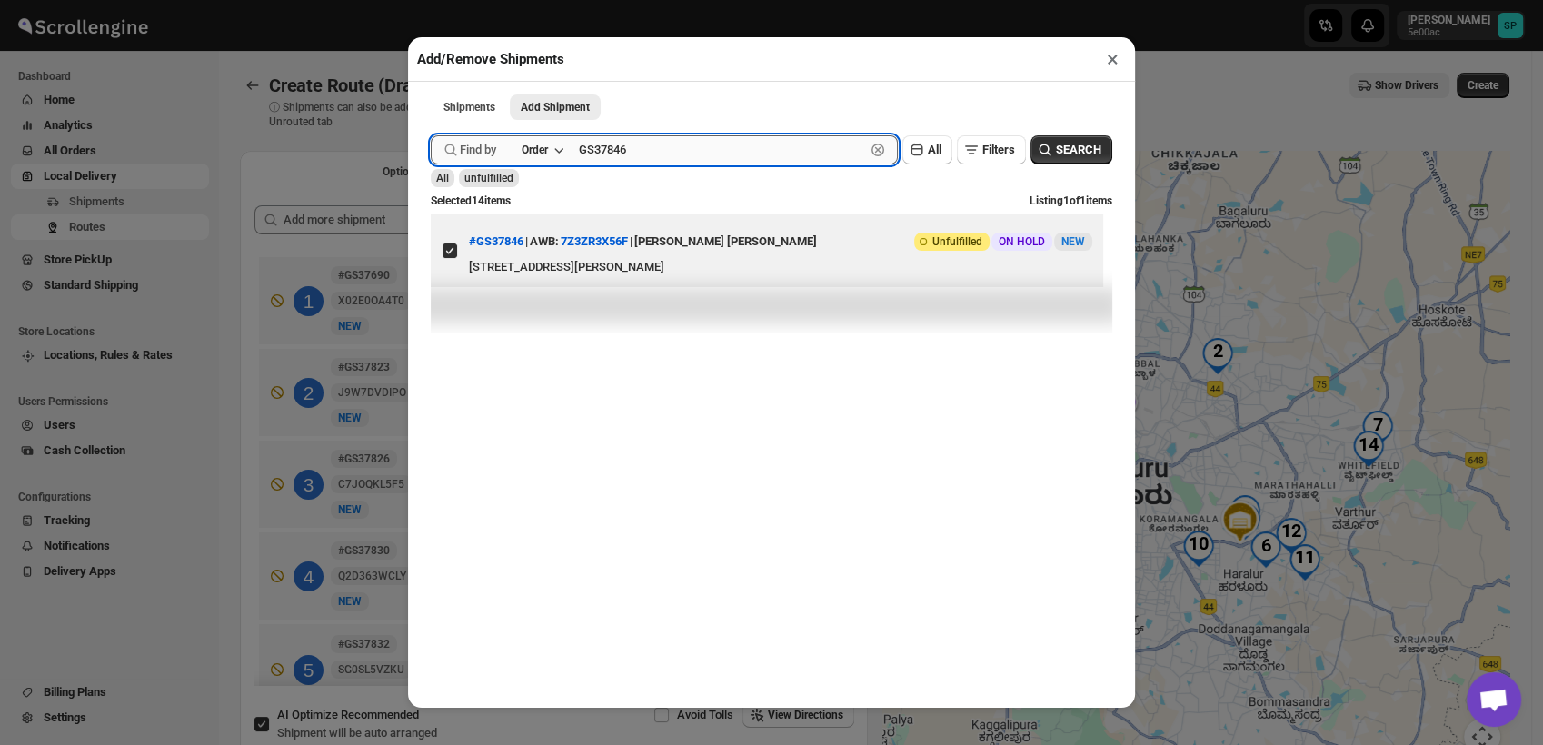
click at [669, 159] on input "GS37846" at bounding box center [722, 149] width 286 height 29
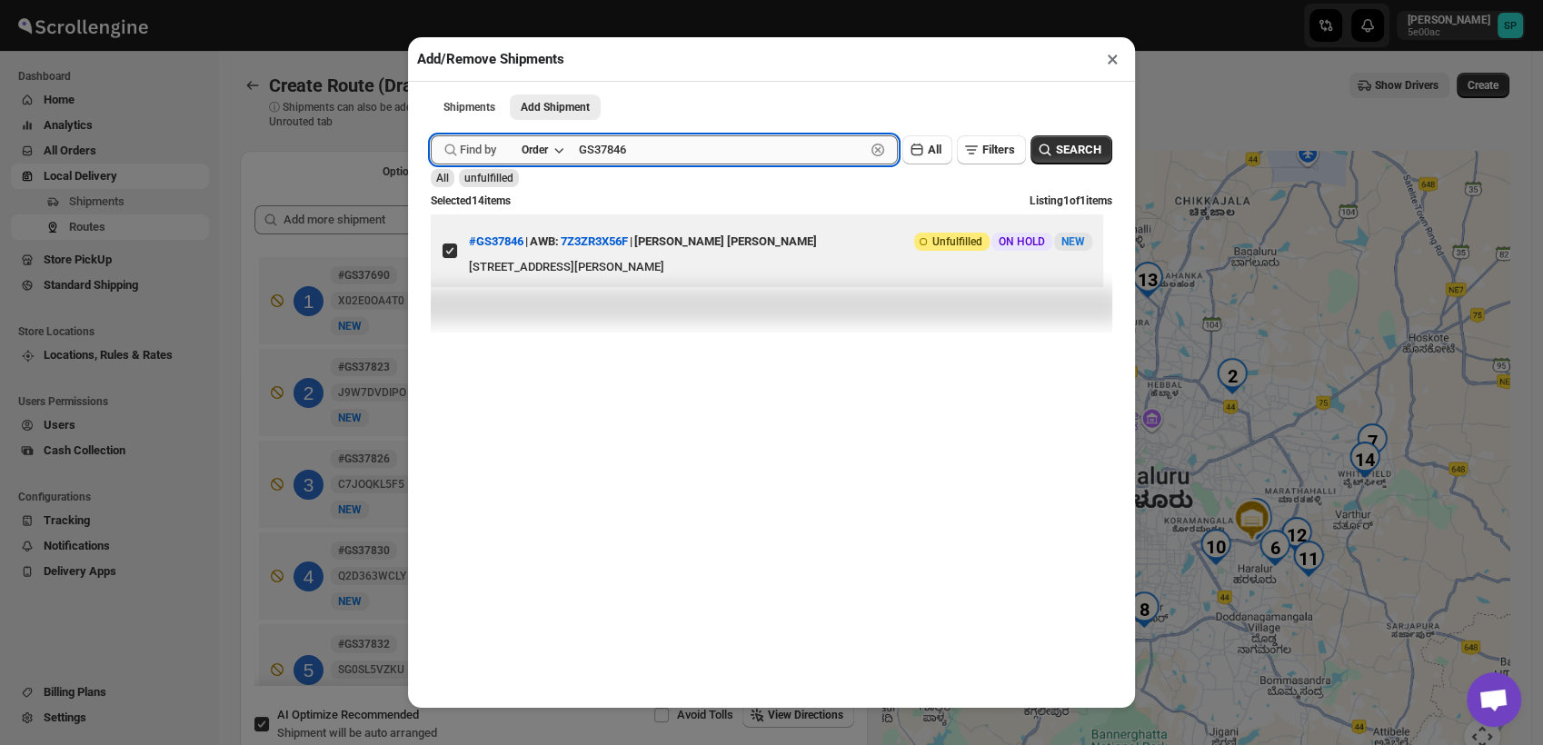
click at [669, 159] on input "GS37846" at bounding box center [722, 149] width 286 height 29
paste input "55"
type input "GS37855"
click at [1047, 131] on div "Submit Find by Order GS37855 Clear All Filters SEARCH All unfulfilled Selected …" at bounding box center [772, 229] width 682 height 206
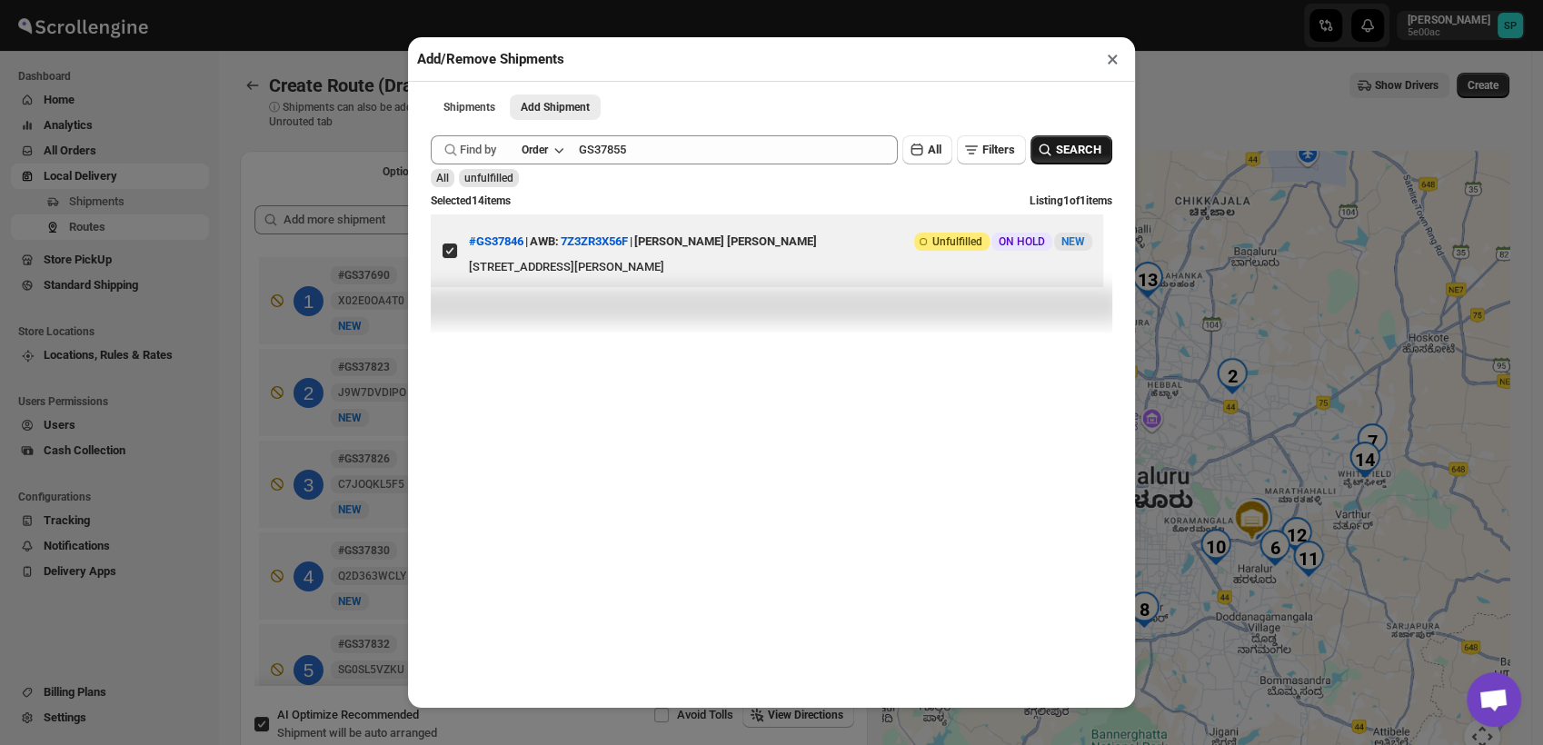
click at [1056, 164] on button "SEARCH" at bounding box center [1072, 149] width 82 height 29
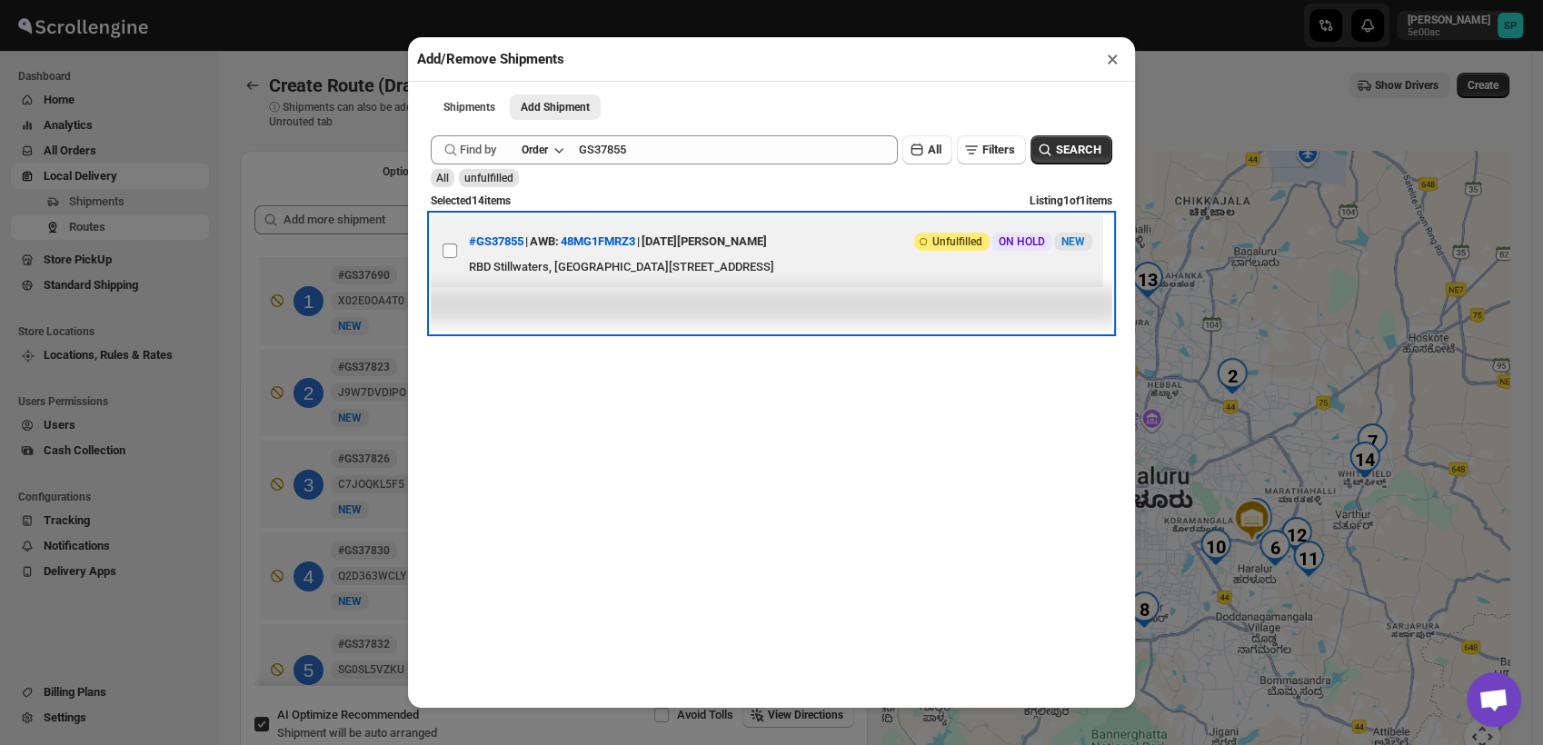
click at [445, 259] on span at bounding box center [450, 251] width 16 height 16
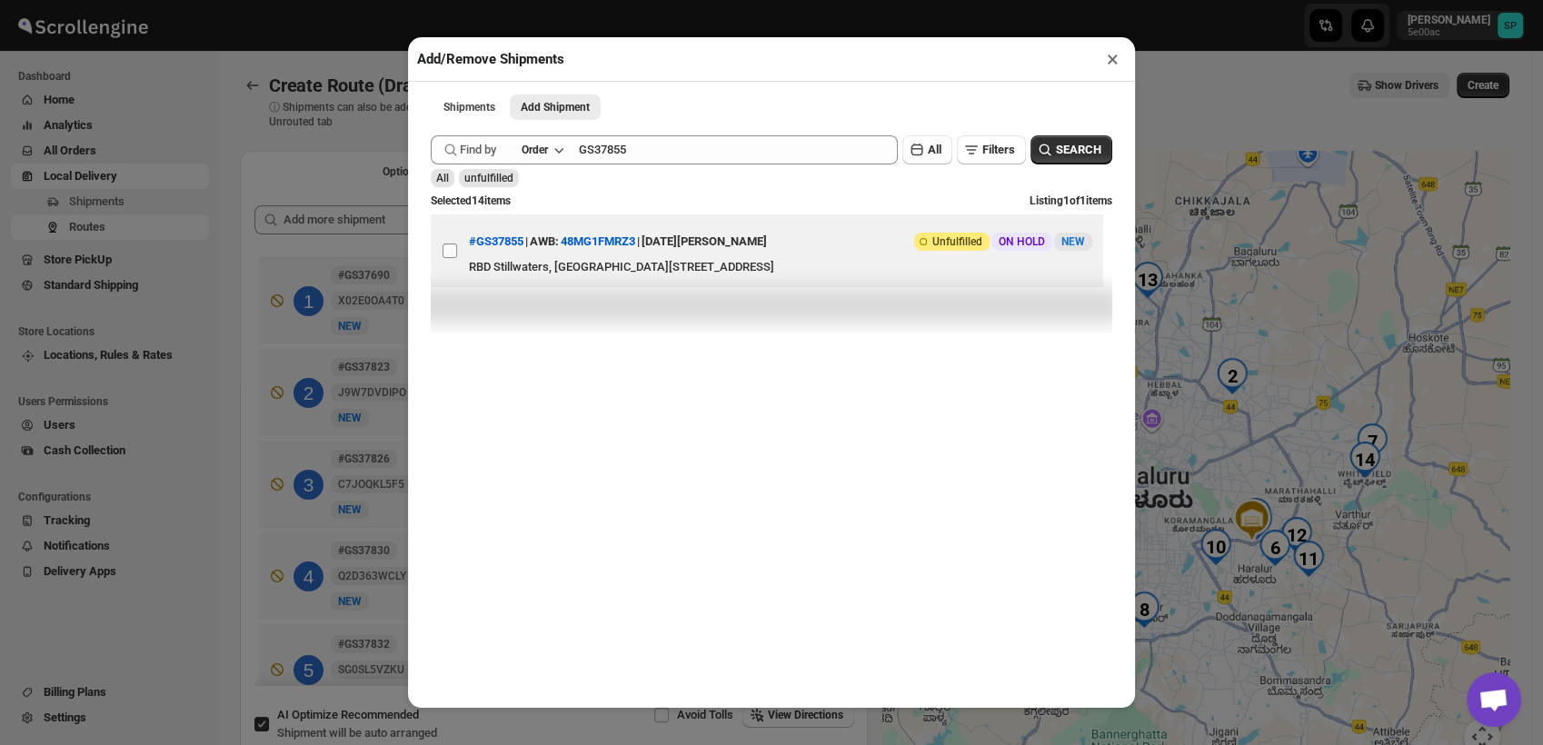
click at [445, 258] on input "View details for 68c68c578f29d9ce0beda903" at bounding box center [450, 251] width 15 height 15
checkbox input "true"
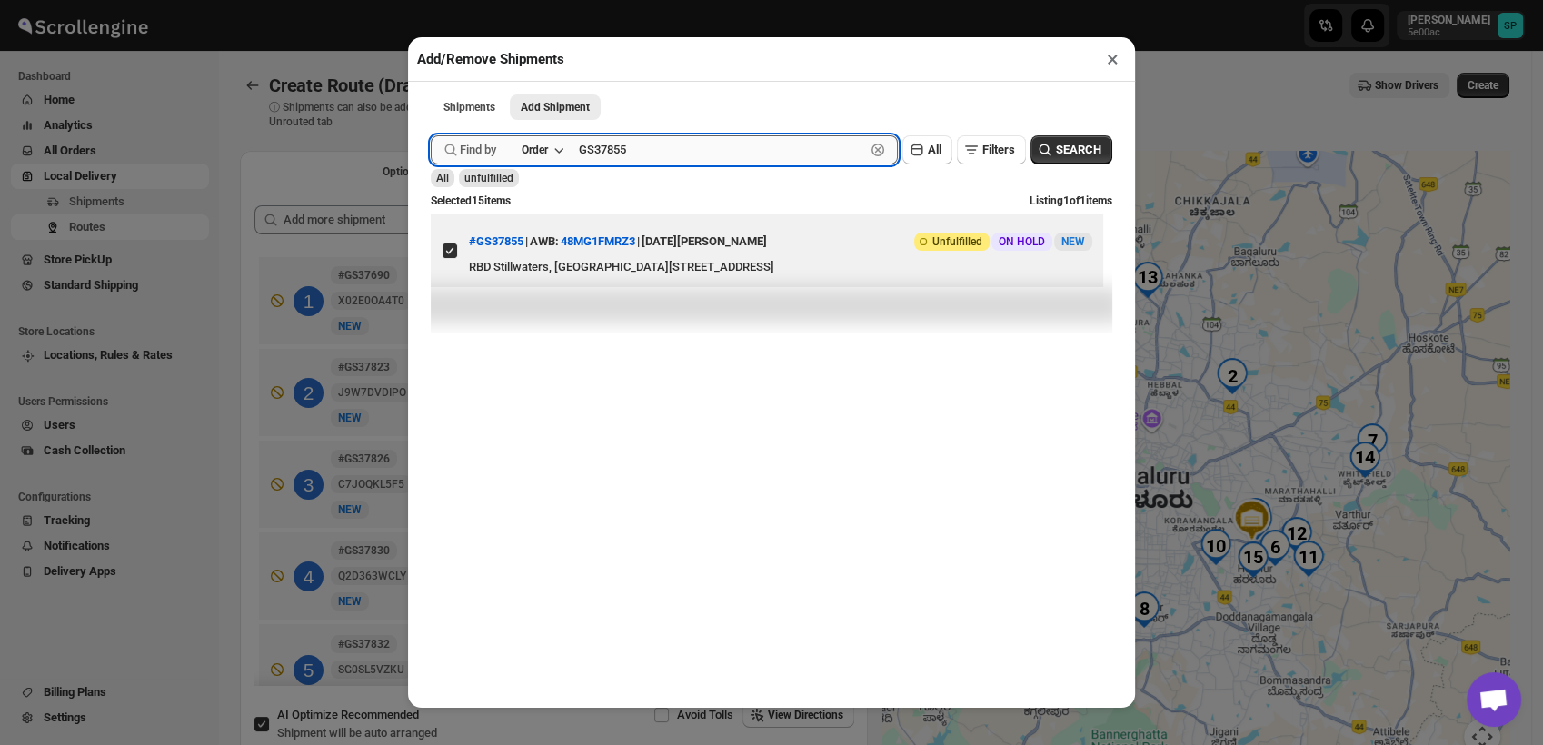
click at [611, 162] on input "GS37855" at bounding box center [722, 149] width 286 height 29
paste input "6"
type input "GS37856"
click at [1082, 154] on span "SEARCH" at bounding box center [1078, 150] width 45 height 18
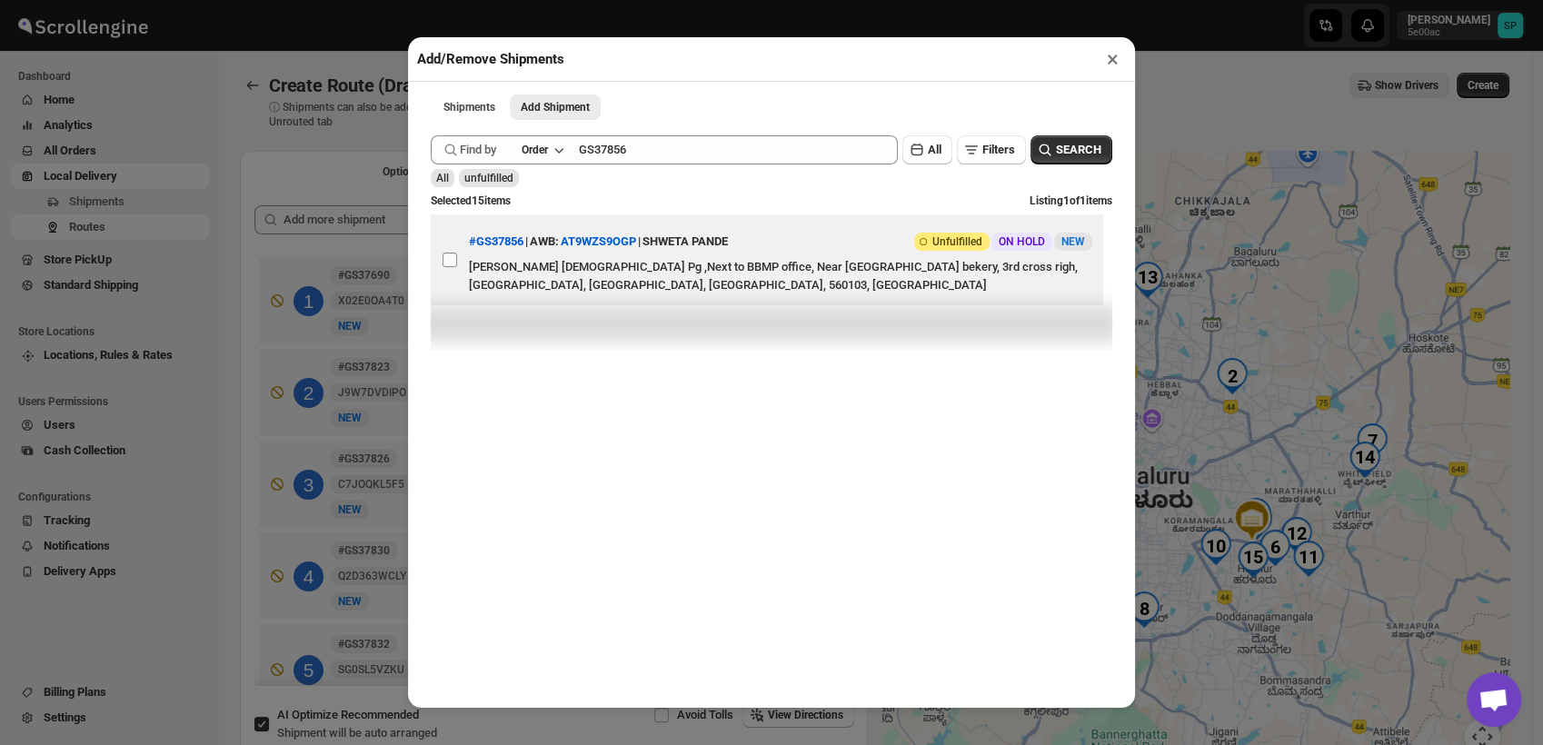
click at [450, 263] on input "View details for 68c68dbb8f29d9ce0beda90d" at bounding box center [450, 260] width 15 height 15
checkbox input "true"
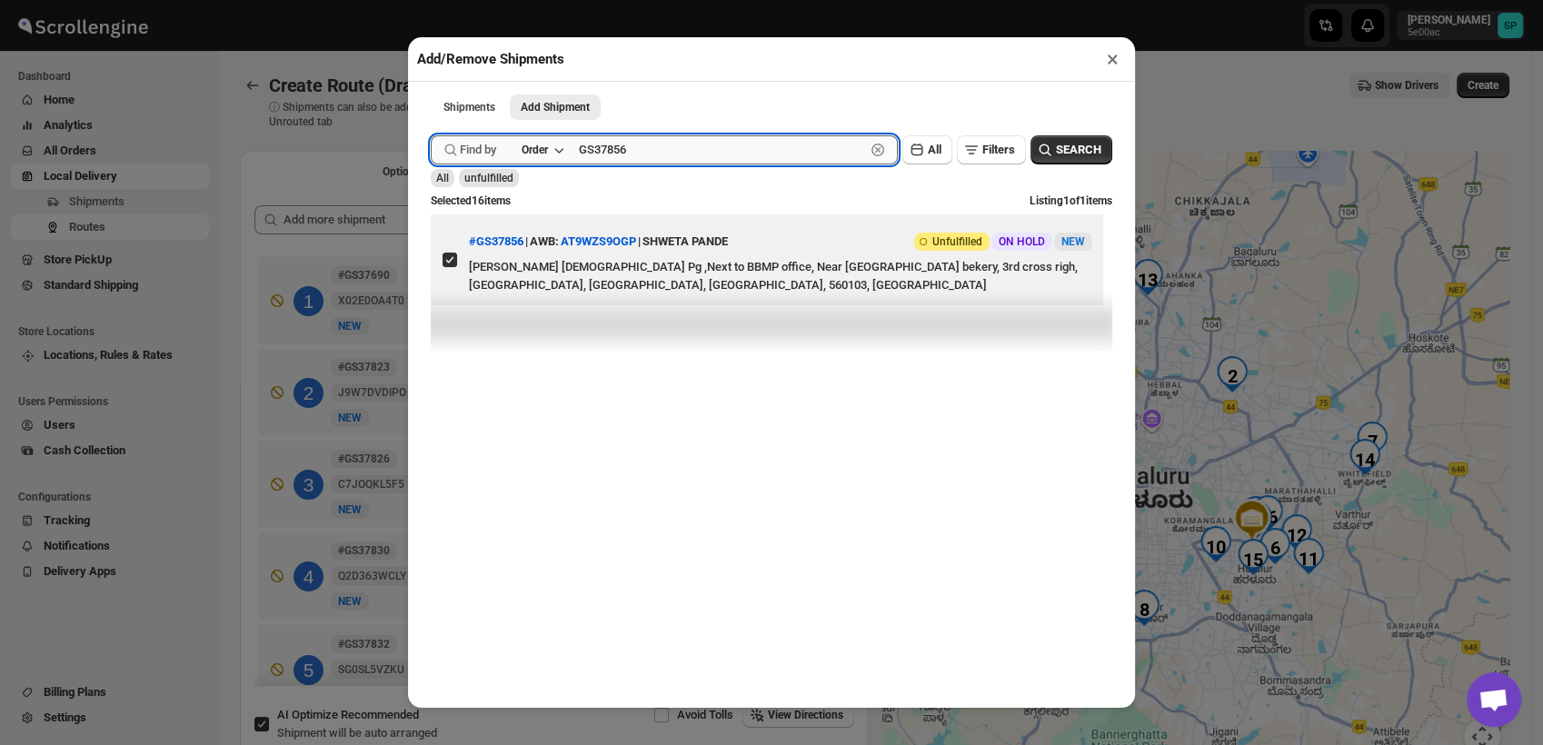
click at [713, 151] on input "GS37856" at bounding box center [722, 149] width 286 height 29
paste input "7"
type input "GS37857"
click at [1062, 156] on span "SEARCH" at bounding box center [1078, 150] width 45 height 18
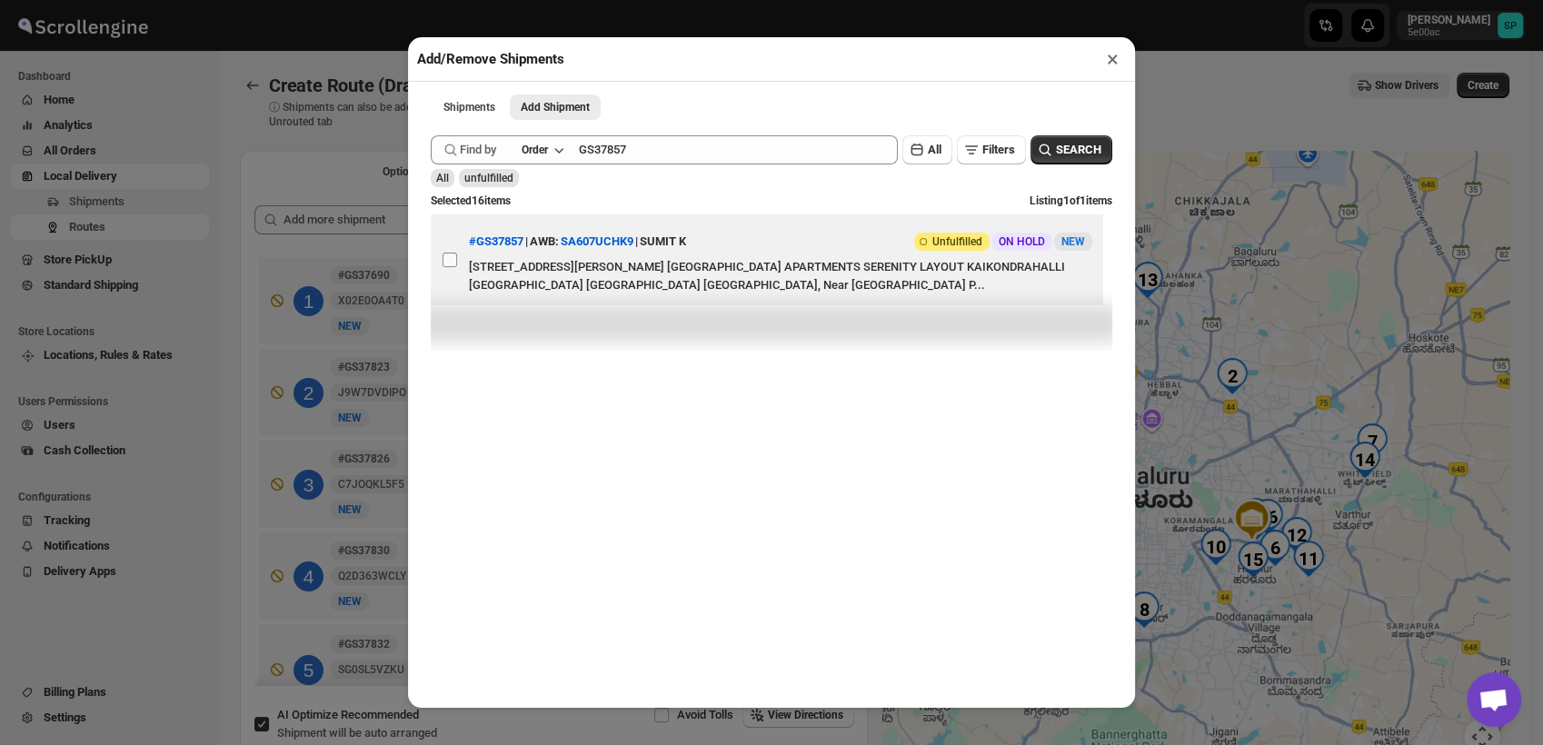
click at [453, 264] on input "View details for 68c6a0748f29d9ce0beda9b4" at bounding box center [450, 260] width 15 height 15
checkbox input "true"
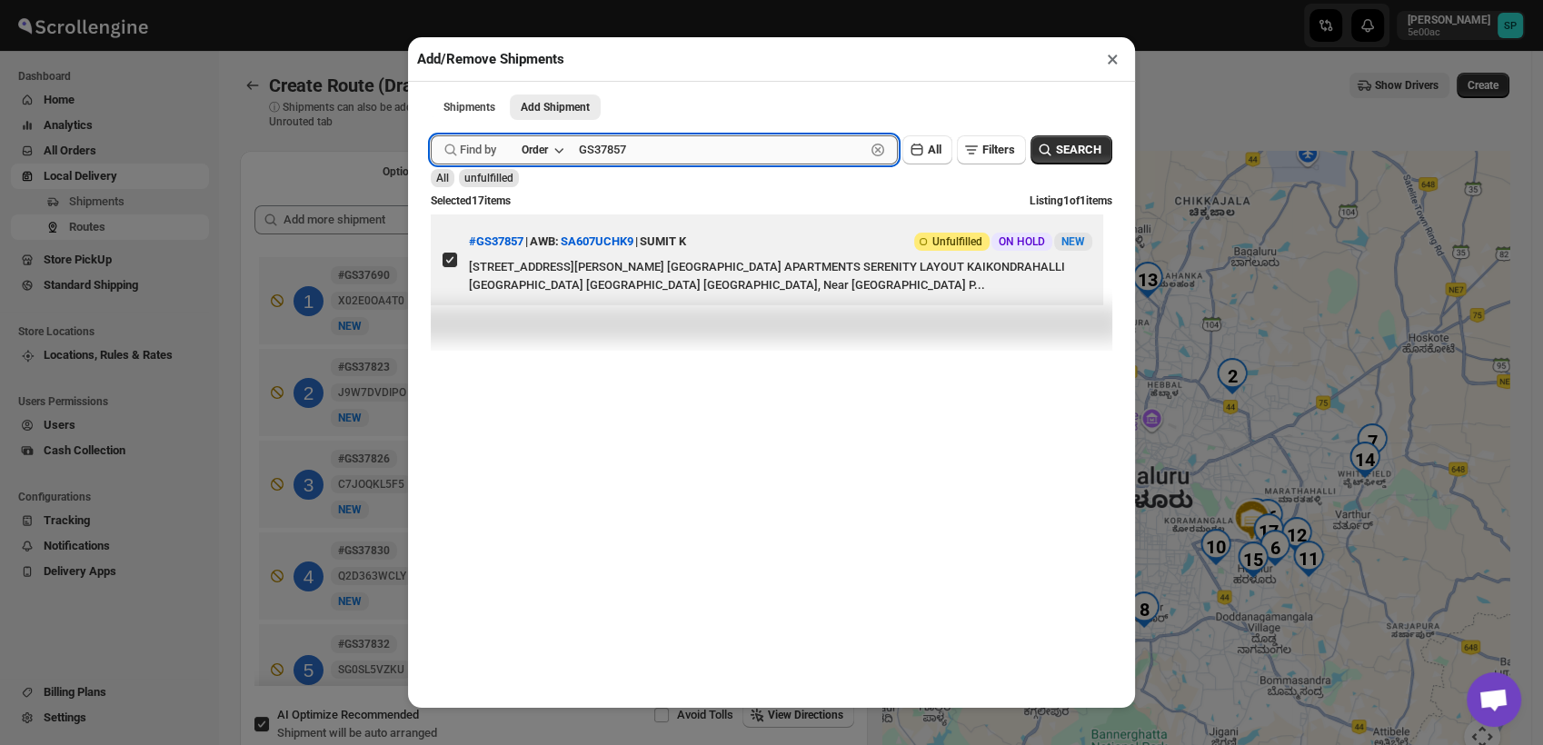
click at [589, 155] on input "GS37857" at bounding box center [722, 149] width 286 height 29
paste input "8"
type input "GS37858"
click at [1036, 148] on icon "button" at bounding box center [1045, 150] width 18 height 18
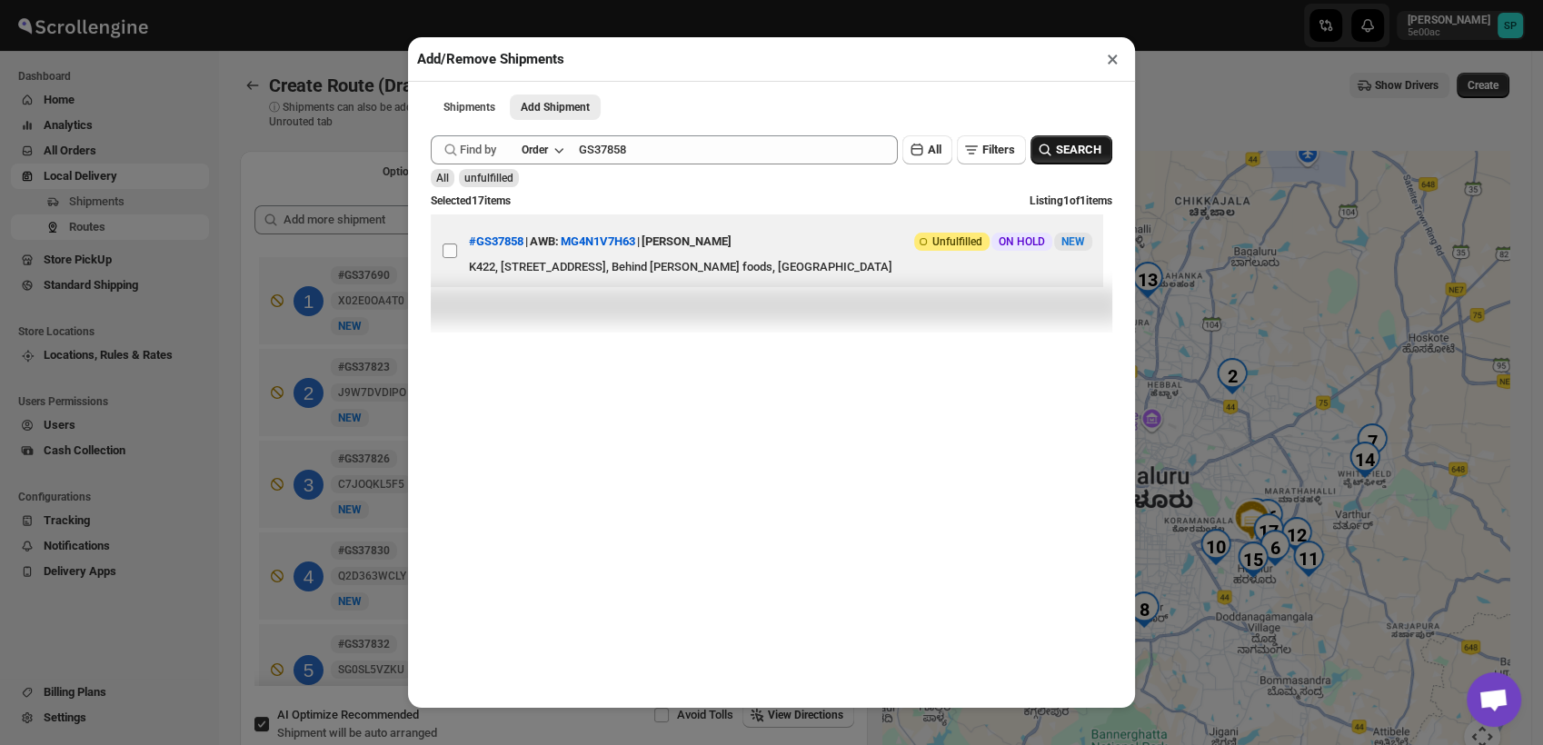
click at [445, 257] on input "View details for 68c6a3928f29d9ce0beda9e2" at bounding box center [450, 251] width 15 height 15
checkbox input "true"
click at [1115, 62] on button "×" at bounding box center [1113, 58] width 26 height 25
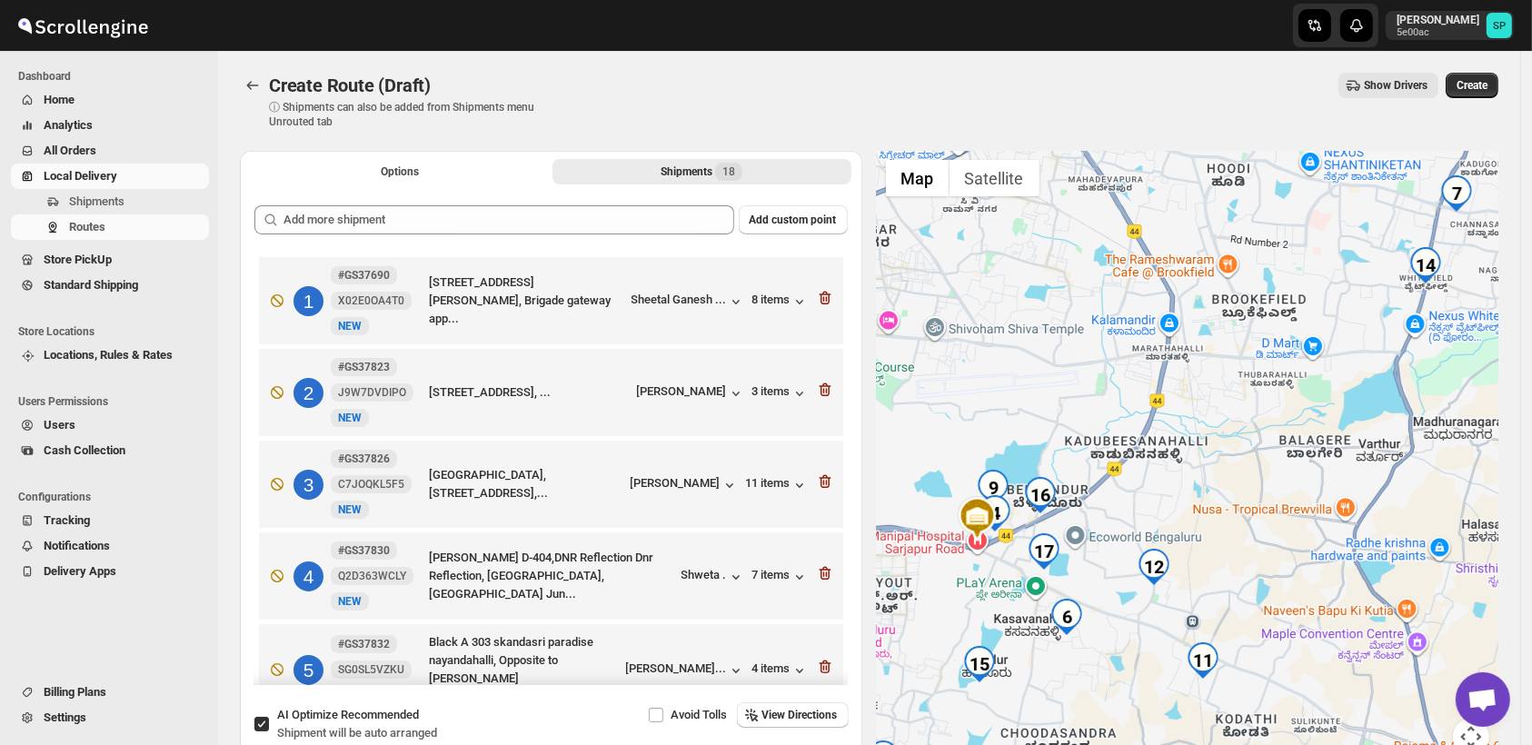
drag, startPoint x: 1371, startPoint y: 452, endPoint x: 1397, endPoint y: 332, distance: 122.8
click at [1396, 334] on div at bounding box center [1188, 464] width 623 height 626
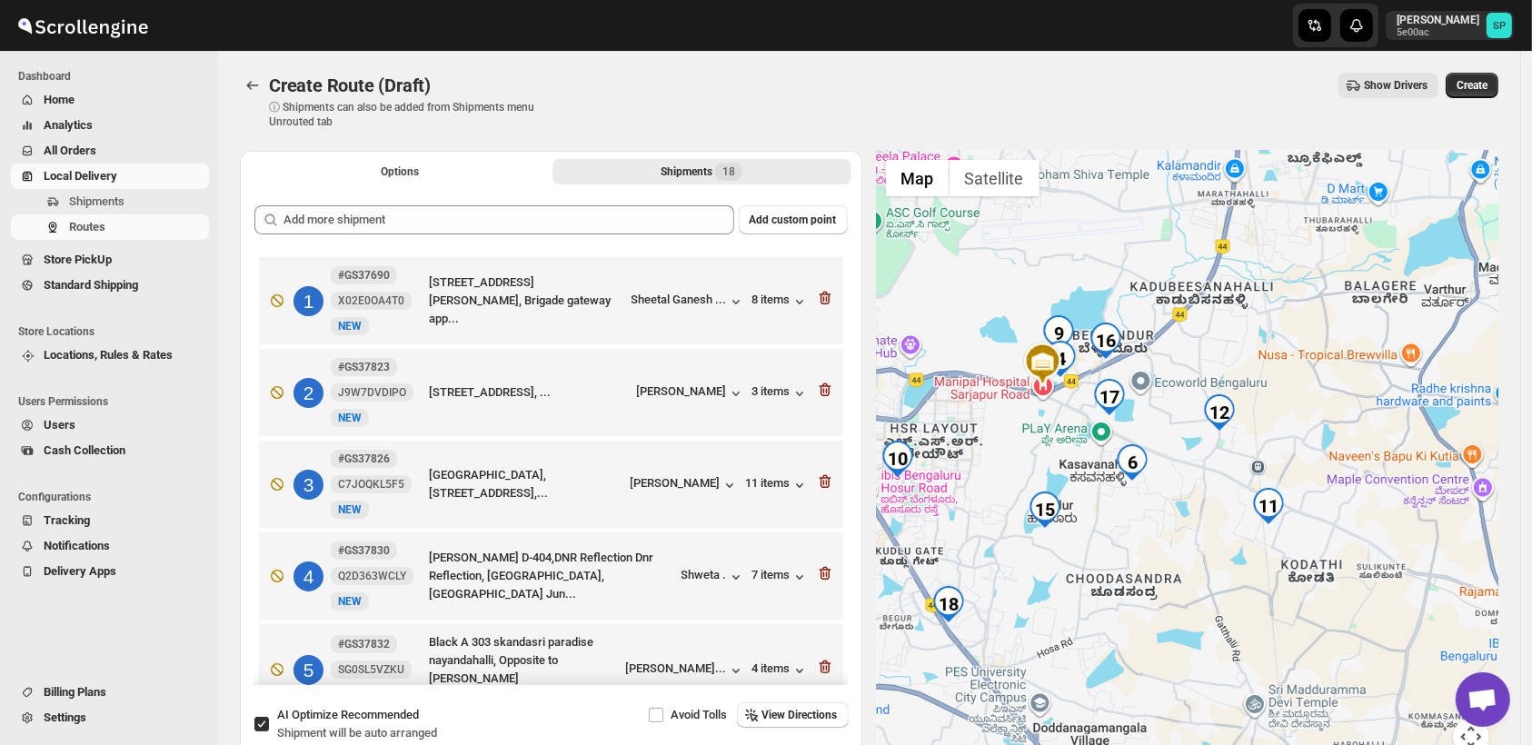
drag, startPoint x: 1133, startPoint y: 574, endPoint x: 1193, endPoint y: 510, distance: 86.8
click at [1191, 512] on div at bounding box center [1188, 464] width 623 height 626
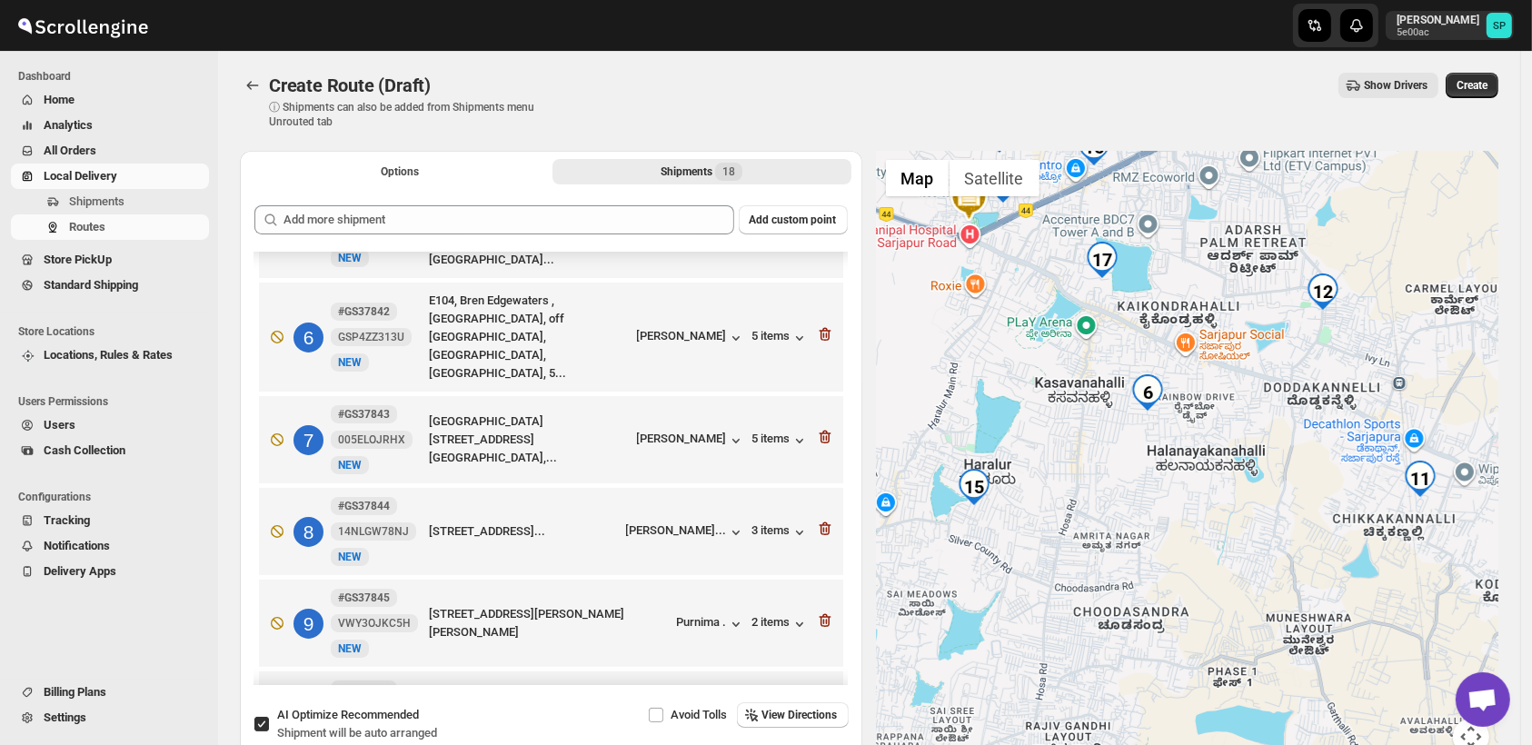
scroll to position [404, 0]
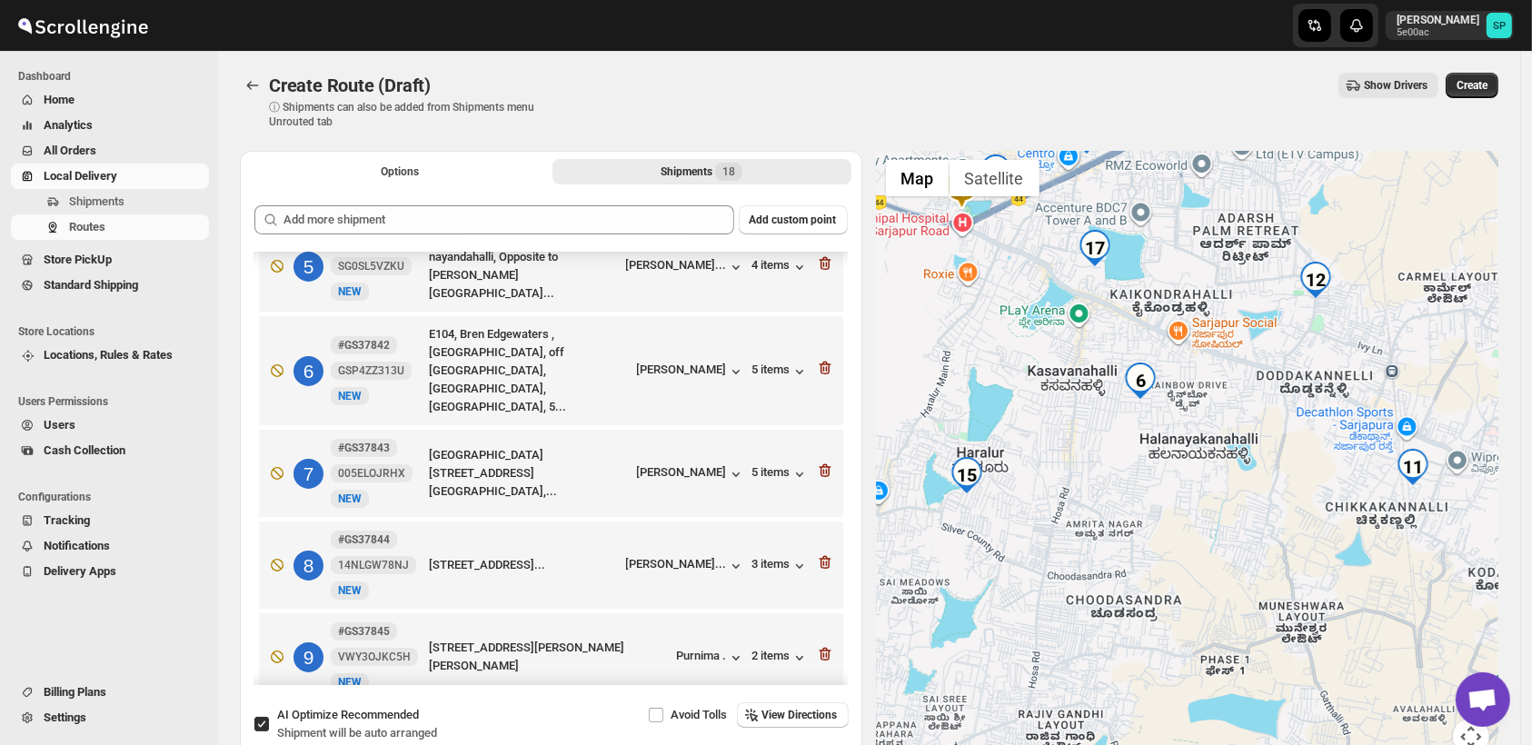
drag, startPoint x: 1038, startPoint y: 565, endPoint x: 1039, endPoint y: 554, distance: 10.9
click at [1039, 554] on div at bounding box center [1188, 464] width 623 height 626
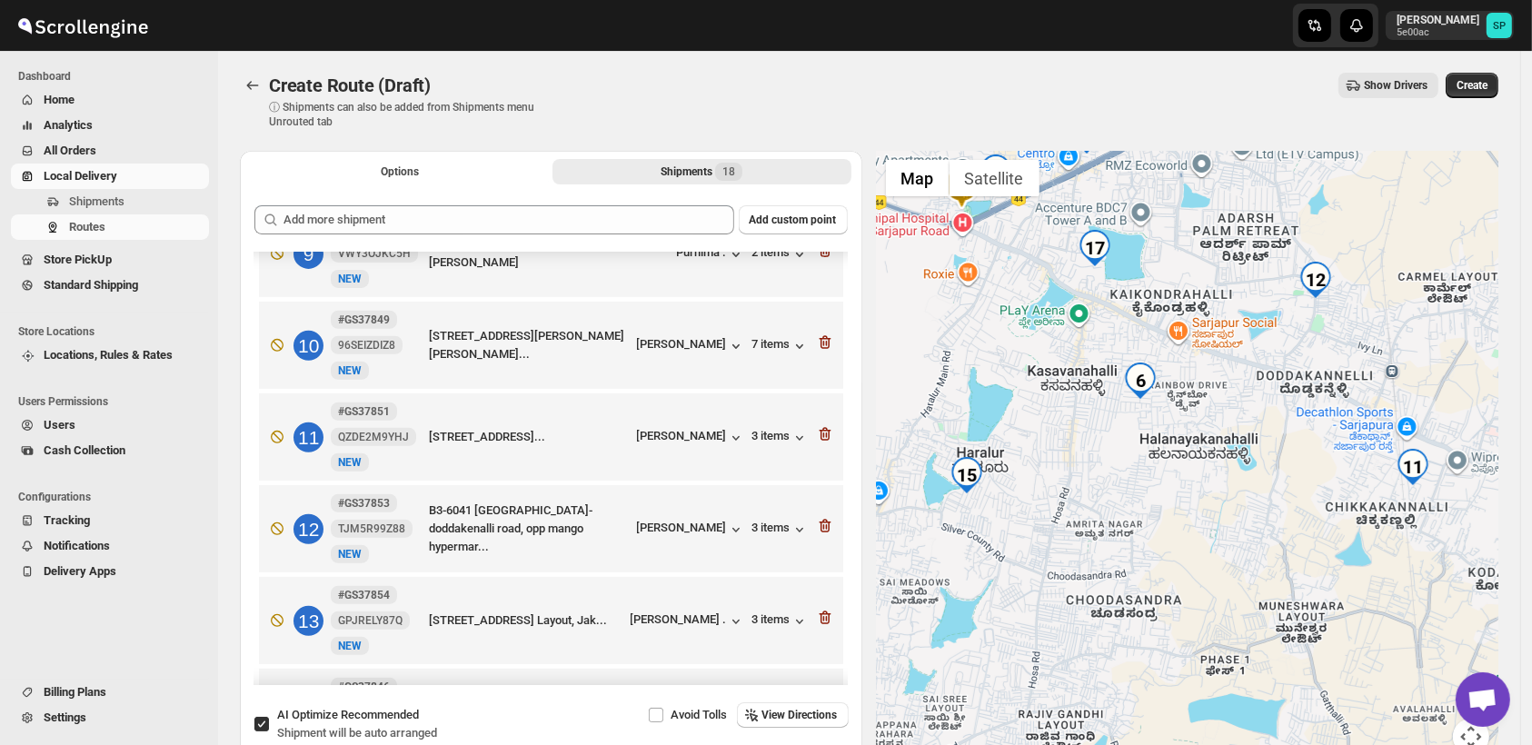
scroll to position [1010, 0]
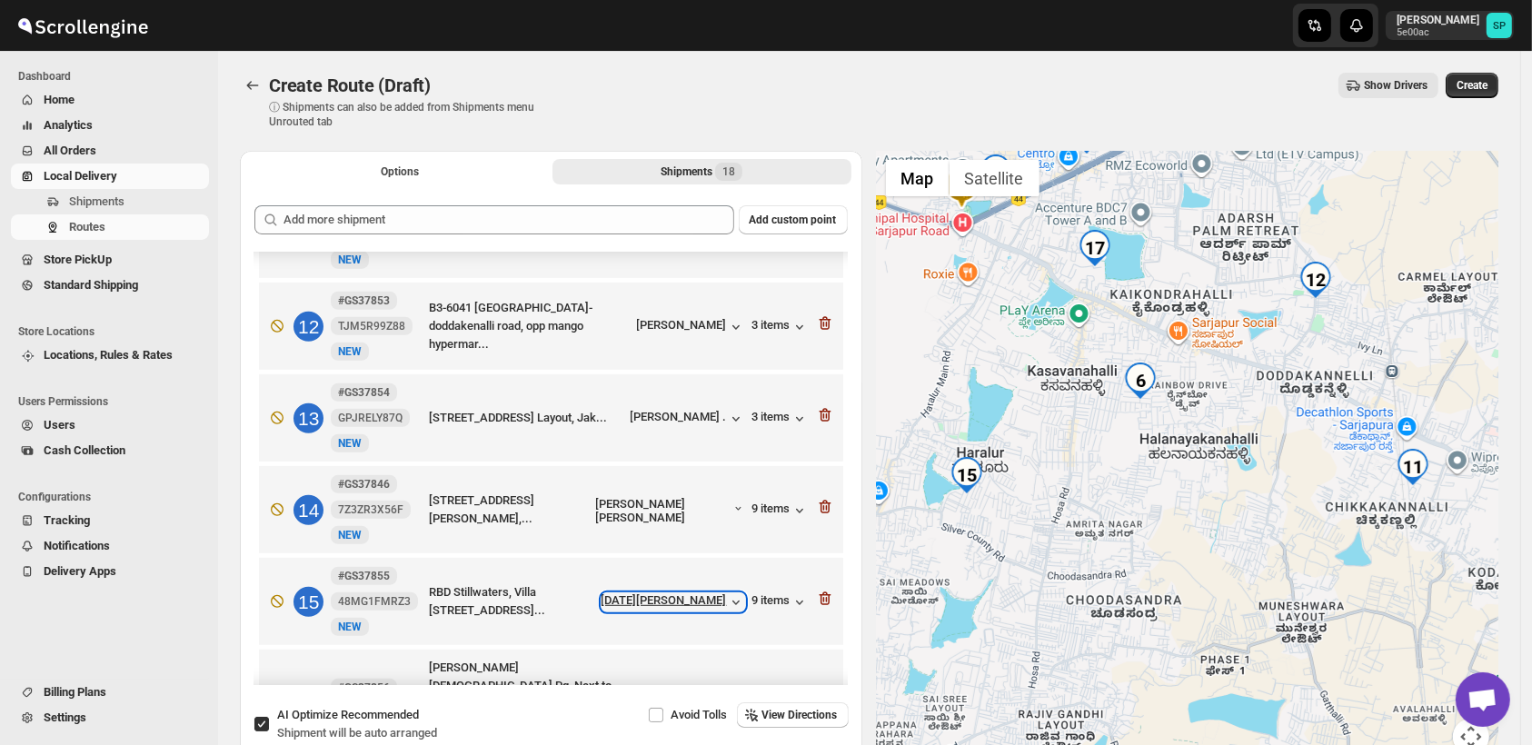
click at [704, 594] on div "[DATE][PERSON_NAME]" at bounding box center [674, 603] width 144 height 18
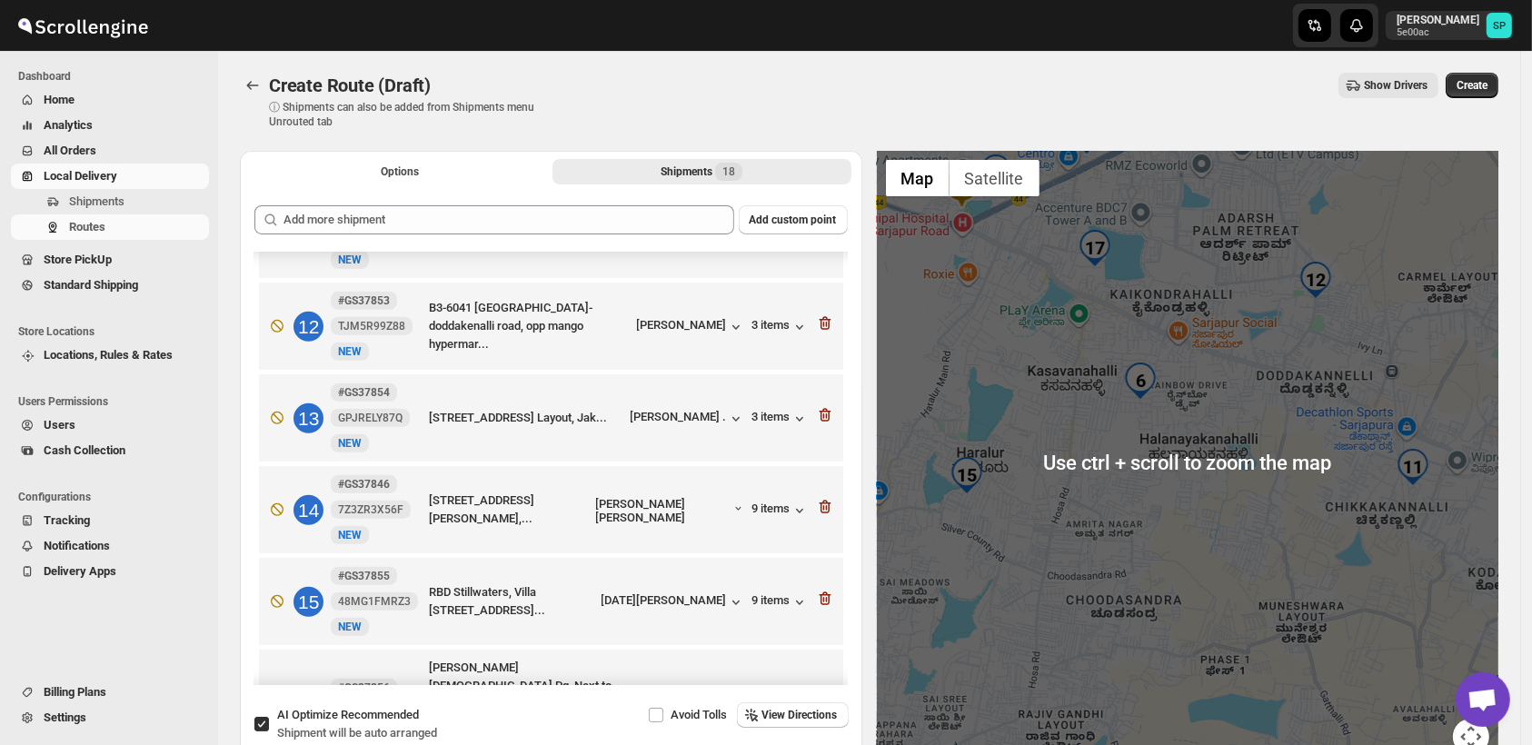
scroll to position [0, 0]
